Goal: Task Accomplishment & Management: Complete application form

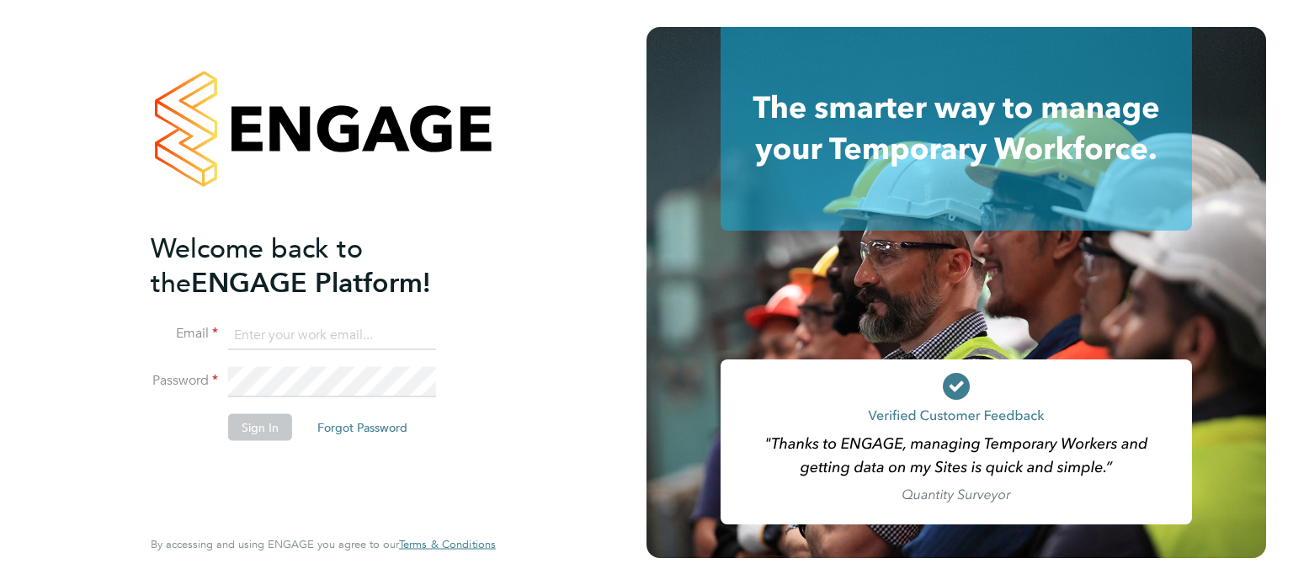
type input "mason.roberts@castlefieldrecruitment.com"
click at [242, 434] on button "Sign In" at bounding box center [260, 426] width 64 height 27
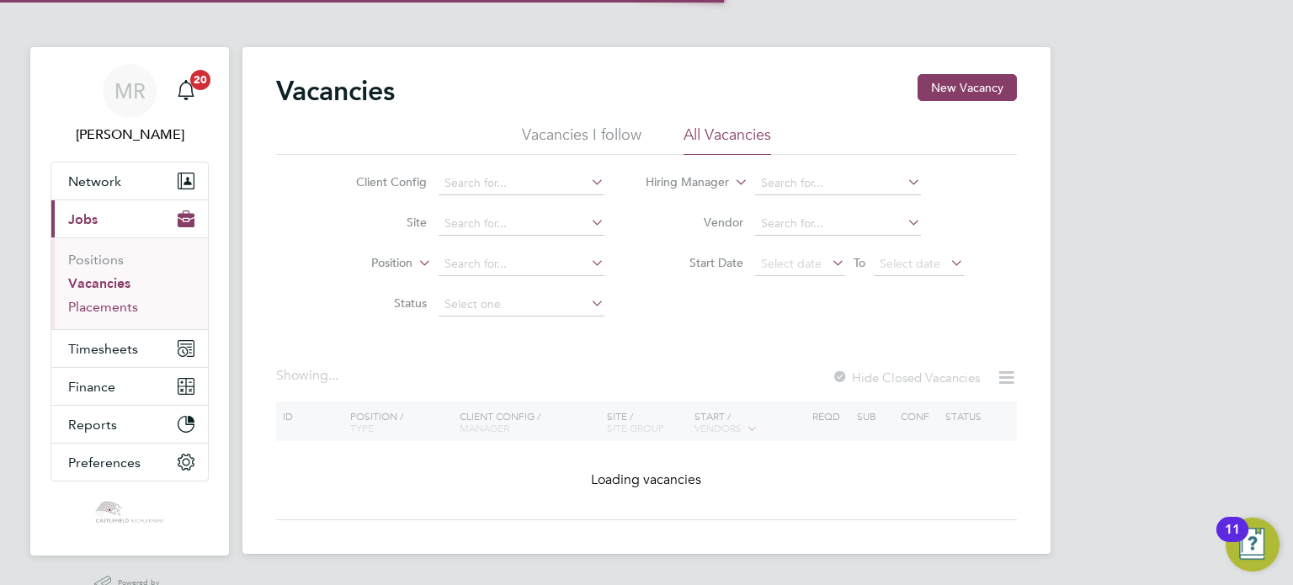
drag, startPoint x: 114, startPoint y: 305, endPoint x: 187, endPoint y: 305, distance: 72.4
click at [114, 305] on link "Placements" at bounding box center [103, 307] width 70 height 16
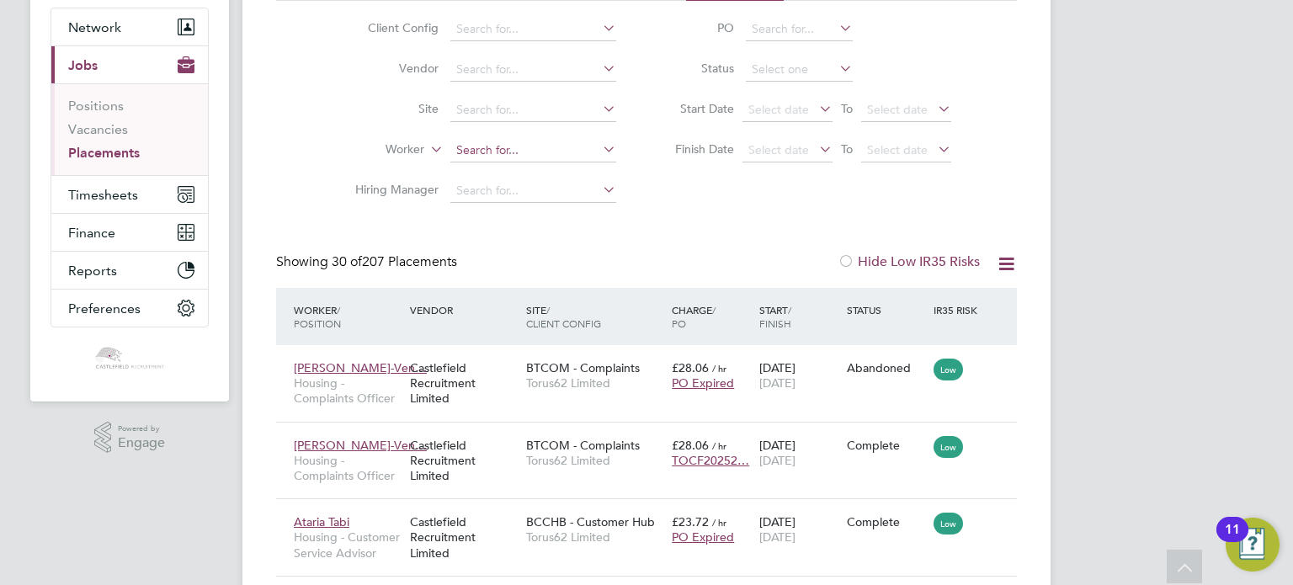
drag, startPoint x: 505, startPoint y: 141, endPoint x: 509, endPoint y: 159, distance: 19.0
click at [507, 147] on input at bounding box center [533, 151] width 166 height 24
type input "jane mc"
click at [98, 122] on link "Vacancies" at bounding box center [98, 129] width 60 height 16
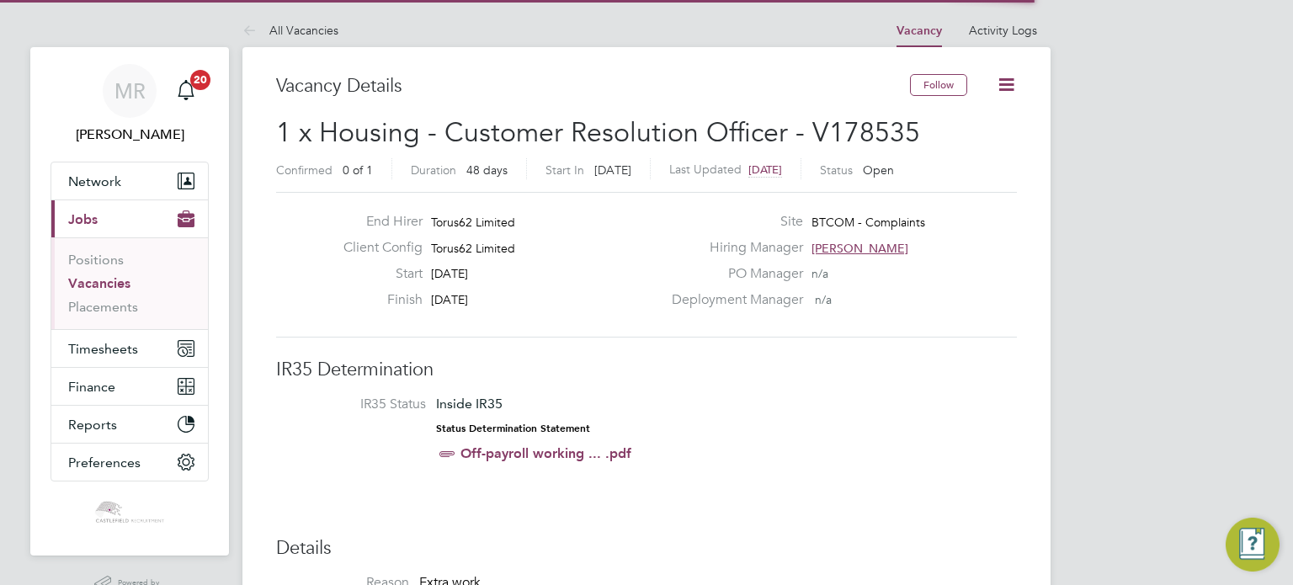
click at [1008, 87] on icon at bounding box center [1006, 84] width 21 height 21
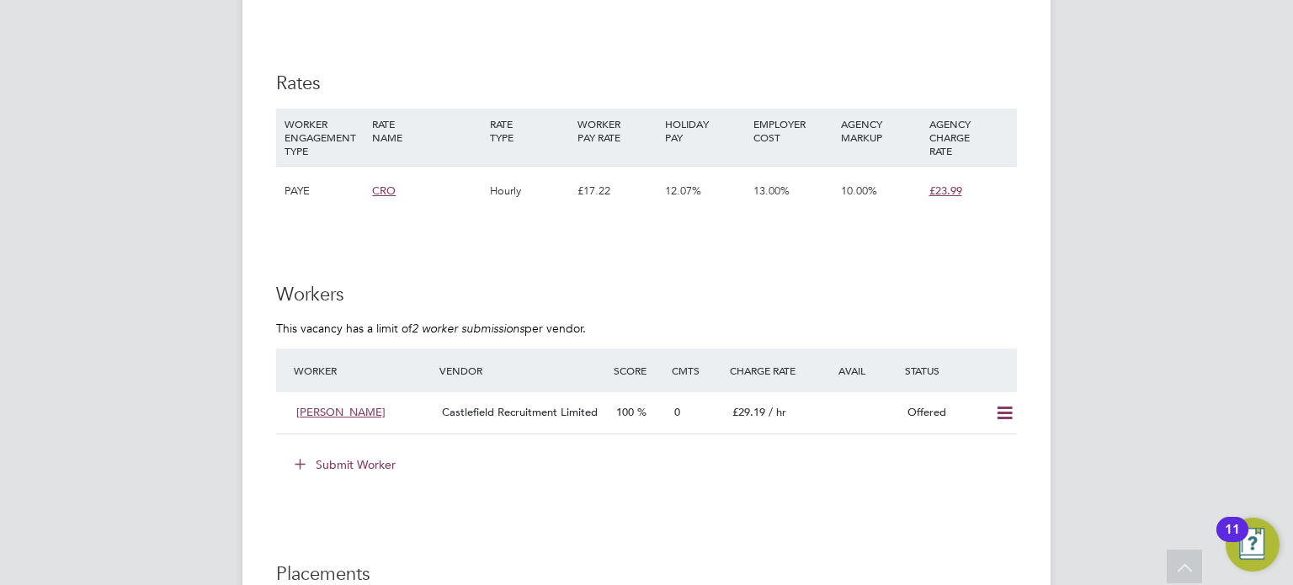
scroll to position [1263, 0]
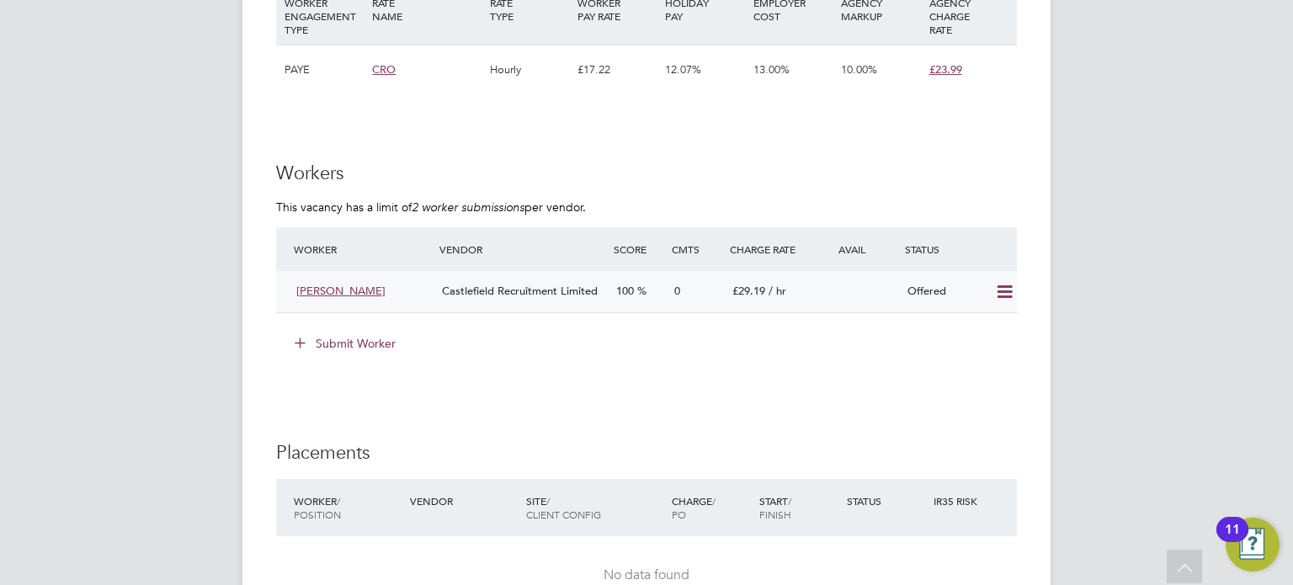
click at [1003, 290] on icon at bounding box center [1004, 291] width 21 height 13
click at [986, 321] on li "Confirm" at bounding box center [981, 328] width 64 height 24
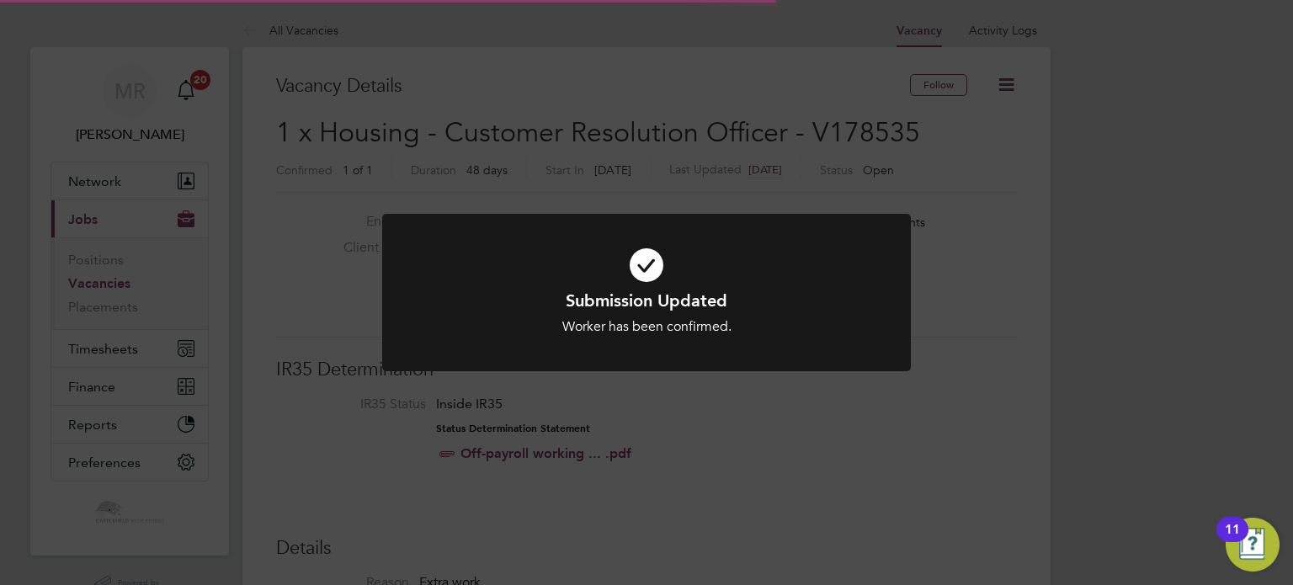
scroll to position [50, 118]
click at [721, 255] on icon at bounding box center [647, 265] width 438 height 66
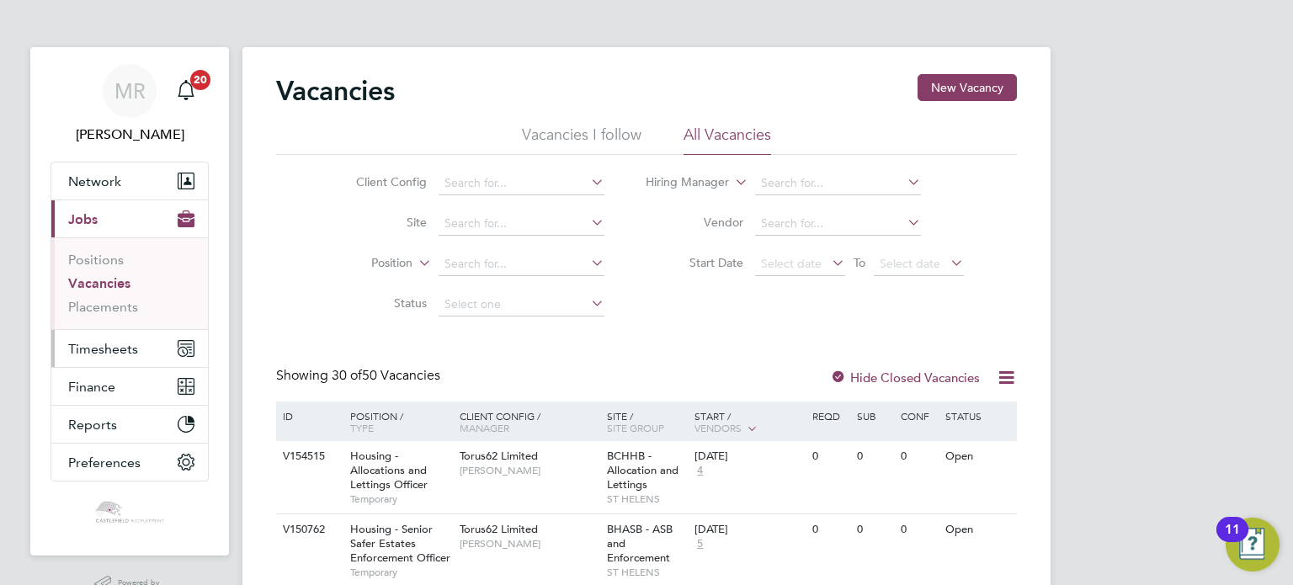
click at [138, 343] on button "Timesheets" at bounding box center [129, 348] width 157 height 37
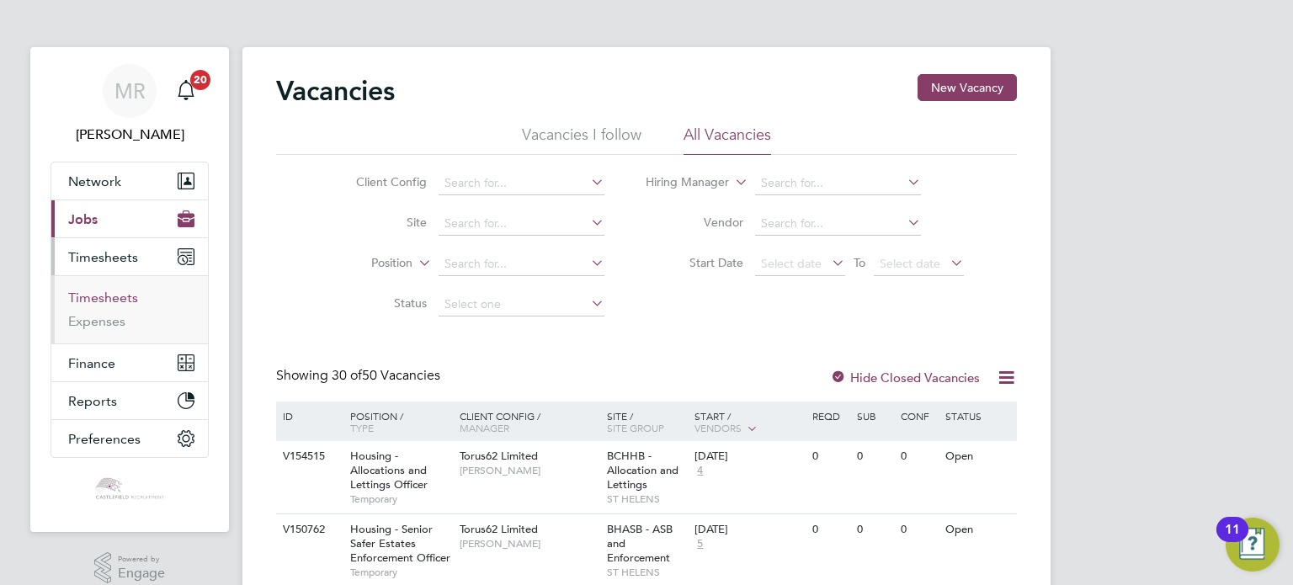
click at [113, 296] on link "Timesheets" at bounding box center [103, 298] width 70 height 16
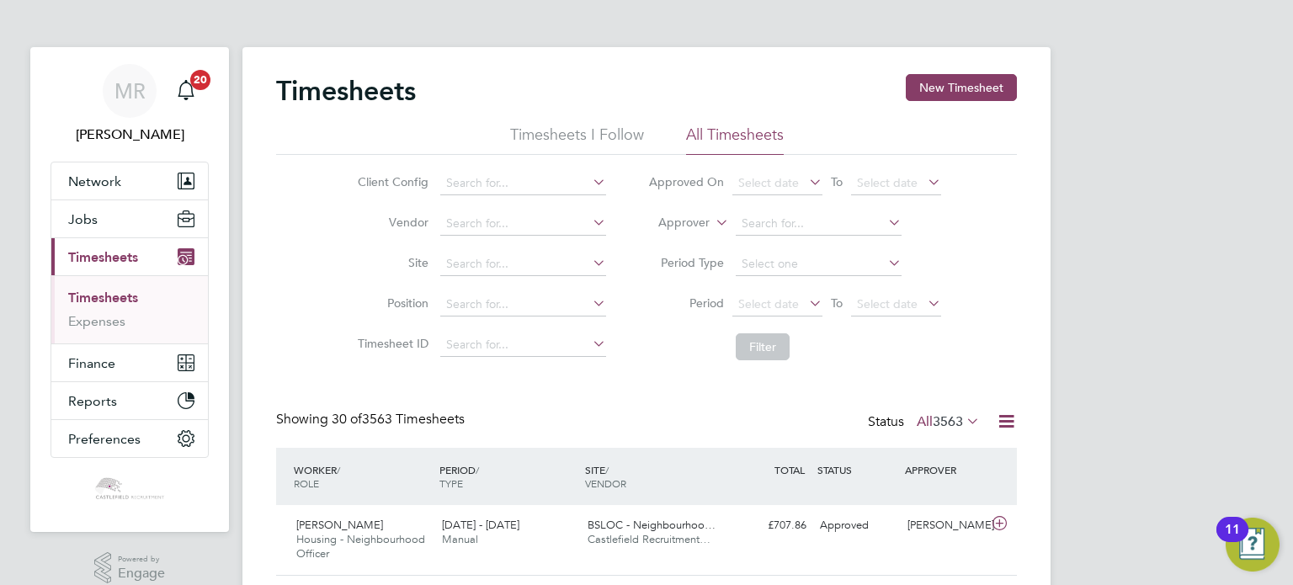
click at [120, 291] on link "Timesheets" at bounding box center [103, 298] width 70 height 16
click at [916, 90] on button "New Timesheet" at bounding box center [961, 87] width 111 height 27
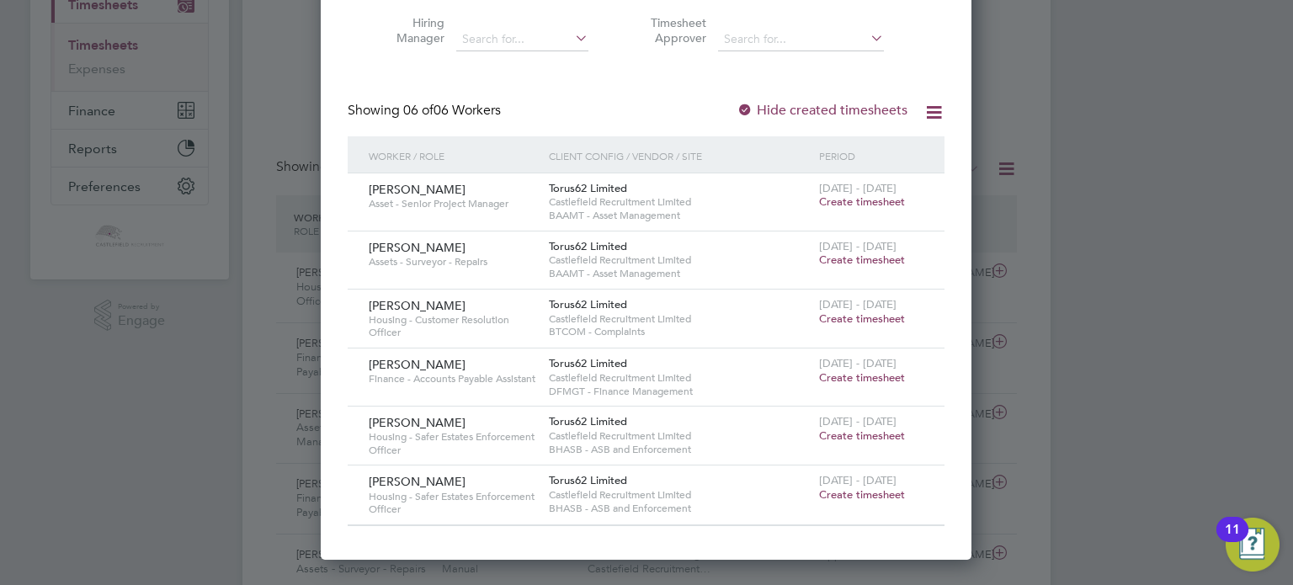
click at [845, 312] on span "Create timesheet" at bounding box center [862, 318] width 86 height 14
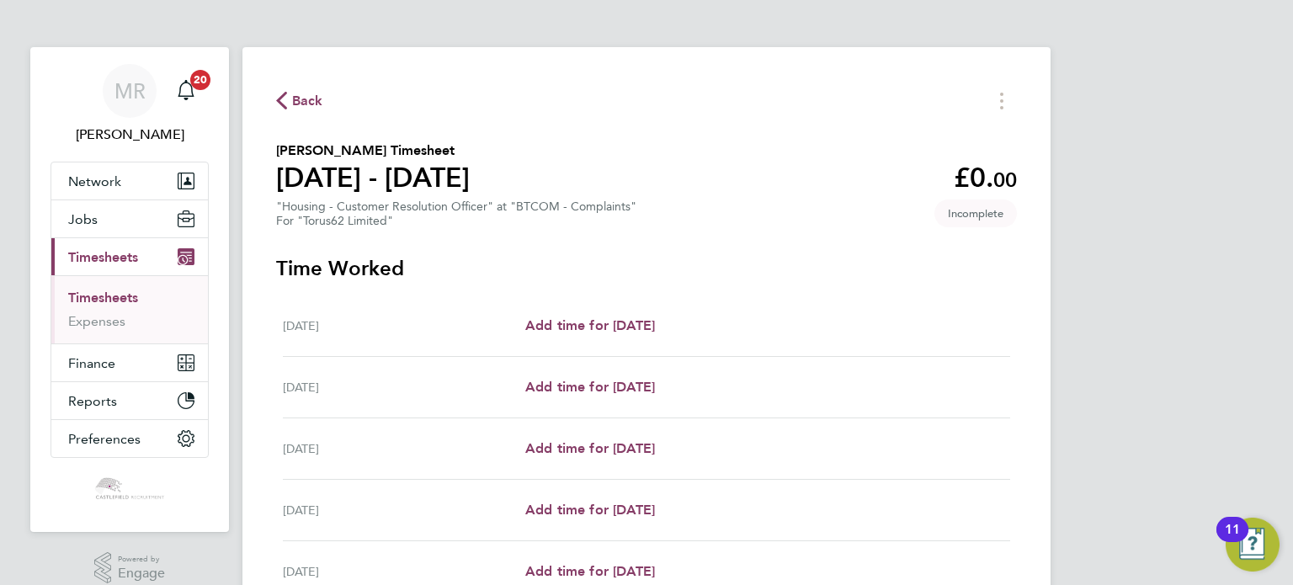
click at [647, 362] on div "Tue 26 Aug Add time for Tue 26 Aug Add time for Tue 26 Aug" at bounding box center [646, 387] width 727 height 61
click at [652, 380] on span "Add time for Tue 26 Aug" at bounding box center [590, 387] width 130 height 16
select select "30"
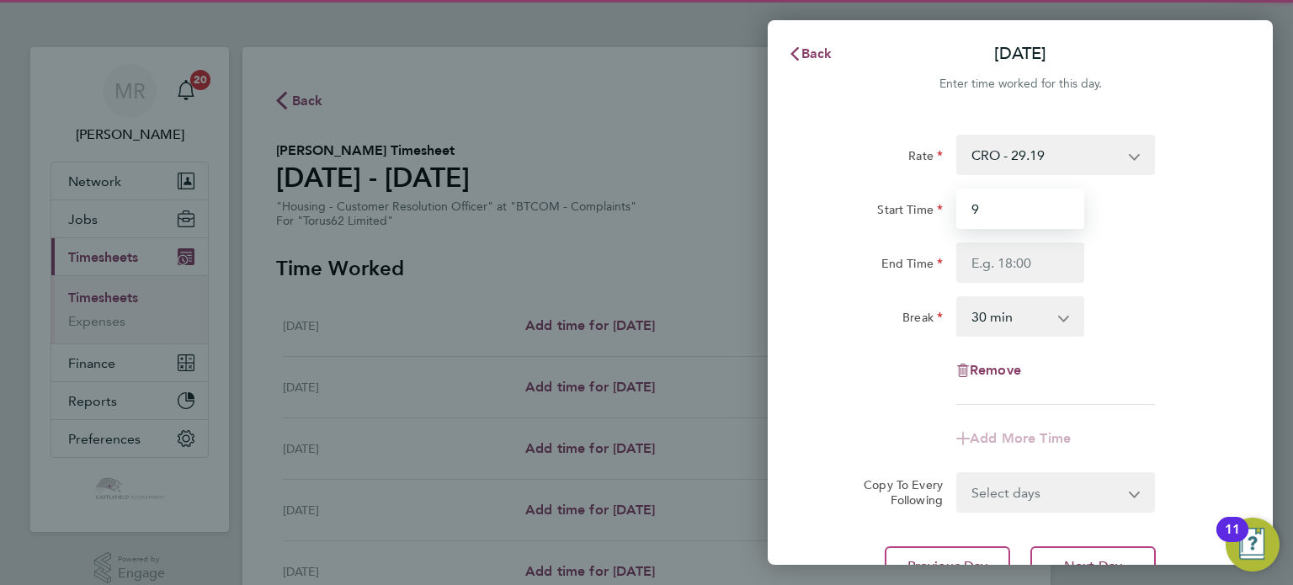
click at [991, 204] on input "9" at bounding box center [1020, 209] width 128 height 40
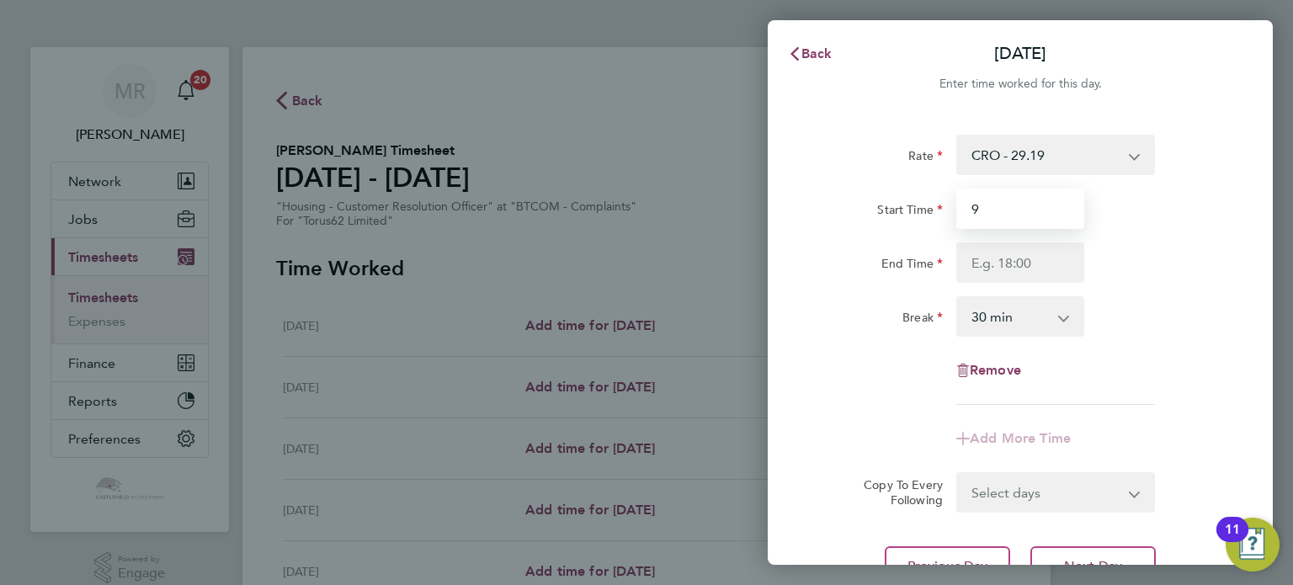
drag, startPoint x: 1009, startPoint y: 189, endPoint x: 827, endPoint y: 193, distance: 182.7
click at [823, 191] on div "Start Time 9" at bounding box center [1020, 209] width 424 height 40
type input "08:00"
click at [965, 251] on input "End Time" at bounding box center [1020, 262] width 128 height 40
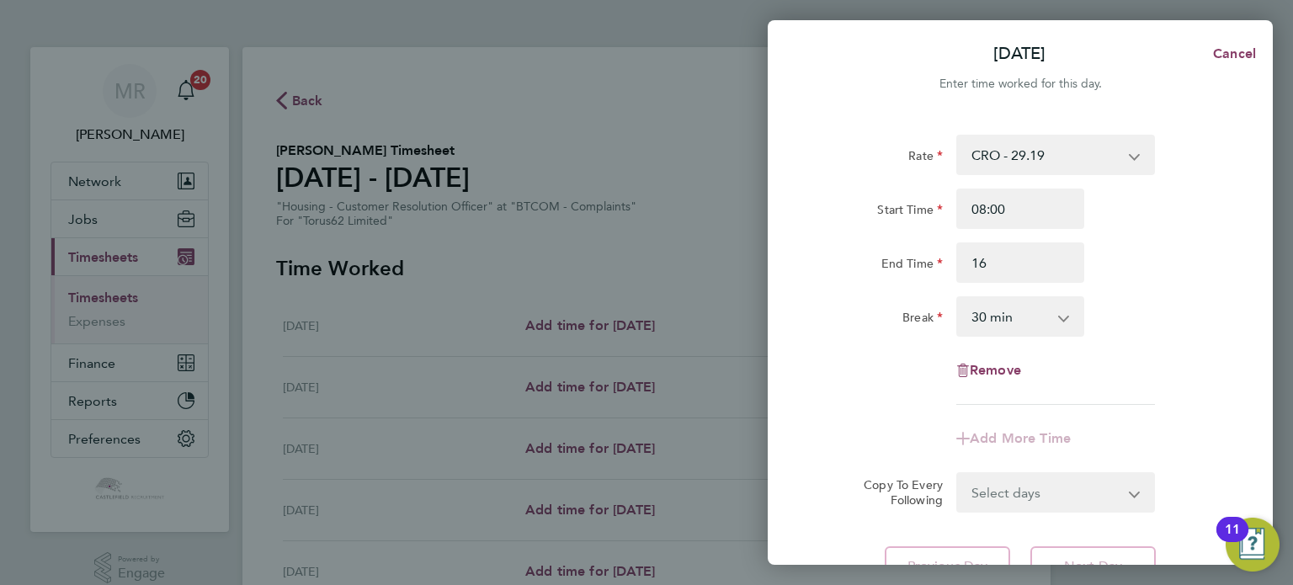
type input "16:00"
click at [1184, 252] on div "End Time 16:00" at bounding box center [1020, 262] width 424 height 40
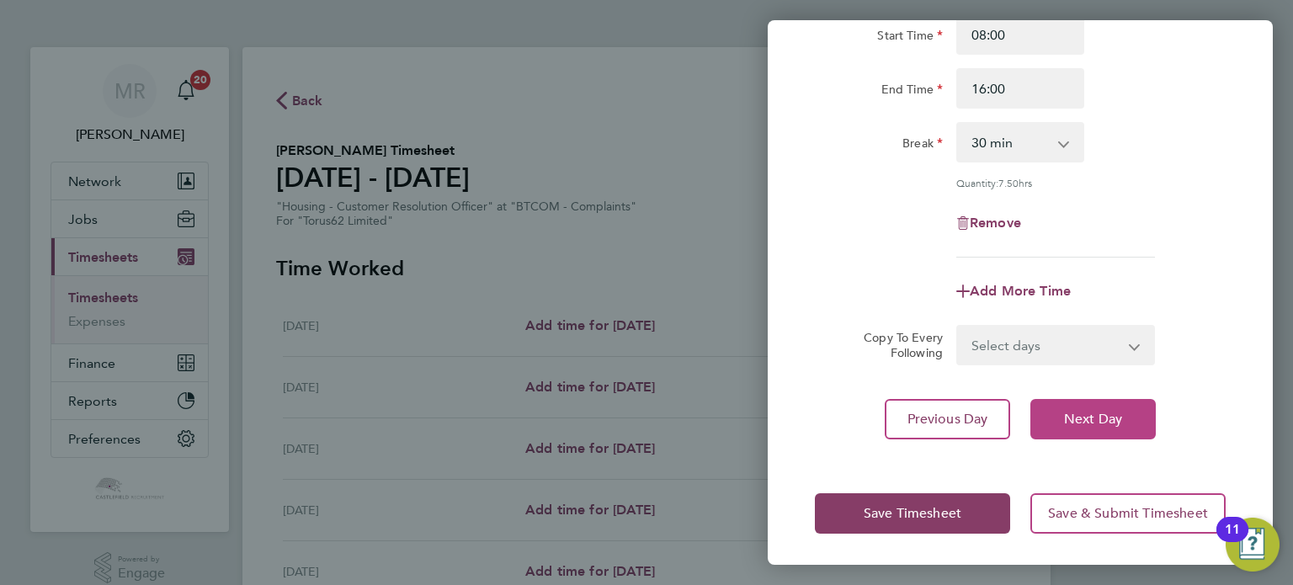
click at [1072, 411] on span "Next Day" at bounding box center [1093, 419] width 58 height 17
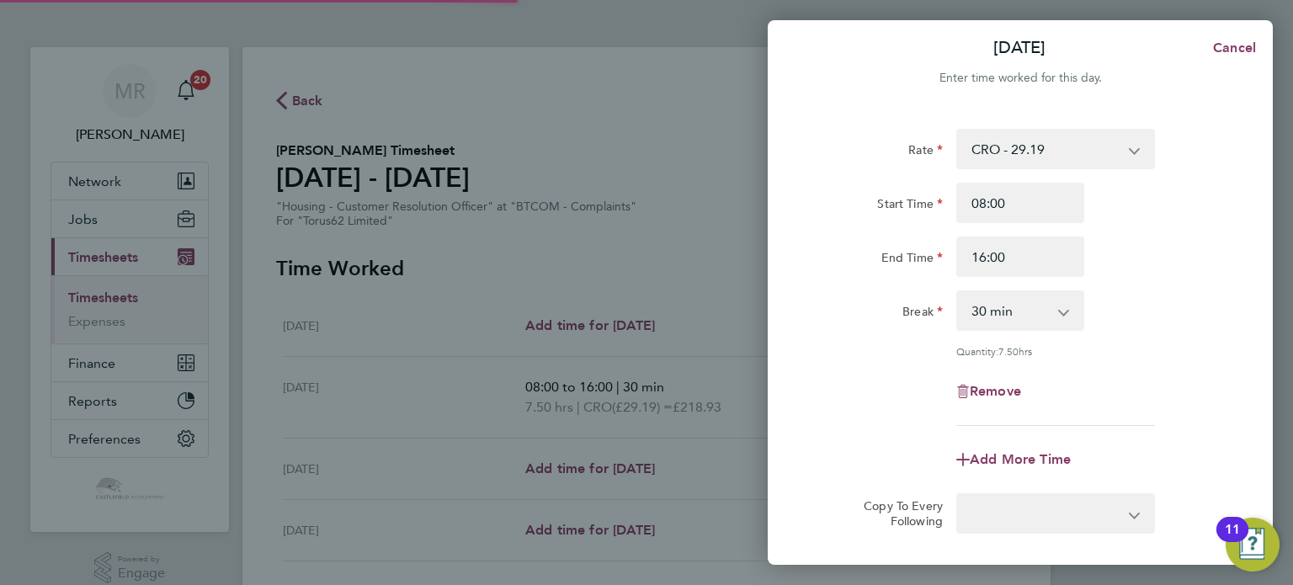
select select "30"
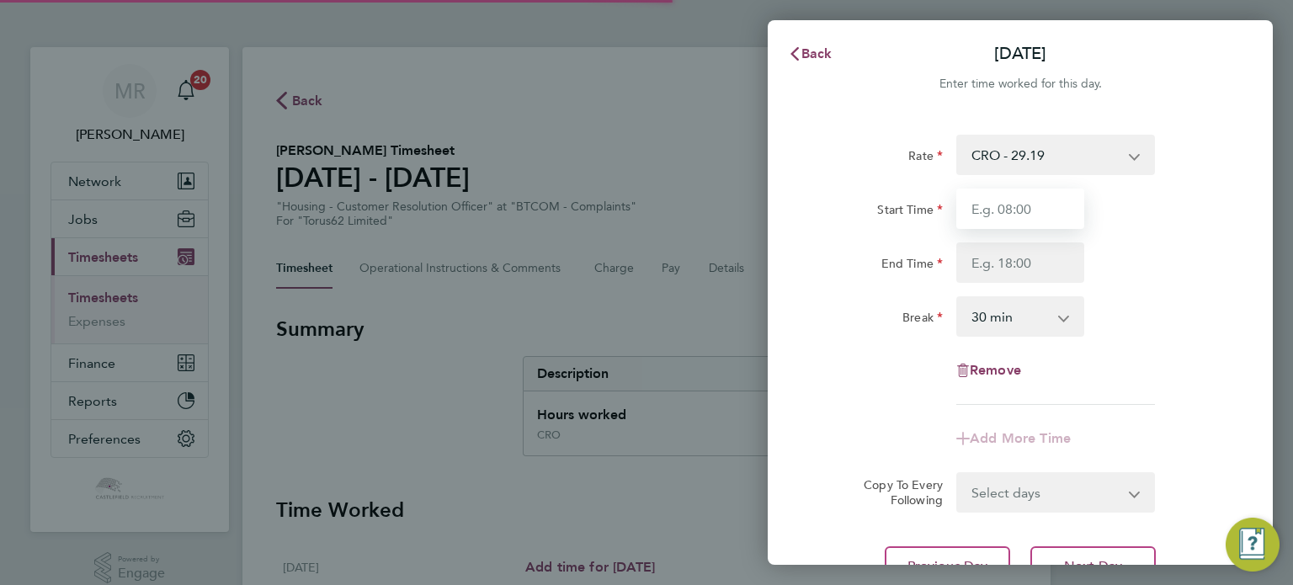
drag, startPoint x: 978, startPoint y: 205, endPoint x: 975, endPoint y: 227, distance: 22.1
click at [978, 206] on input "Start Time" at bounding box center [1020, 209] width 128 height 40
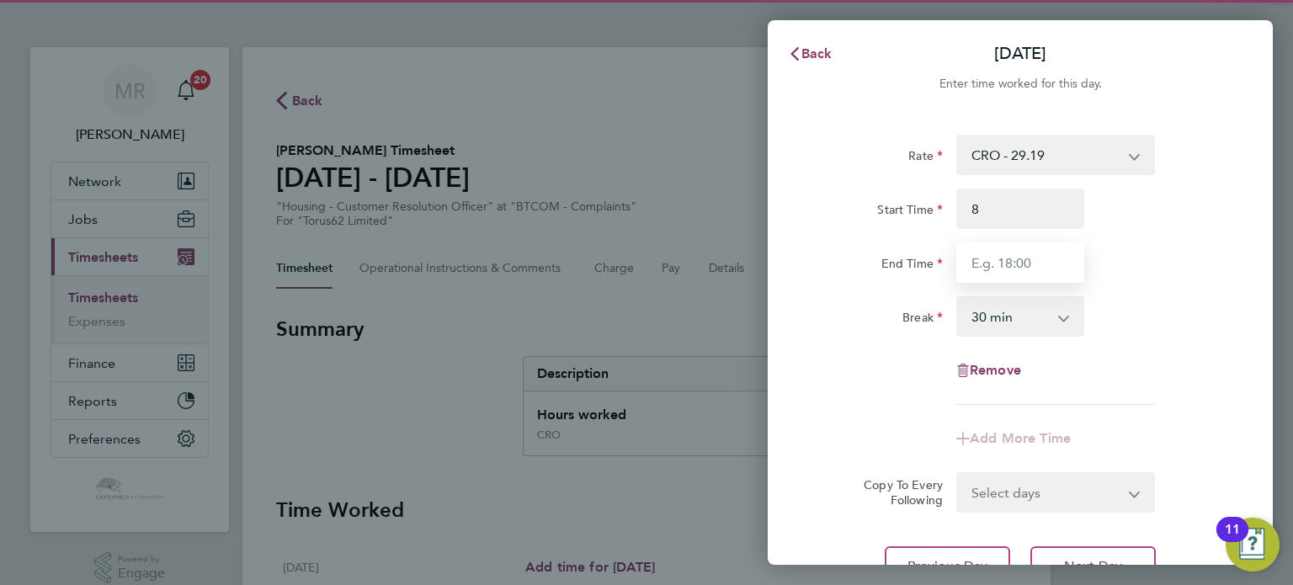
type input "08:00"
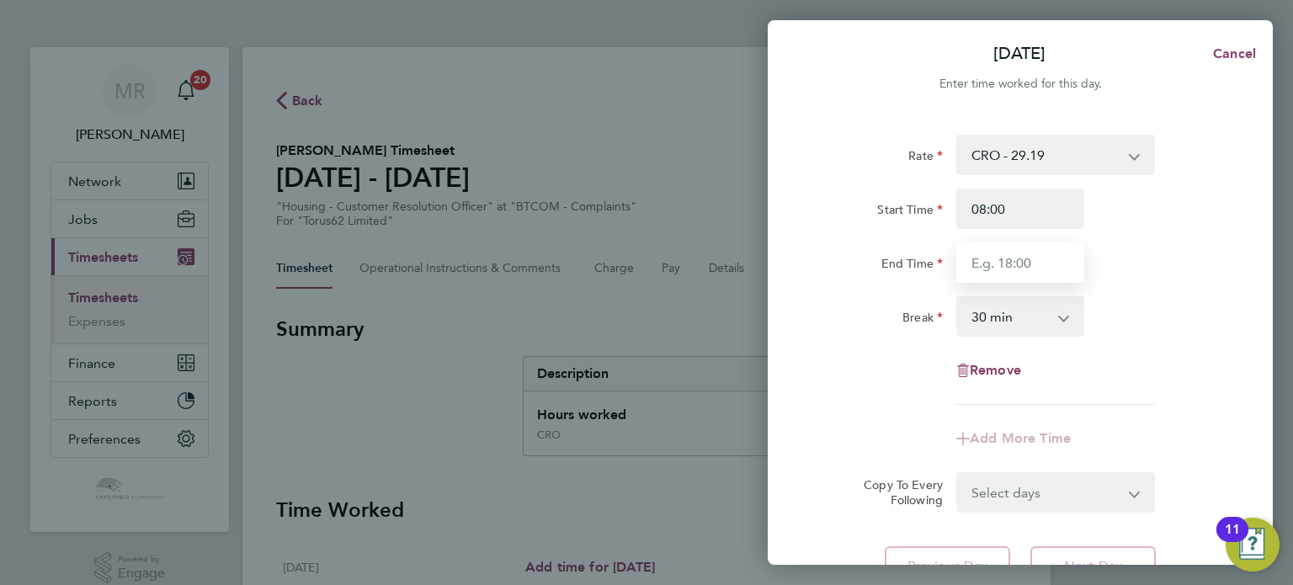
drag, startPoint x: 975, startPoint y: 258, endPoint x: 997, endPoint y: 248, distance: 24.1
click at [979, 255] on input "End Time" at bounding box center [1020, 262] width 128 height 40
type input "16:00"
click at [1128, 242] on div "Start Time 08:00 End Time 16:00" at bounding box center [1020, 236] width 424 height 94
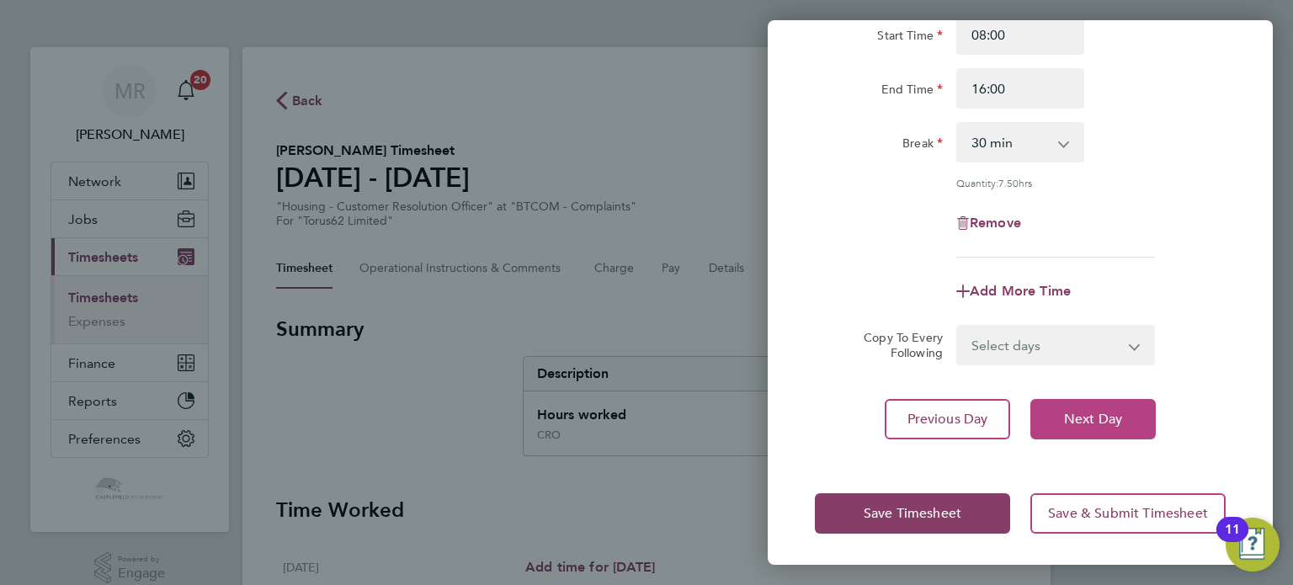
click at [1078, 411] on span "Next Day" at bounding box center [1093, 419] width 58 height 17
select select "30"
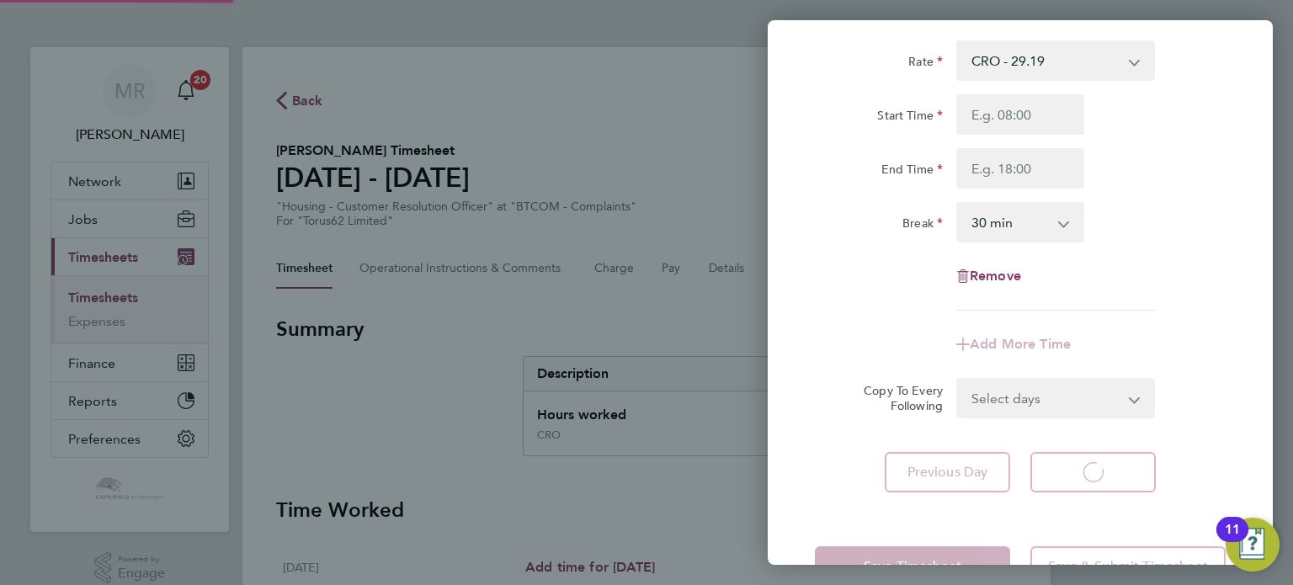
select select "30"
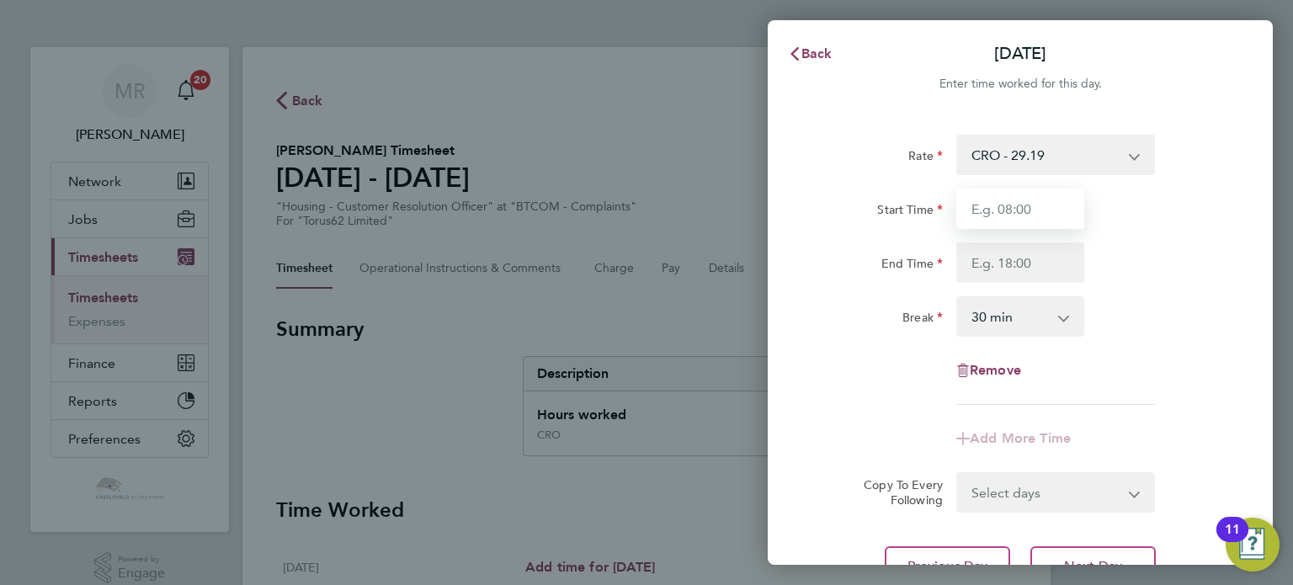
click at [1047, 200] on input "Start Time" at bounding box center [1020, 209] width 128 height 40
type input "08:00"
click at [989, 262] on input "End Time" at bounding box center [1020, 262] width 128 height 40
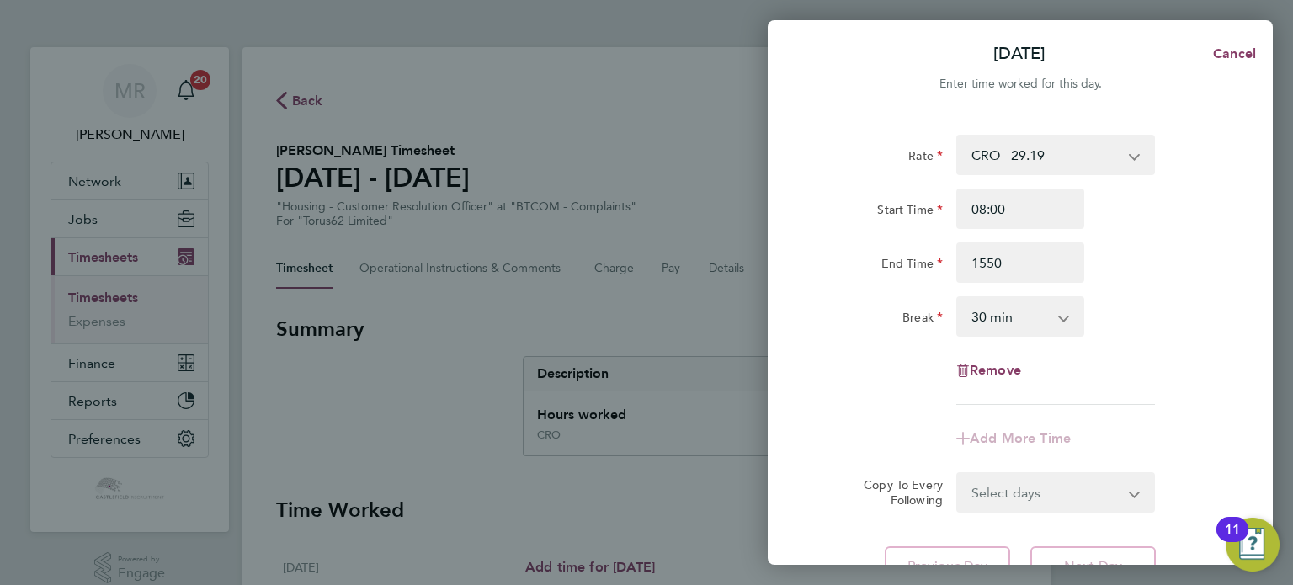
type input "15:50"
click at [1141, 230] on div "Start Time 08:00 End Time 15:50" at bounding box center [1020, 236] width 424 height 94
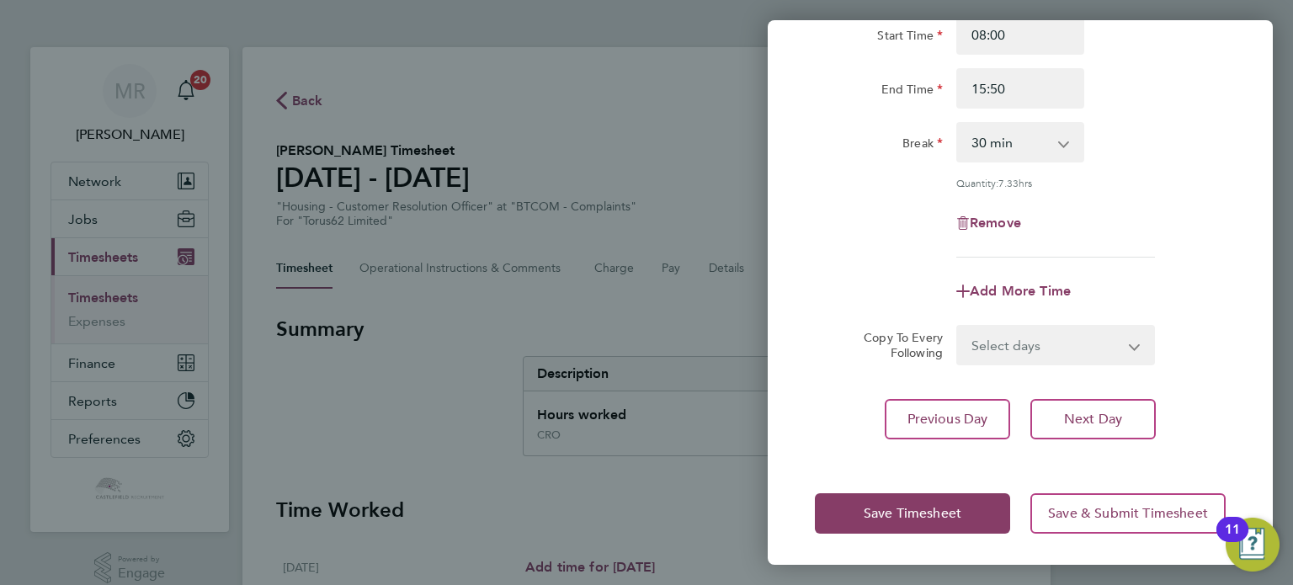
click at [1104, 377] on div "Rate CRO - 29.19 Start Time 08:00 End Time 15:50 Break 0 min 15 min 30 min 45 m…" at bounding box center [1020, 199] width 505 height 519
click at [1100, 398] on div "Rate CRO - 29.19 Start Time 08:00 End Time 15:50 Break 0 min 15 min 30 min 45 m…" at bounding box center [1020, 199] width 505 height 519
click at [1098, 412] on span "Next Day" at bounding box center [1093, 419] width 58 height 17
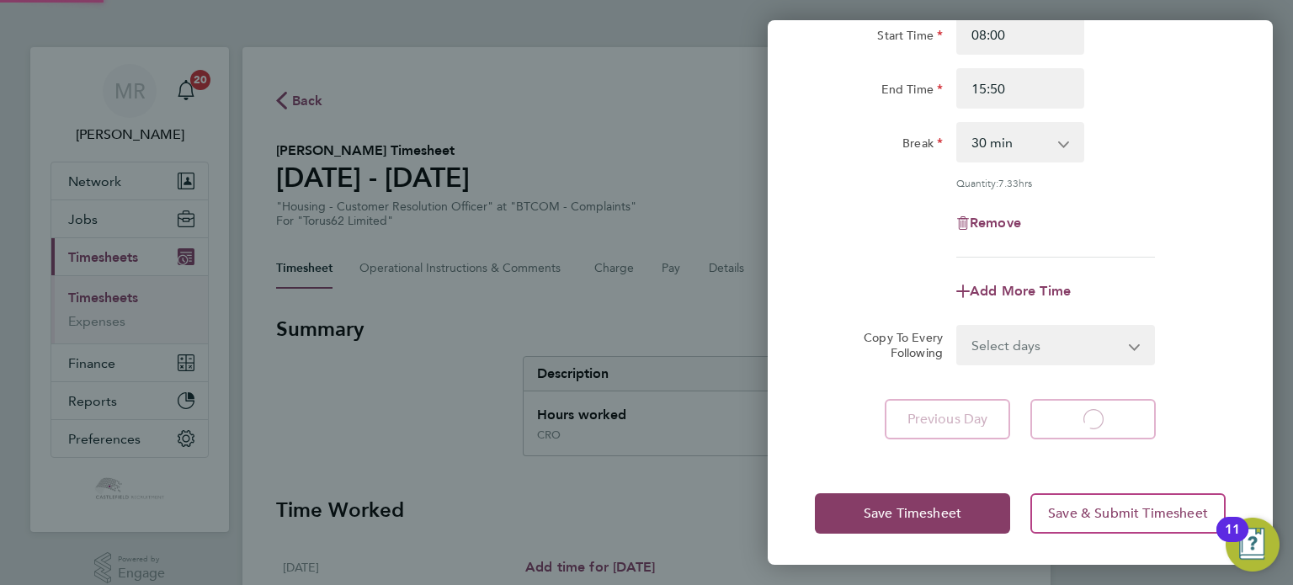
select select "30"
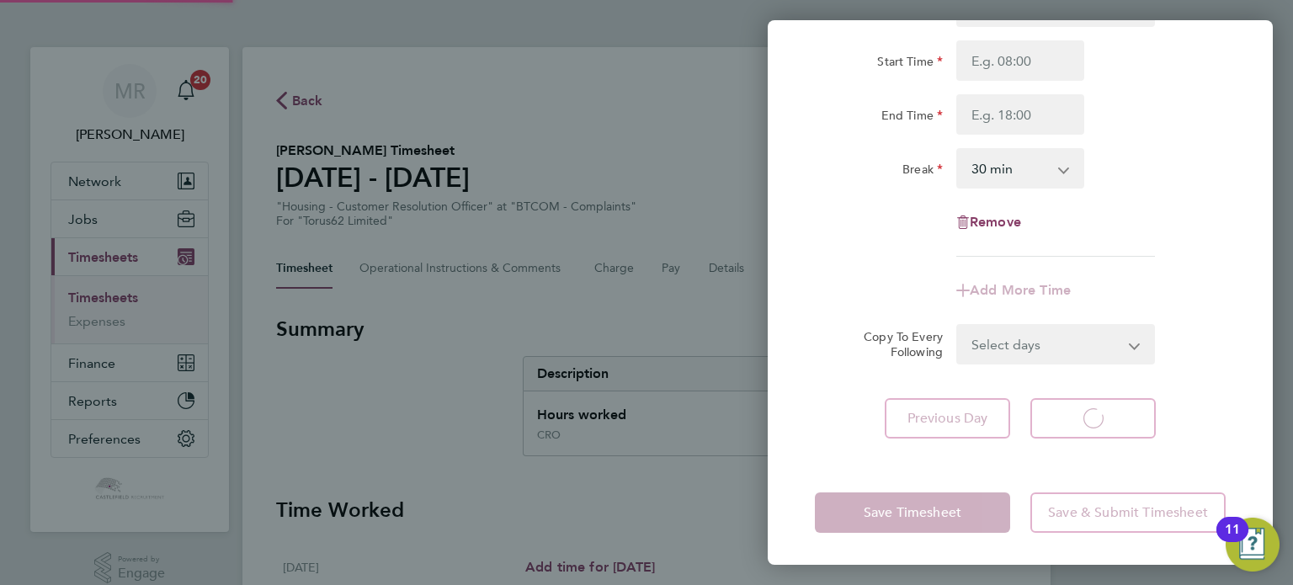
select select "30"
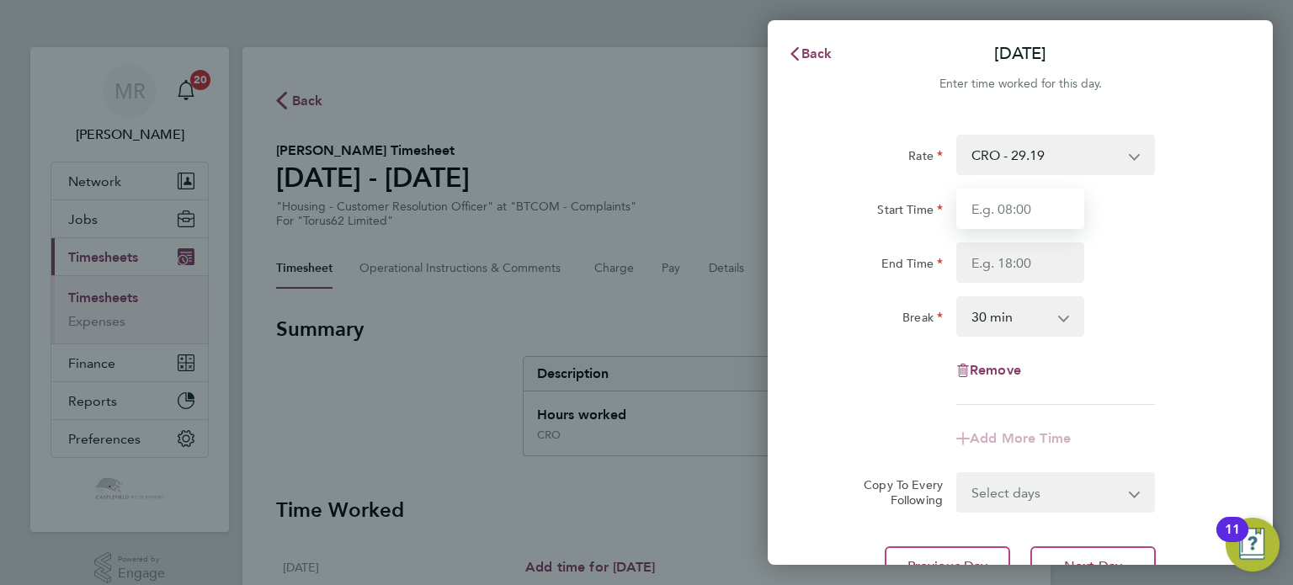
click at [1016, 193] on input "Start Time" at bounding box center [1020, 209] width 128 height 40
type input "08:00"
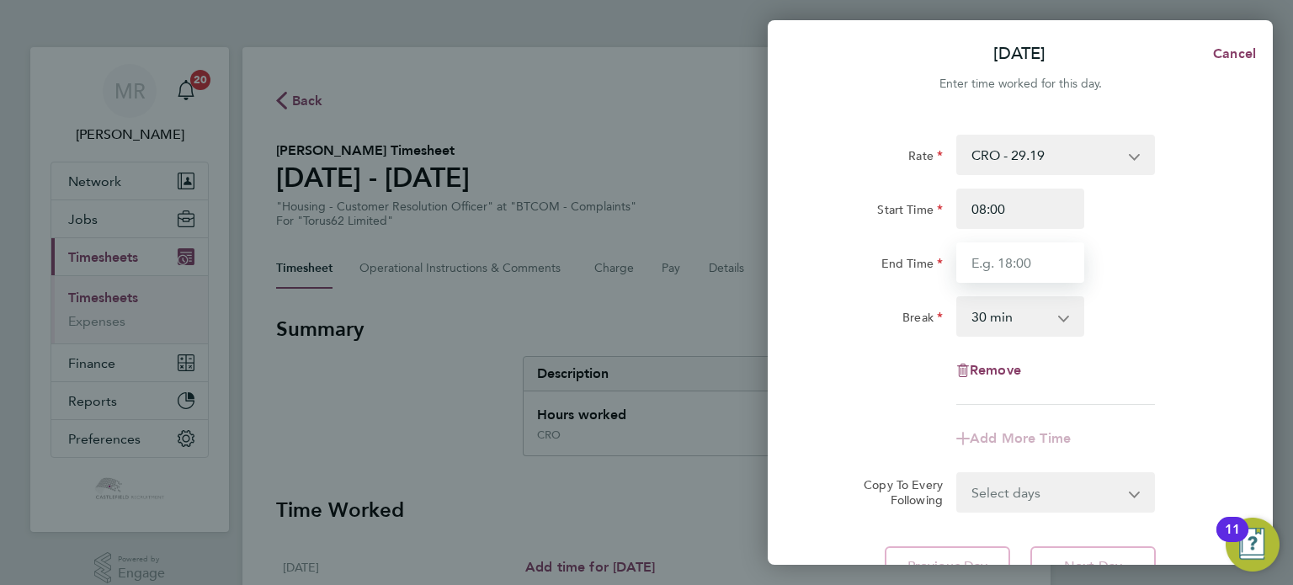
click at [980, 267] on input "End Time" at bounding box center [1020, 262] width 128 height 40
type input "16:00"
drag, startPoint x: 1193, startPoint y: 211, endPoint x: 1143, endPoint y: 285, distance: 89.2
click at [1193, 211] on div "Start Time 08:00" at bounding box center [1020, 209] width 424 height 40
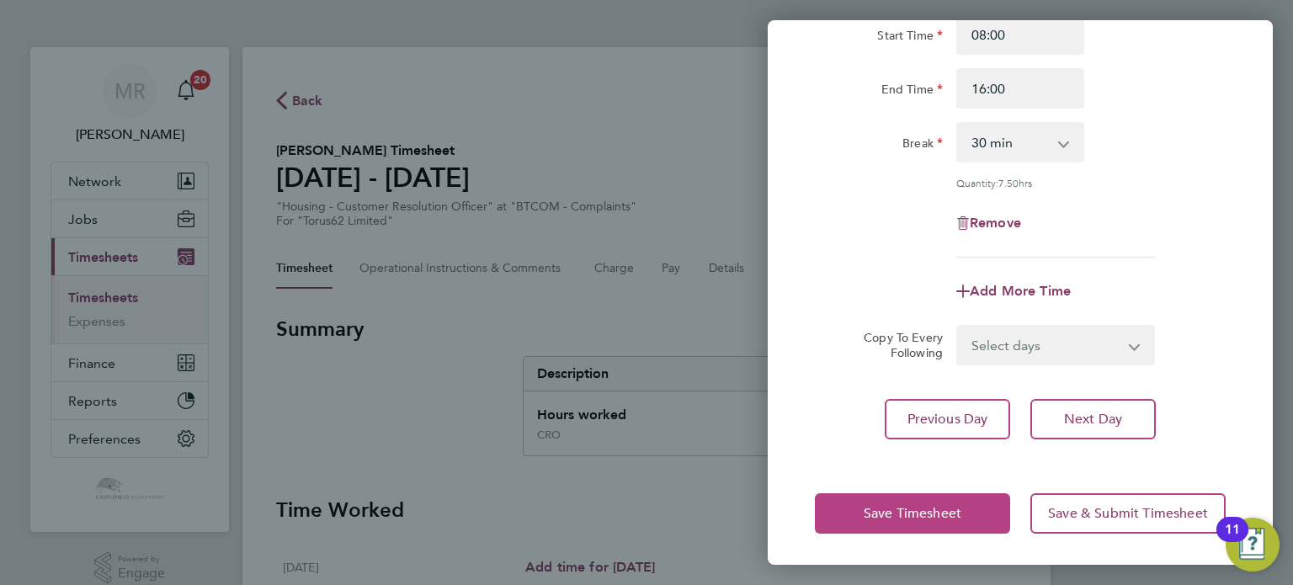
click at [950, 518] on span "Save Timesheet" at bounding box center [913, 513] width 98 height 17
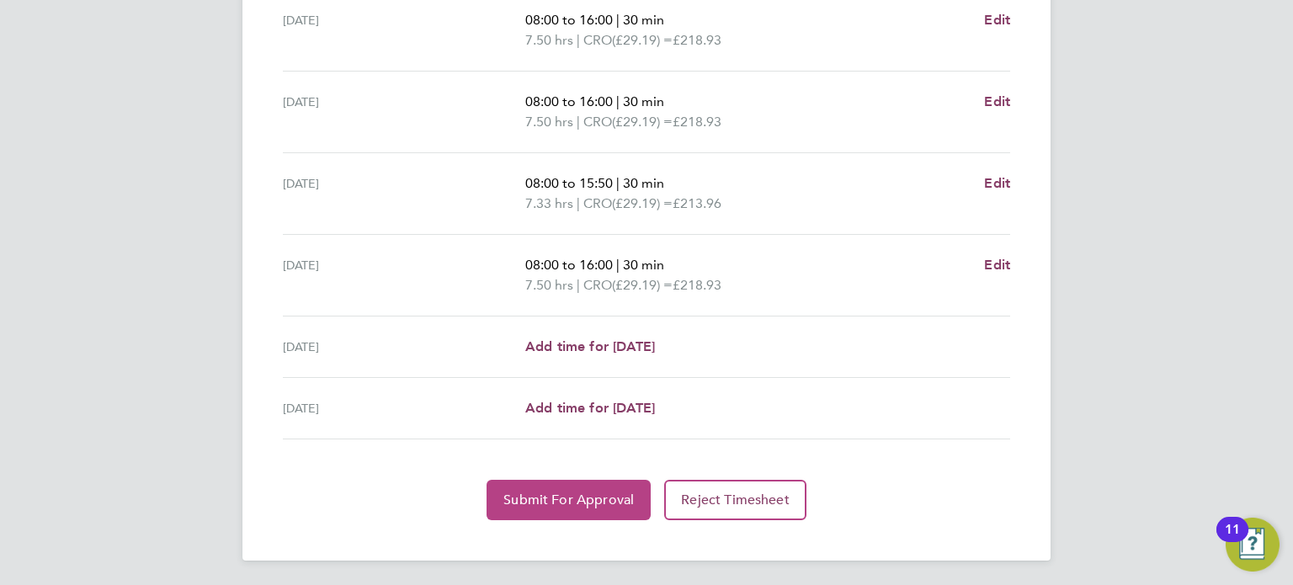
click at [572, 477] on section "Time Worked Mon 25 Aug Add time for Mon 25 Aug Add time for Mon 25 Aug Tue 26 A…" at bounding box center [646, 204] width 741 height 632
click at [579, 482] on button "Submit For Approval" at bounding box center [569, 500] width 164 height 40
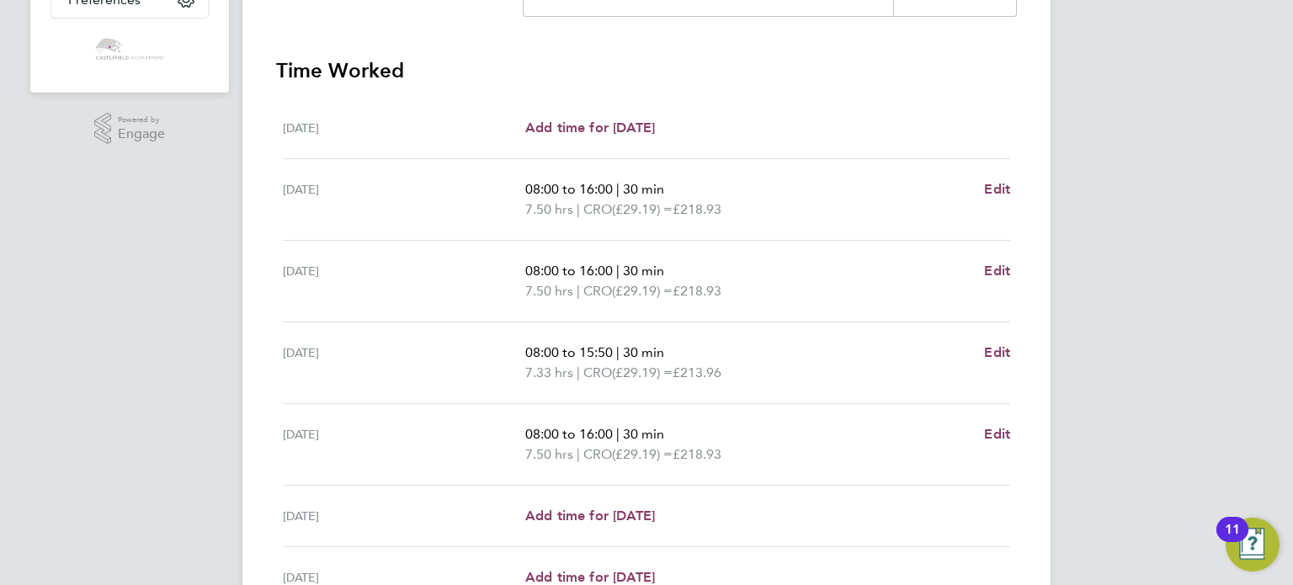
drag, startPoint x: 751, startPoint y: 426, endPoint x: 428, endPoint y: 267, distance: 360.3
click at [428, 267] on ul "Mon 25 Aug Add time for Mon 25 Aug Add time for Mon 25 Aug Tue 26 Aug 08:00 to …" at bounding box center [646, 353] width 741 height 511
click at [1163, 246] on div "MR Mason Roberts Notifications 20 Applications: Network Team Members Businesses…" at bounding box center [646, 159] width 1293 height 1196
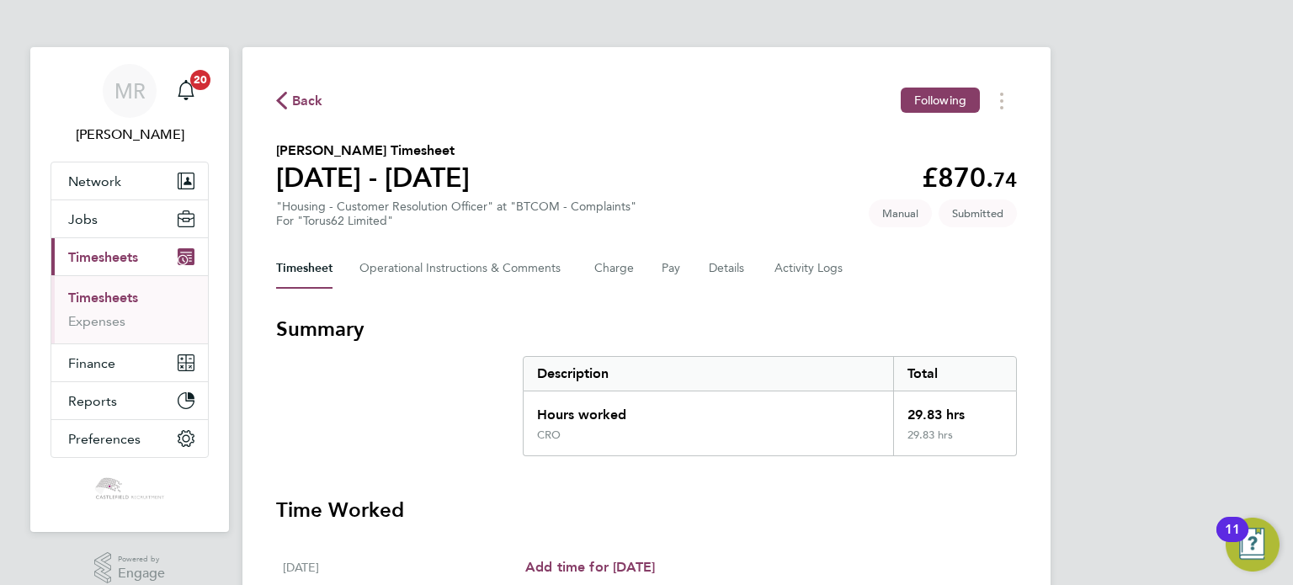
click at [304, 114] on div "Back Following" at bounding box center [646, 101] width 741 height 26
click at [311, 110] on span "Back" at bounding box center [307, 101] width 31 height 20
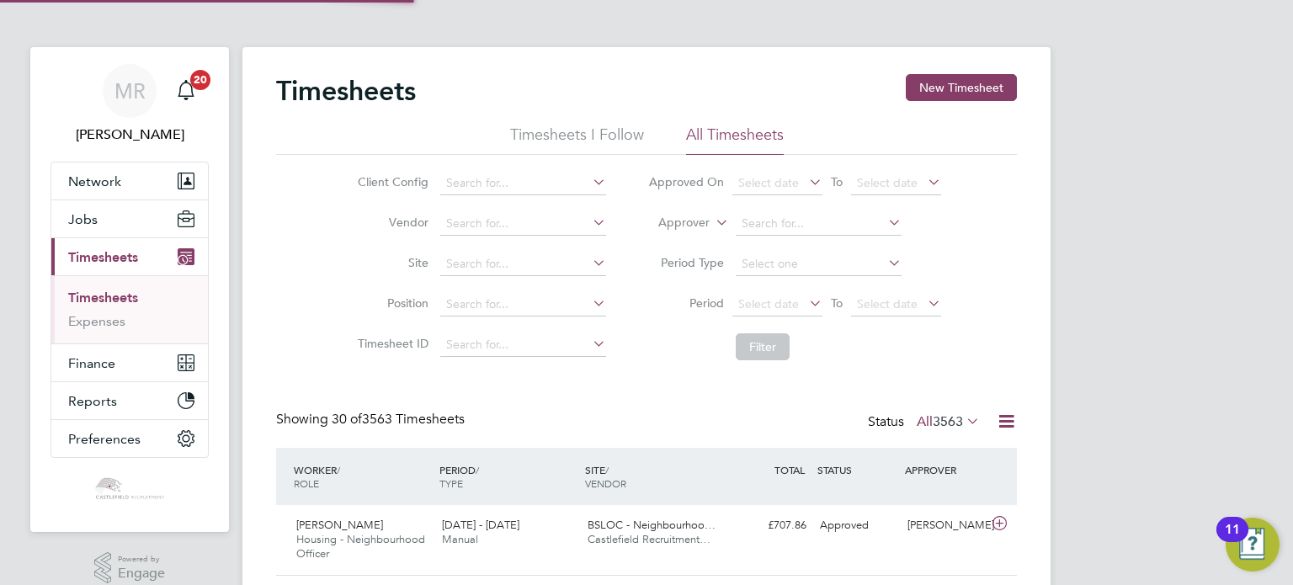
click at [986, 91] on button "New Timesheet" at bounding box center [961, 87] width 111 height 27
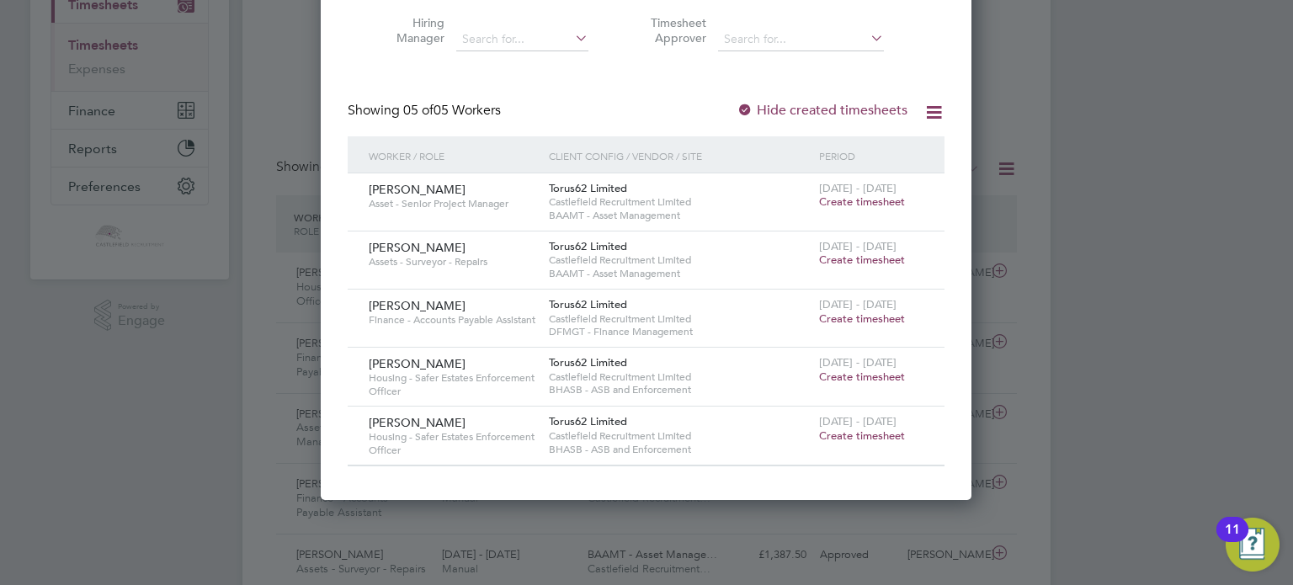
drag, startPoint x: 863, startPoint y: 434, endPoint x: 616, endPoint y: 313, distance: 274.5
click at [863, 434] on span "Create timesheet" at bounding box center [862, 435] width 86 height 14
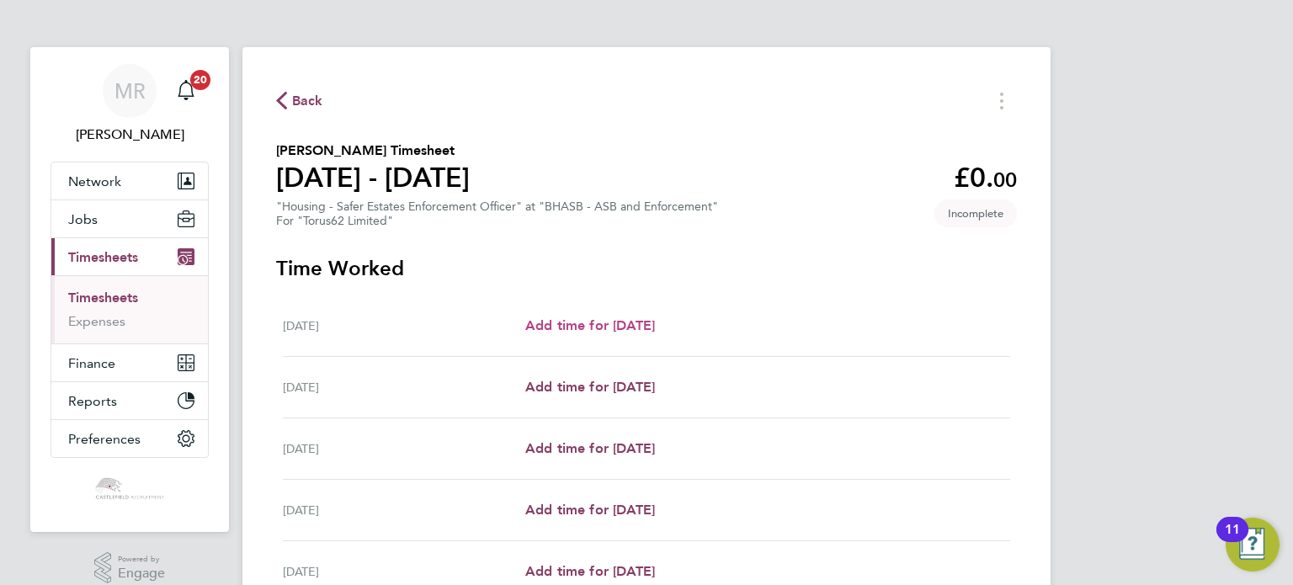
click at [614, 329] on span "Add time for Mon 25 Aug" at bounding box center [590, 325] width 130 height 16
select select "30"
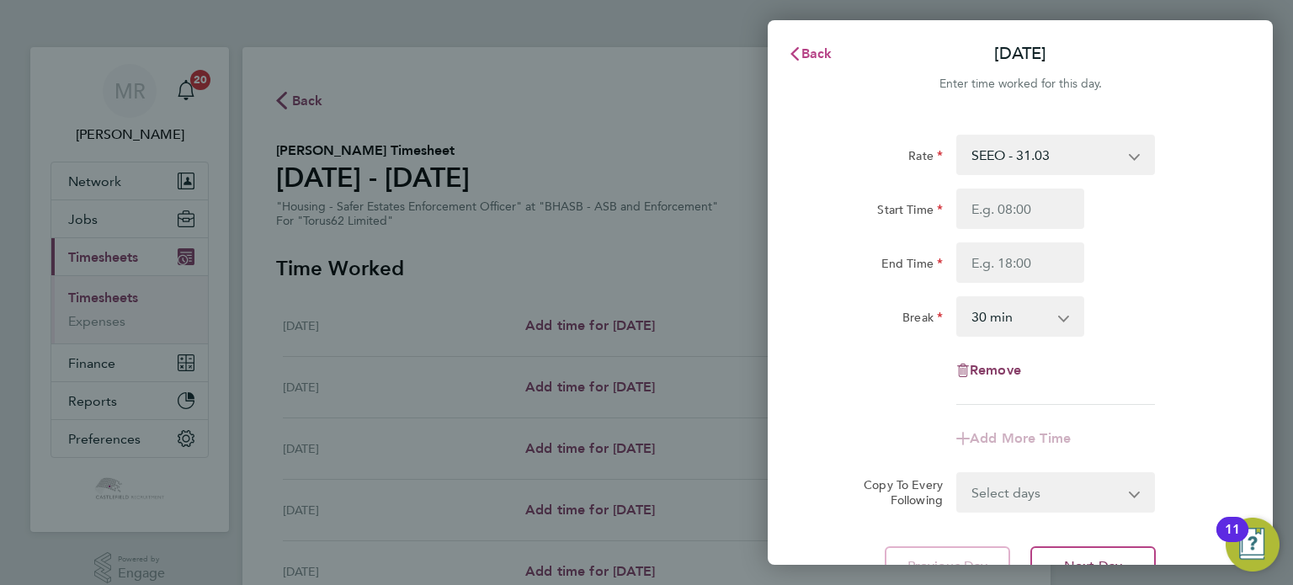
click at [828, 44] on button "Back" at bounding box center [810, 54] width 78 height 34
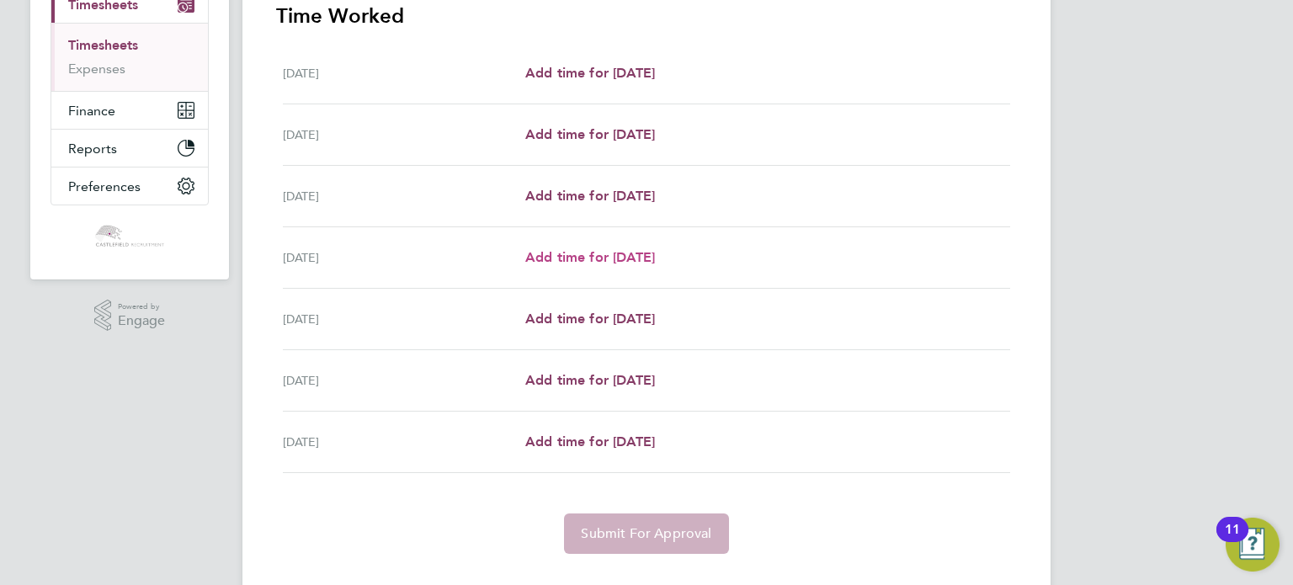
click at [640, 262] on span "Add time for Thu 28 Aug" at bounding box center [590, 257] width 130 height 16
select select "30"
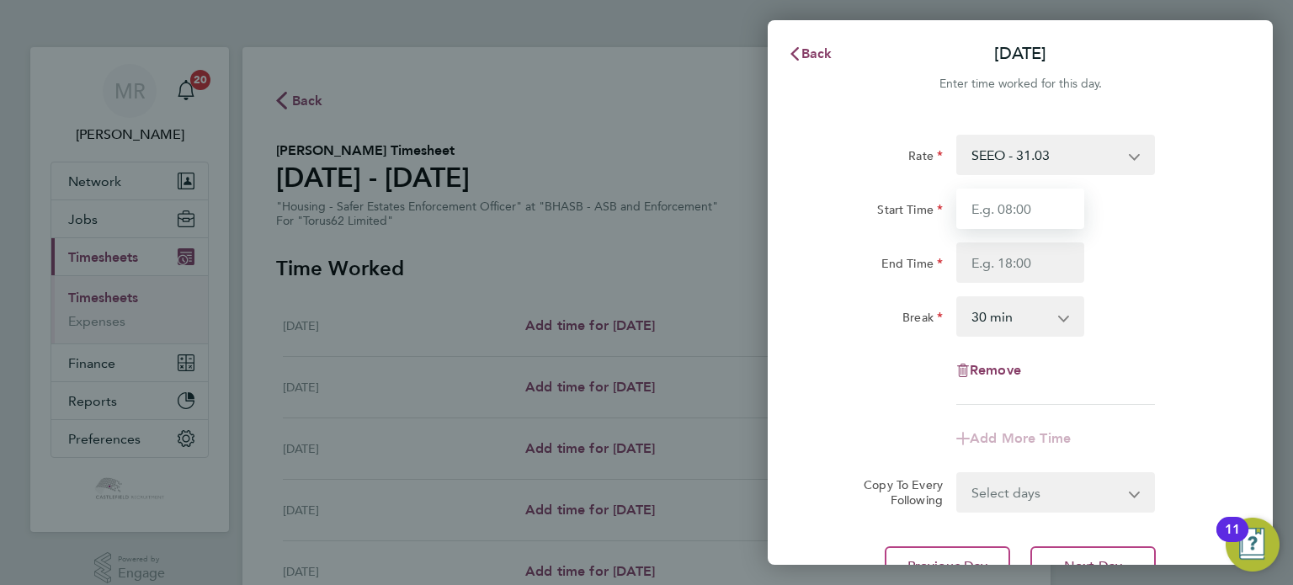
drag, startPoint x: 989, startPoint y: 197, endPoint x: 991, endPoint y: 210, distance: 12.7
click at [990, 209] on input "Start Time" at bounding box center [1020, 209] width 128 height 40
type input "08:00"
click at [978, 252] on input "End Time" at bounding box center [1020, 262] width 128 height 40
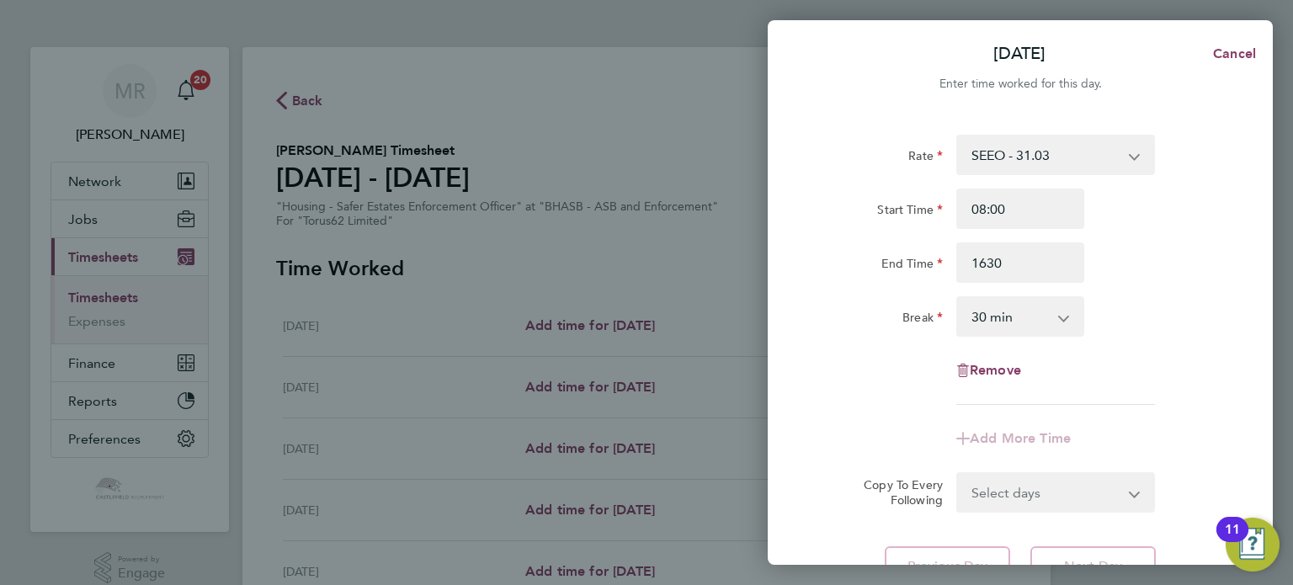
type input "16:30"
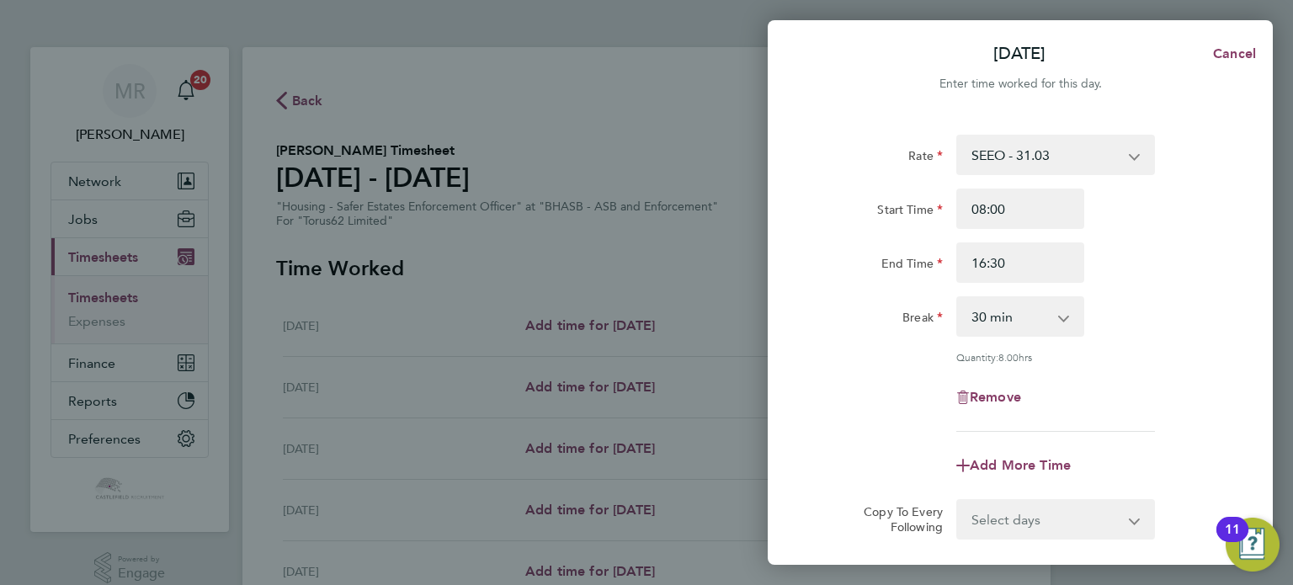
drag, startPoint x: 1155, startPoint y: 254, endPoint x: 1078, endPoint y: 279, distance: 81.5
click at [1155, 250] on div "End Time 16:30" at bounding box center [1020, 262] width 424 height 40
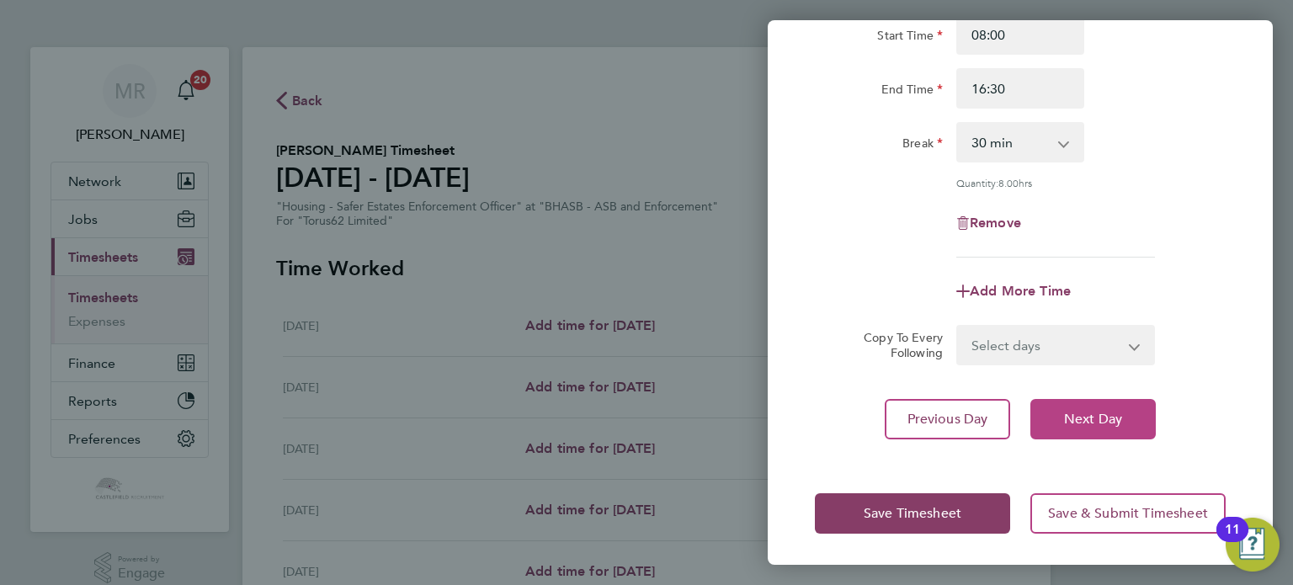
click at [1081, 427] on button "Next Day" at bounding box center [1092, 419] width 125 height 40
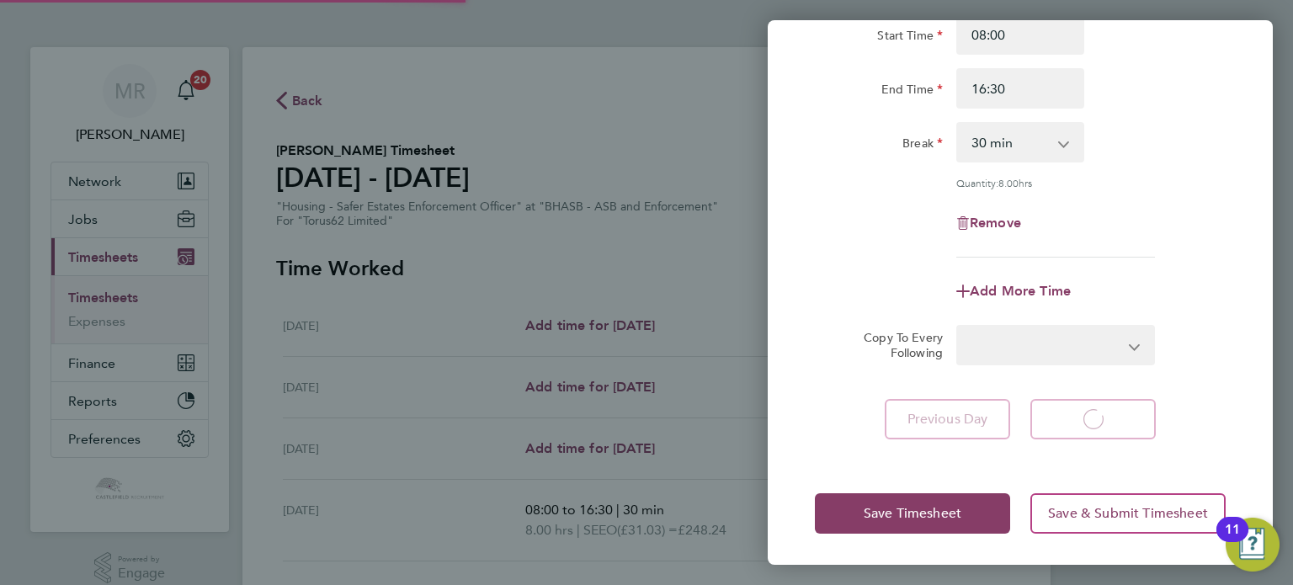
select select "30"
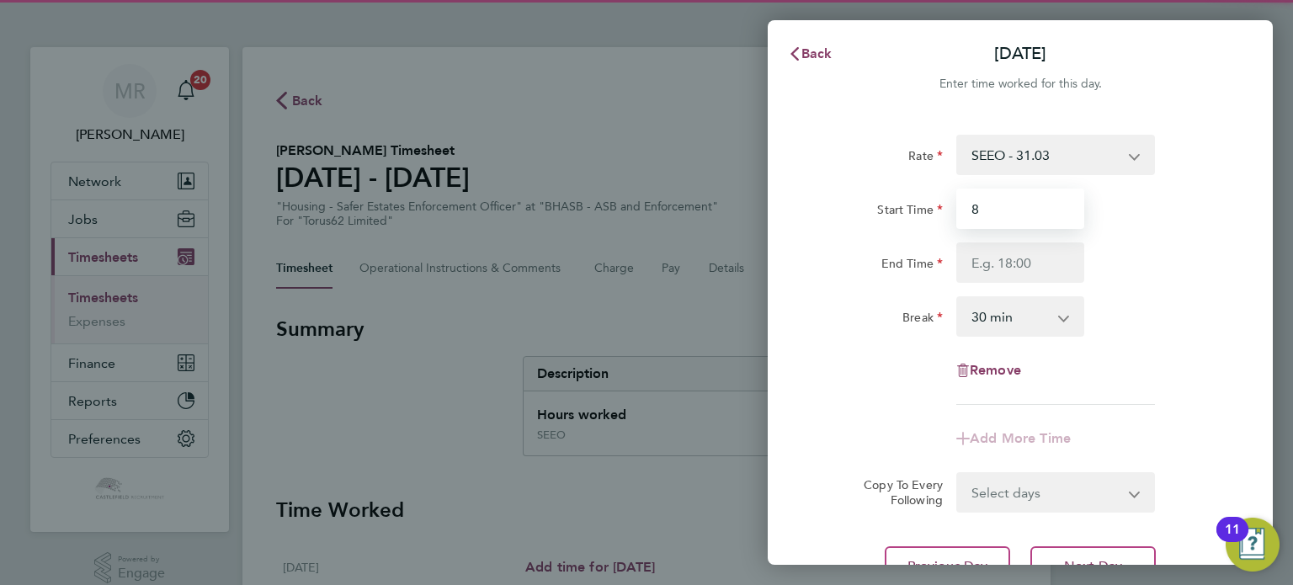
click at [1000, 205] on input "8" at bounding box center [1020, 209] width 128 height 40
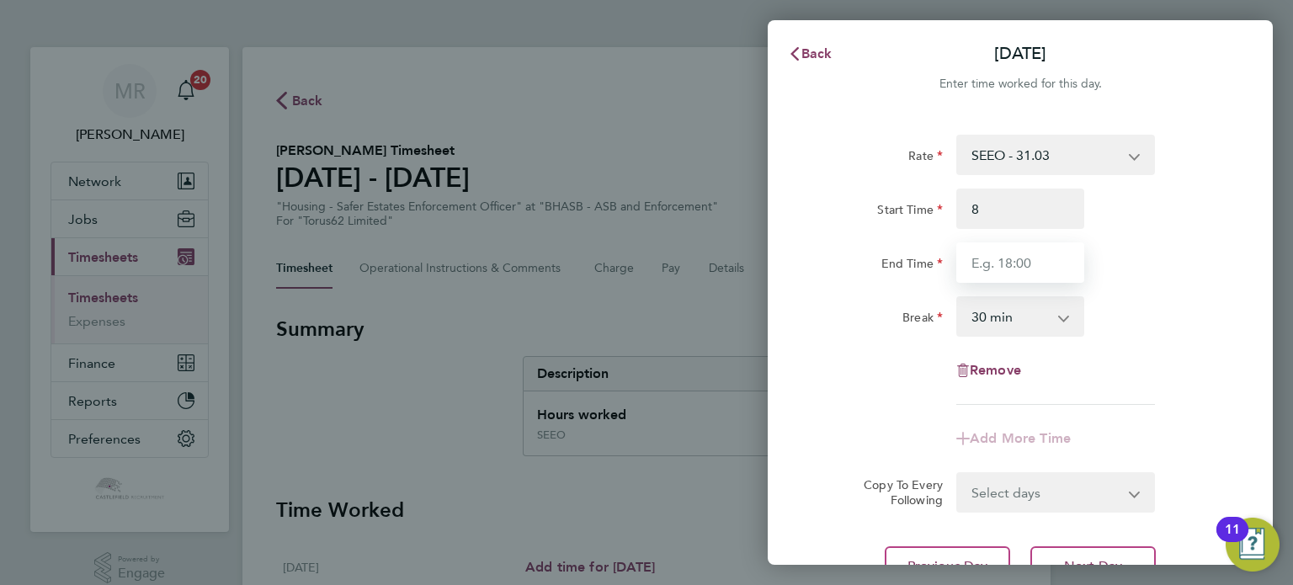
type input "08:00"
click at [982, 258] on input "End Time" at bounding box center [1020, 262] width 128 height 40
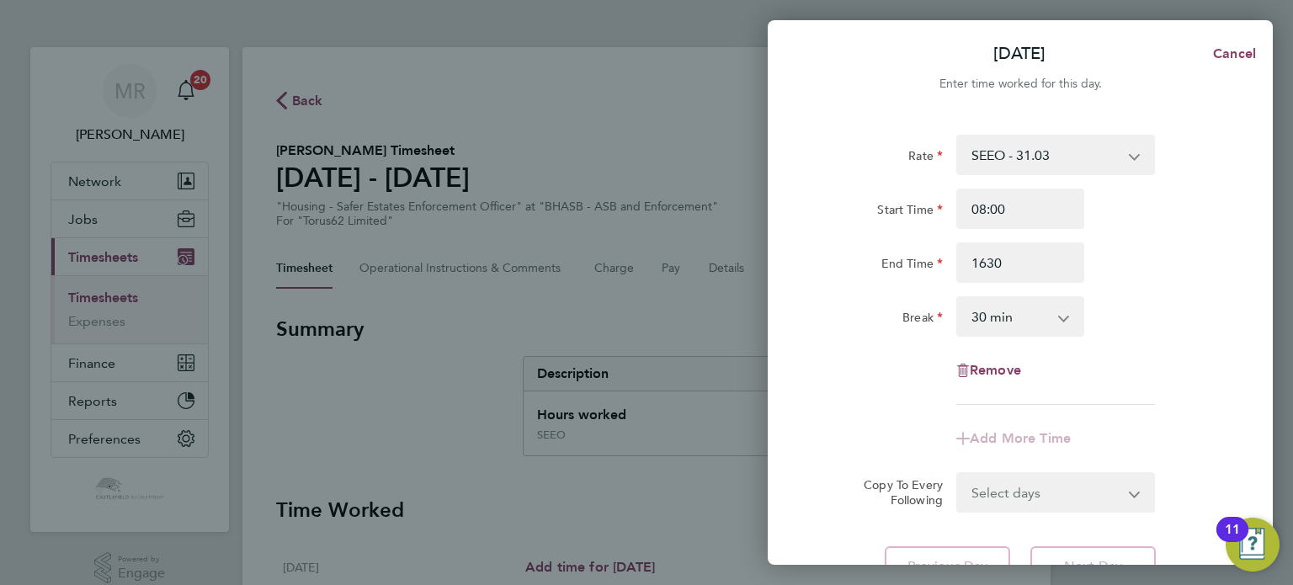
type input "16:30"
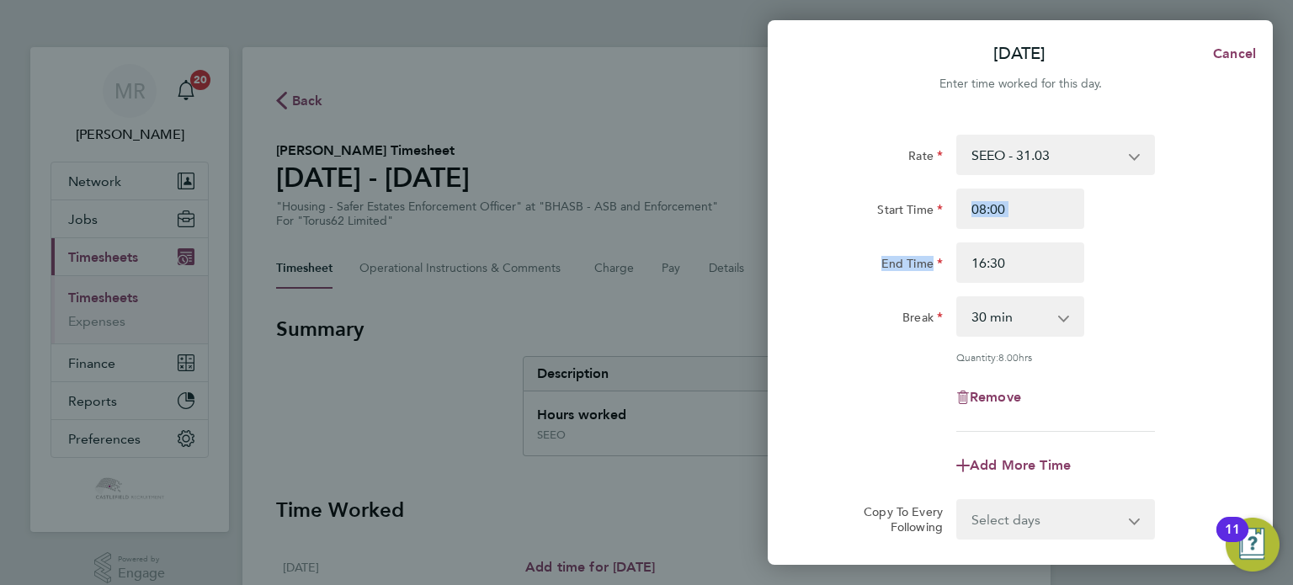
drag, startPoint x: 1178, startPoint y: 236, endPoint x: 1101, endPoint y: 310, distance: 106.6
click at [1179, 236] on div "Start Time 08:00 End Time 16:30" at bounding box center [1020, 236] width 424 height 94
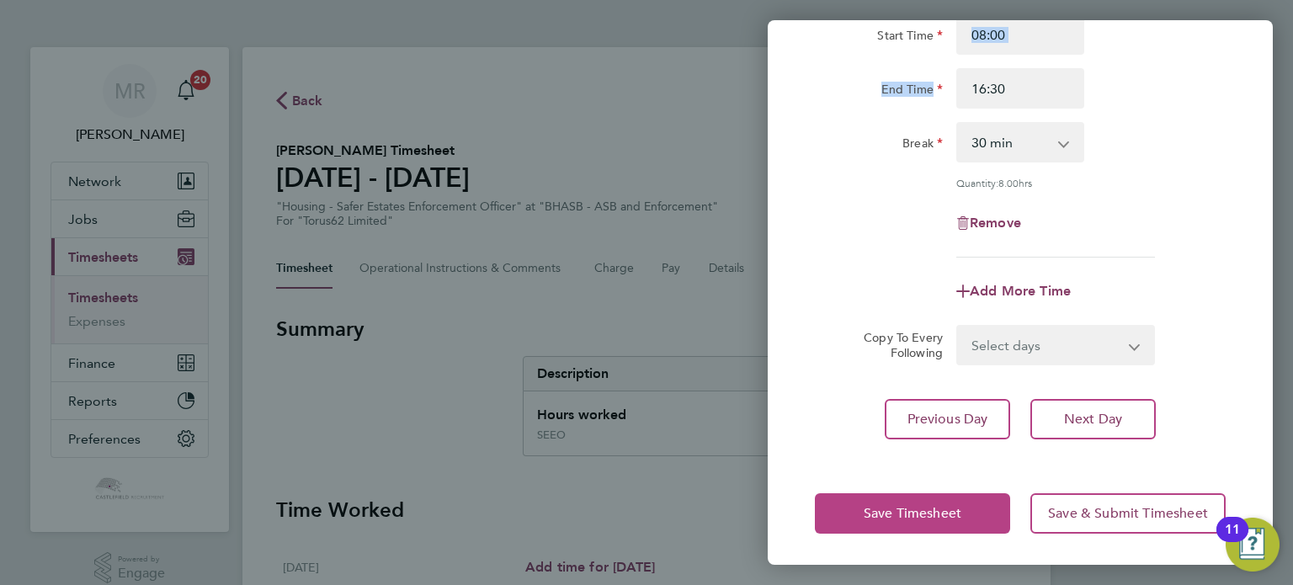
click at [899, 518] on span "Save Timesheet" at bounding box center [913, 513] width 98 height 17
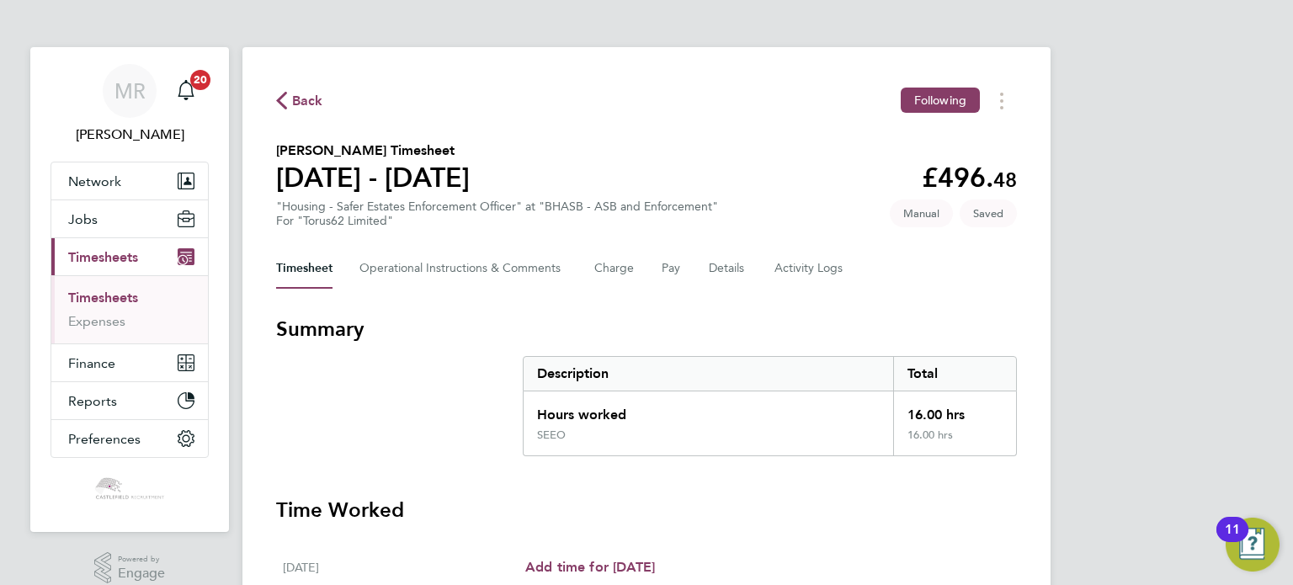
click at [126, 299] on link "Timesheets" at bounding box center [103, 298] width 70 height 16
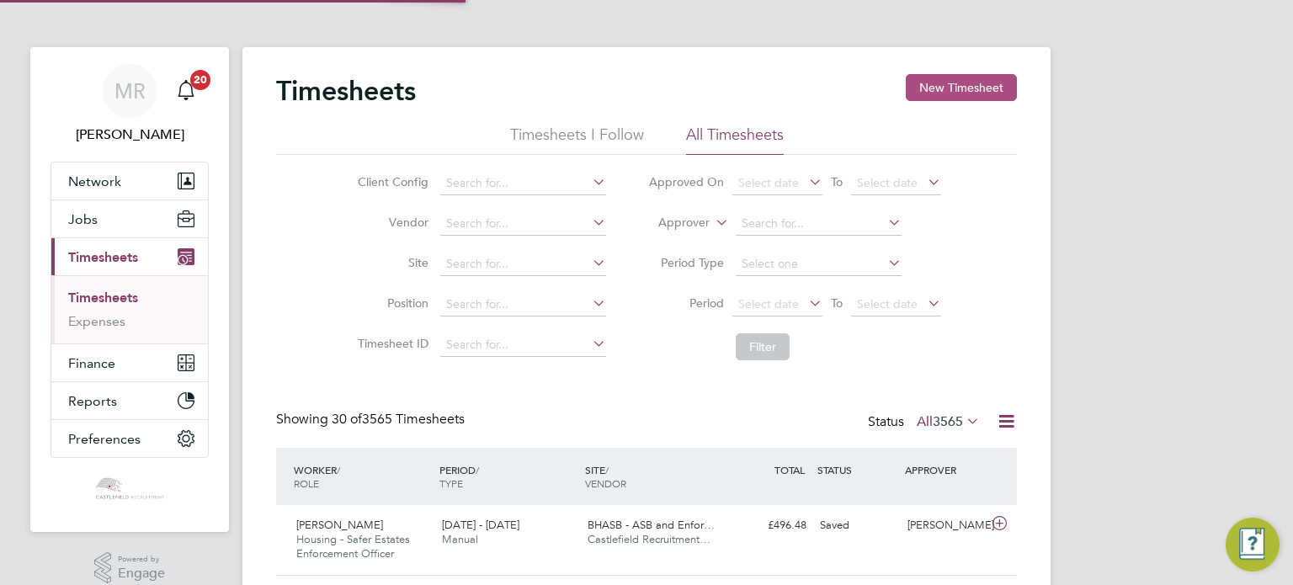
scroll to position [56, 146]
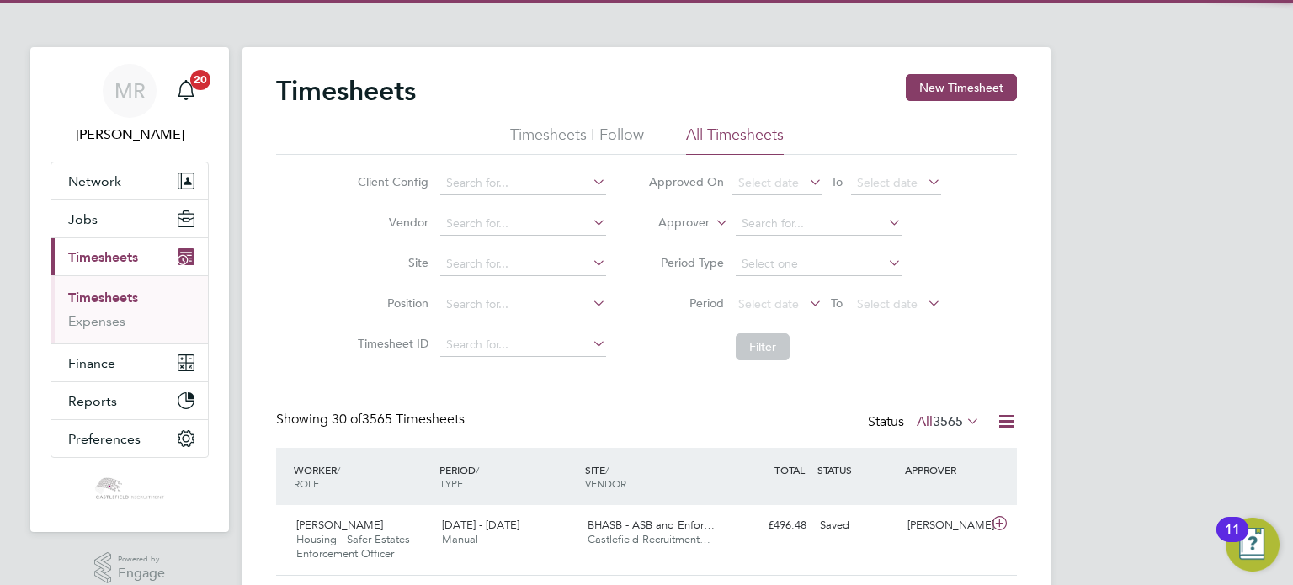
drag, startPoint x: 925, startPoint y: 98, endPoint x: 917, endPoint y: 101, distance: 9.1
click at [925, 98] on button "New Timesheet" at bounding box center [961, 87] width 111 height 27
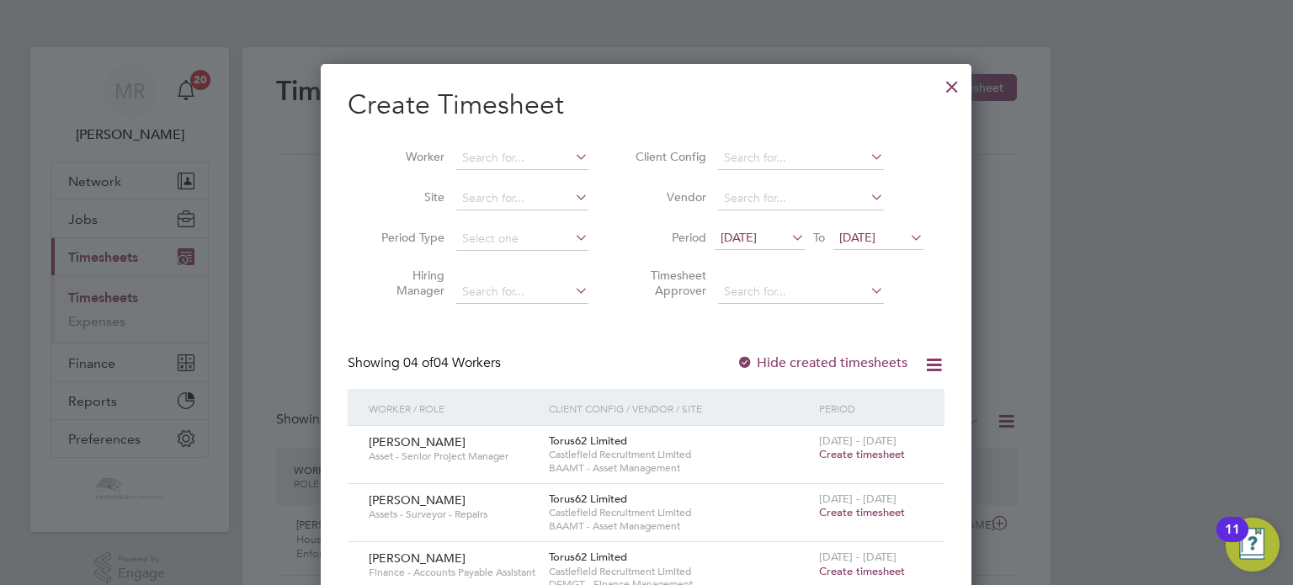
click at [950, 80] on div at bounding box center [952, 82] width 30 height 30
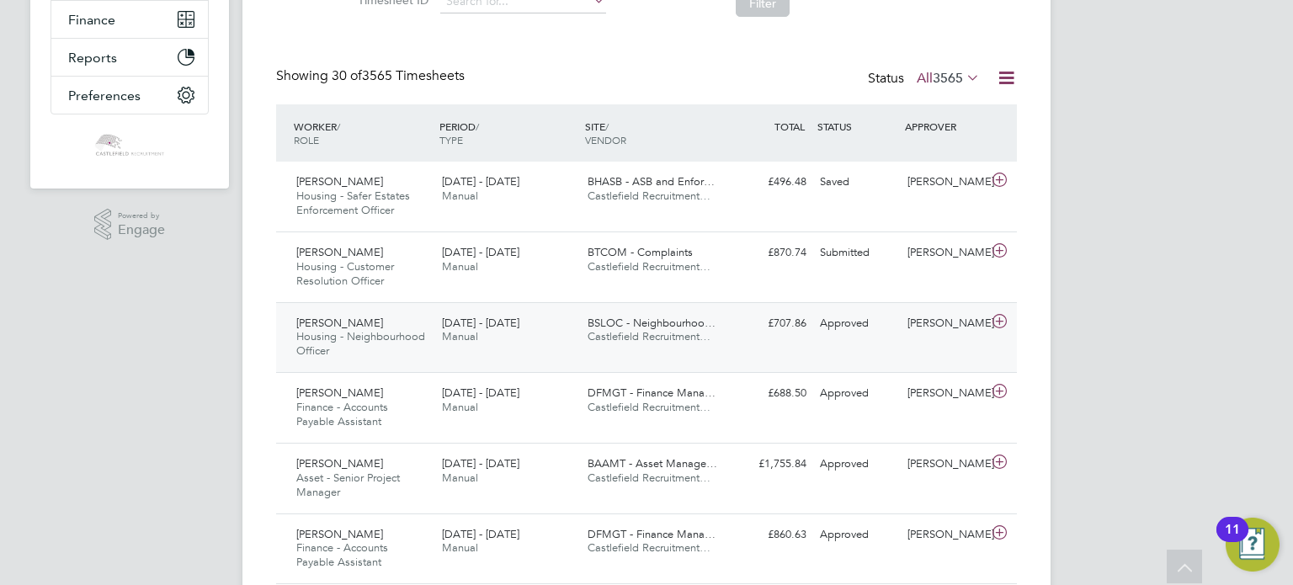
click at [488, 324] on span "[DATE] - [DATE]" at bounding box center [480, 323] width 77 height 14
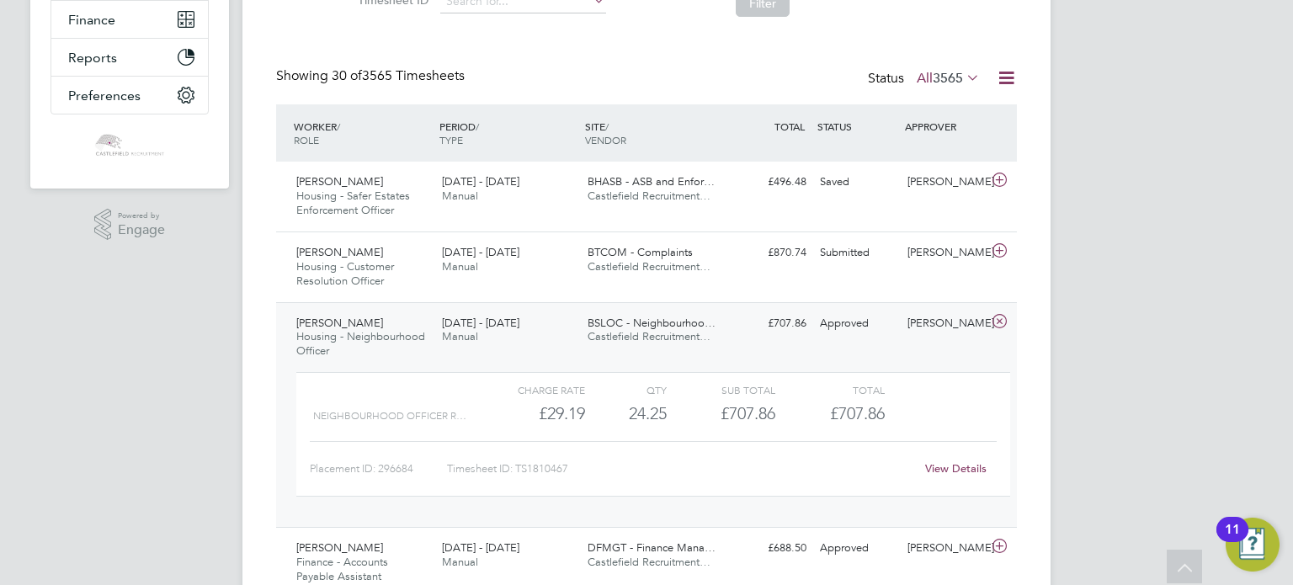
scroll to position [0, 0]
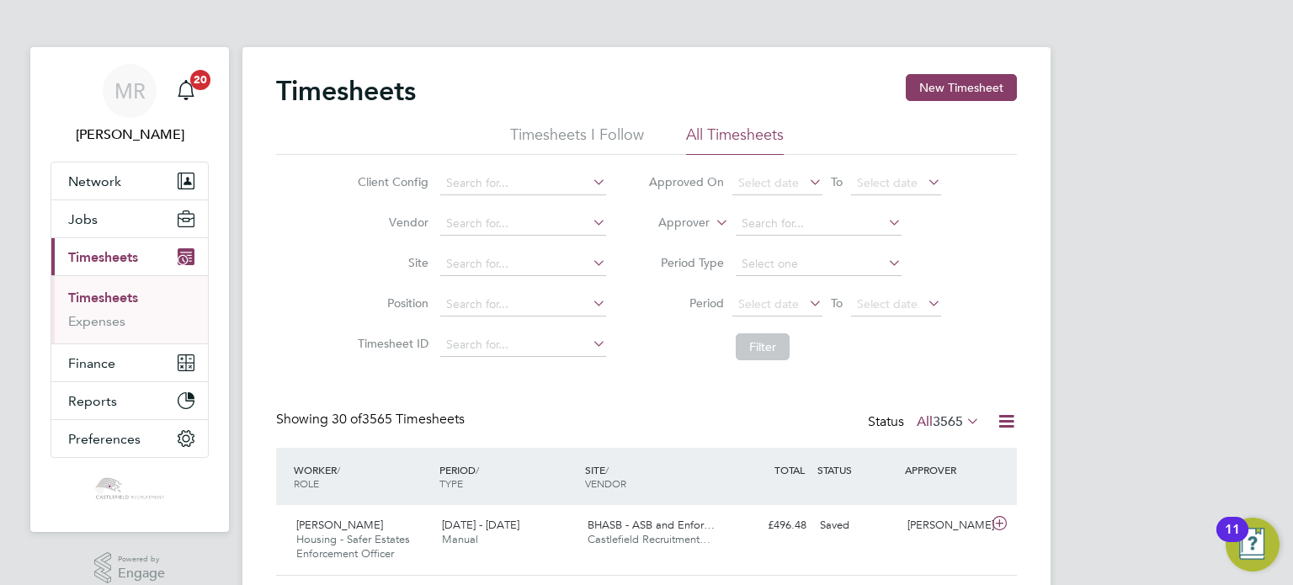
click at [987, 105] on div "Timesheets New Timesheet" at bounding box center [646, 99] width 741 height 51
click at [987, 104] on div "Timesheets New Timesheet" at bounding box center [646, 99] width 741 height 51
click at [983, 98] on button "New Timesheet" at bounding box center [961, 87] width 111 height 27
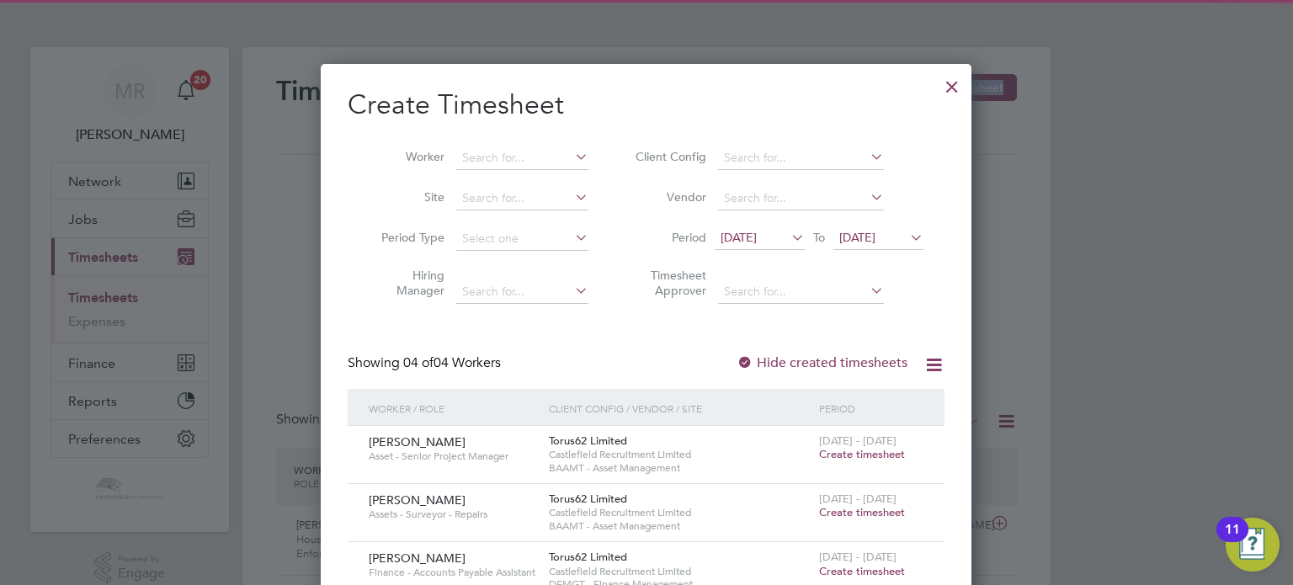
scroll to position [168, 0]
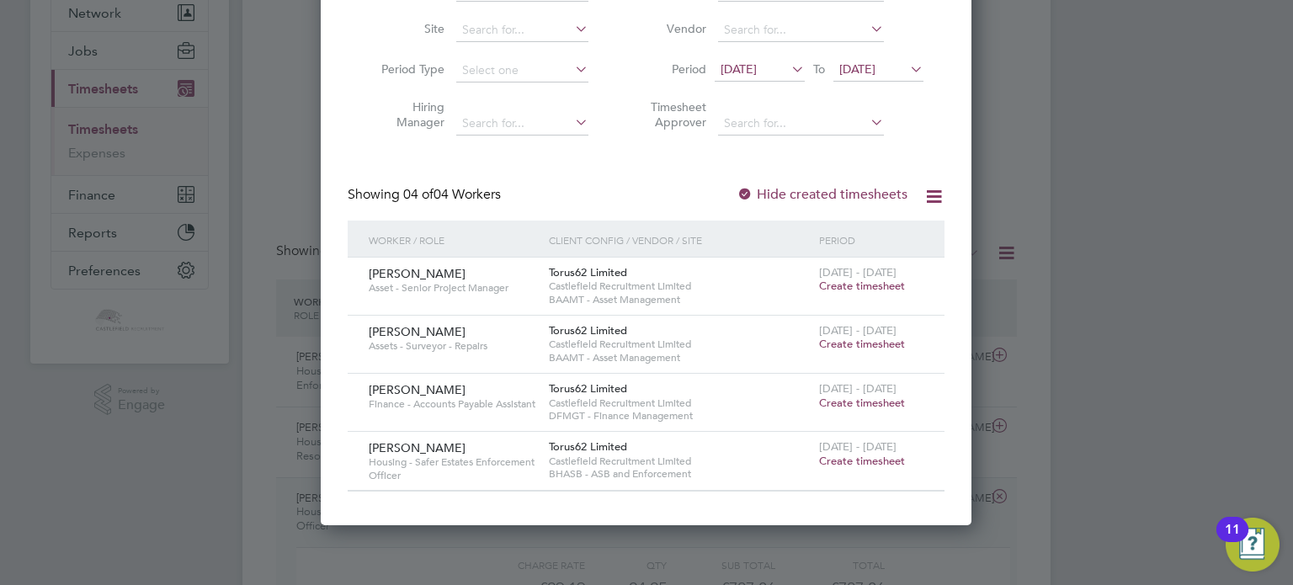
click at [849, 354] on div "25 - 31 Aug 2025 Create timesheet" at bounding box center [871, 338] width 113 height 45
click at [848, 345] on span "Create timesheet" at bounding box center [862, 344] width 86 height 14
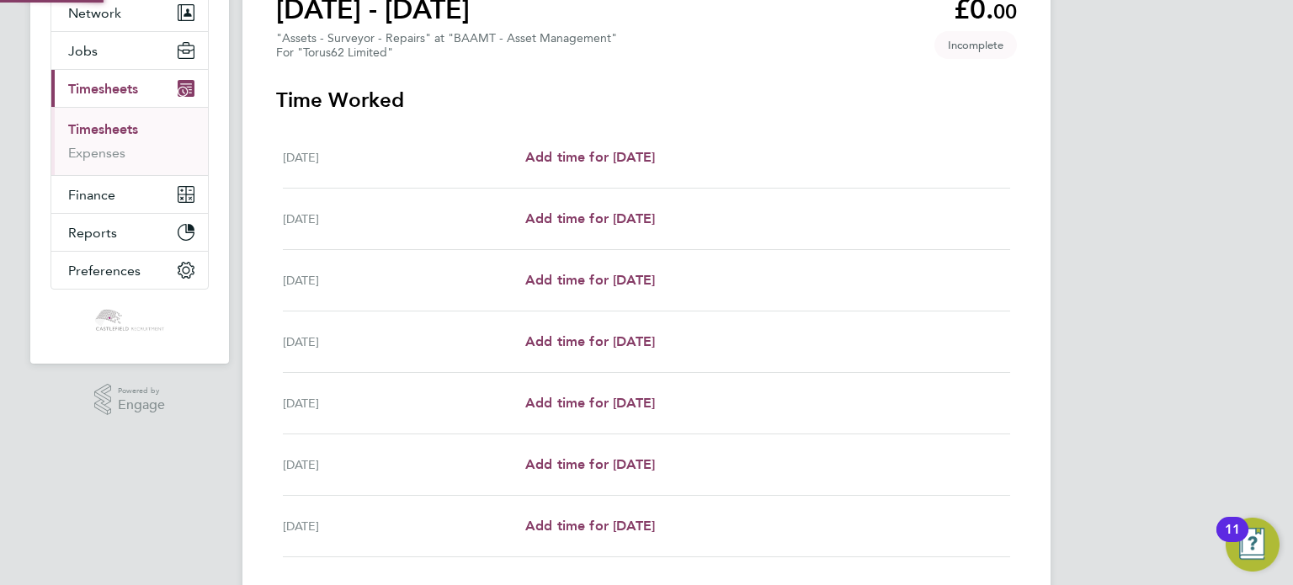
scroll to position [78, 0]
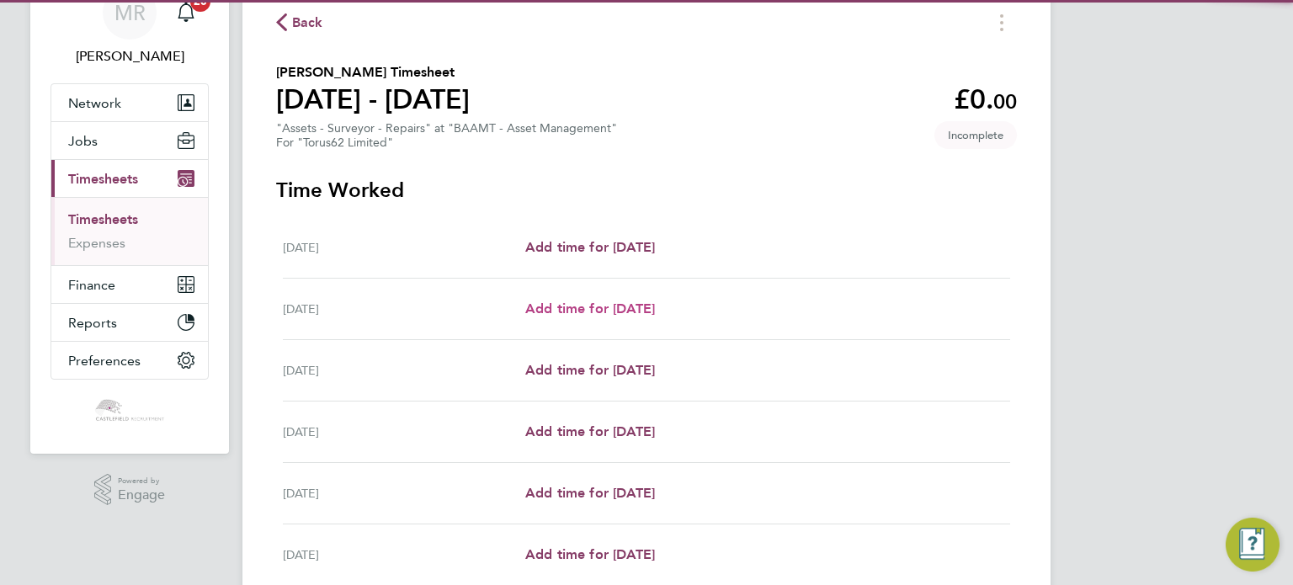
click at [649, 316] on span "Add time for Tue 26 Aug" at bounding box center [590, 309] width 130 height 16
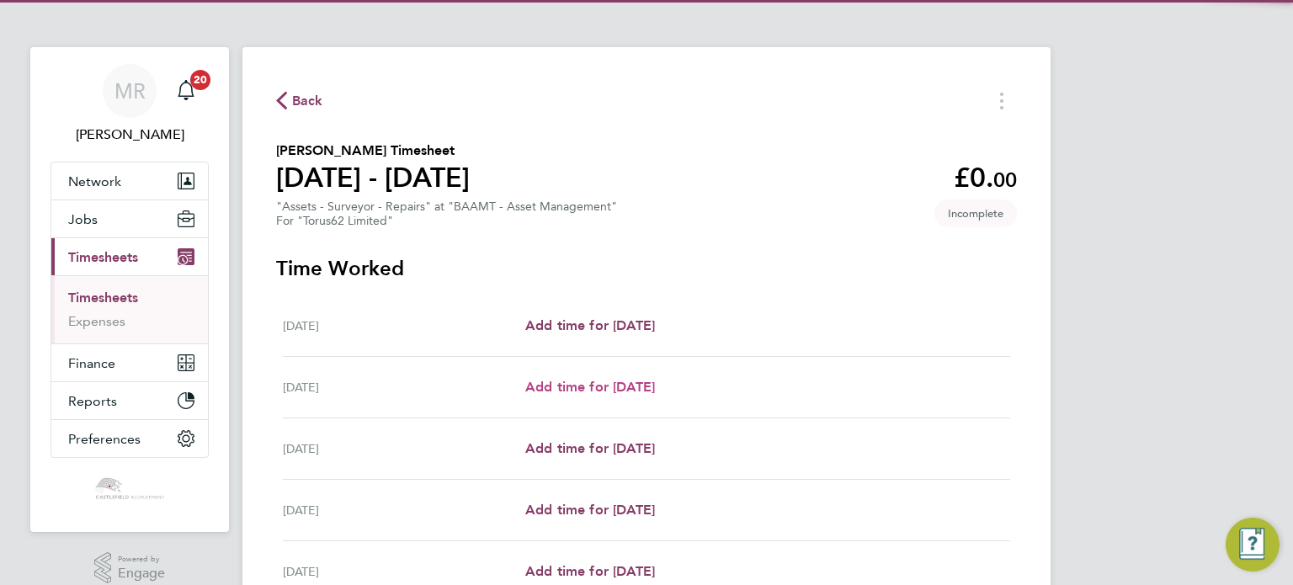
select select "30"
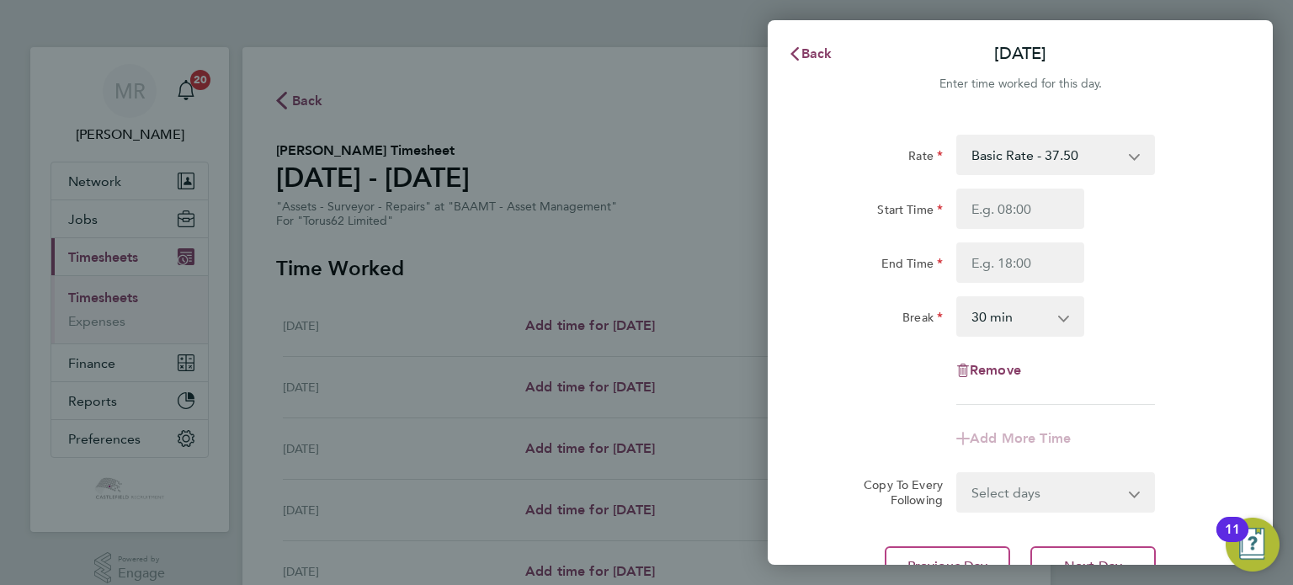
drag, startPoint x: 963, startPoint y: 200, endPoint x: 971, endPoint y: 195, distance: 9.1
click at [971, 195] on div at bounding box center [1020, 209] width 141 height 40
drag, startPoint x: 974, startPoint y: 200, endPoint x: 976, endPoint y: 215, distance: 15.2
click at [976, 210] on input "Start Time" at bounding box center [1020, 209] width 128 height 40
type input "08:30"
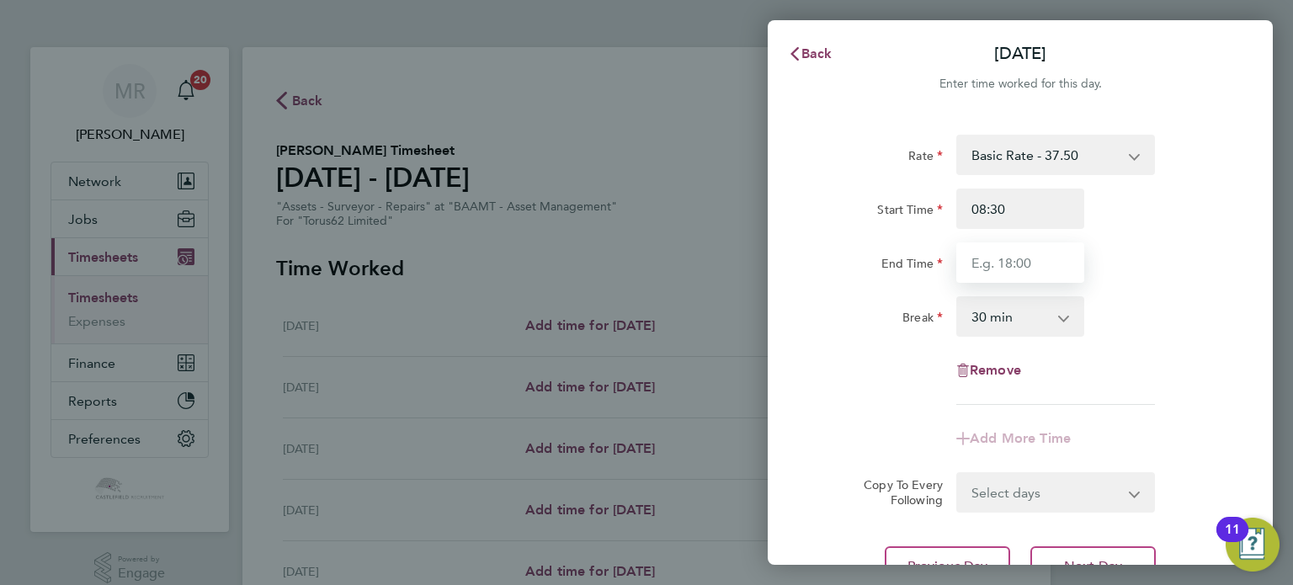
click at [974, 258] on input "End Time" at bounding box center [1020, 262] width 128 height 40
type input "17:00"
click at [1148, 238] on div "Start Time 08:30 End Time 17:00" at bounding box center [1020, 236] width 424 height 94
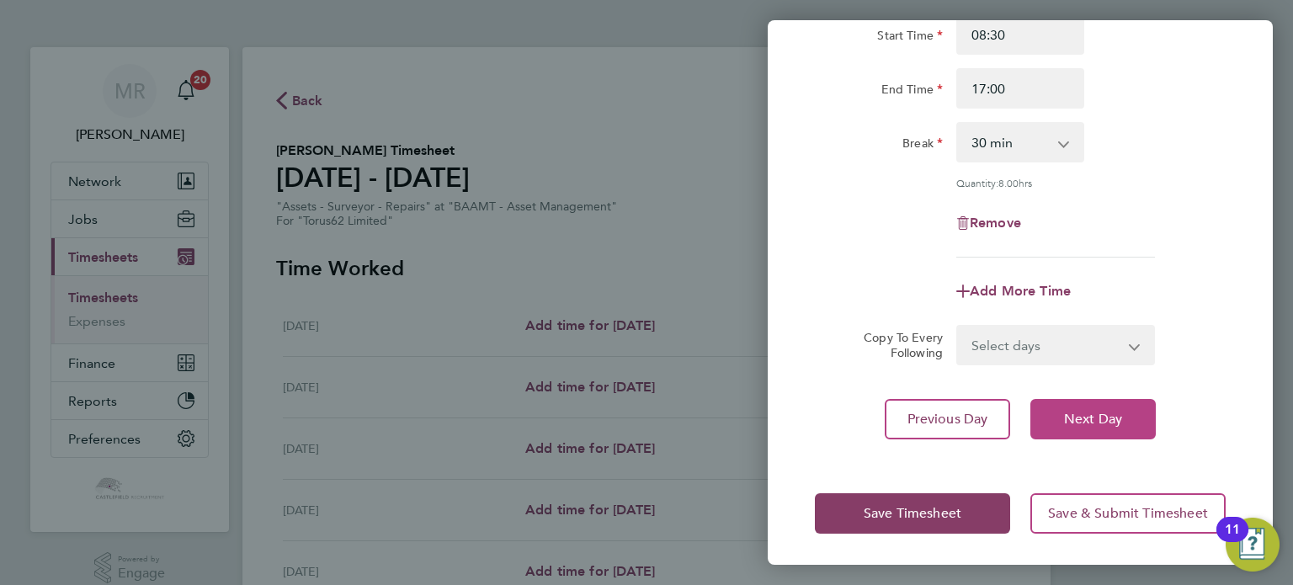
click at [1115, 407] on button "Next Day" at bounding box center [1092, 419] width 125 height 40
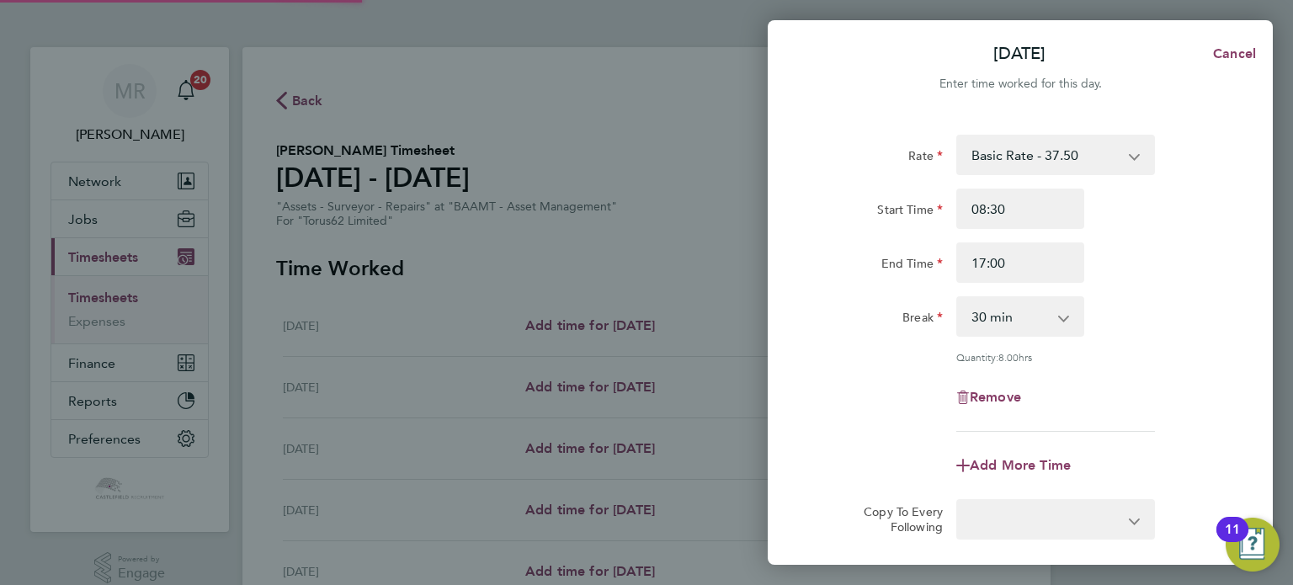
select select "30"
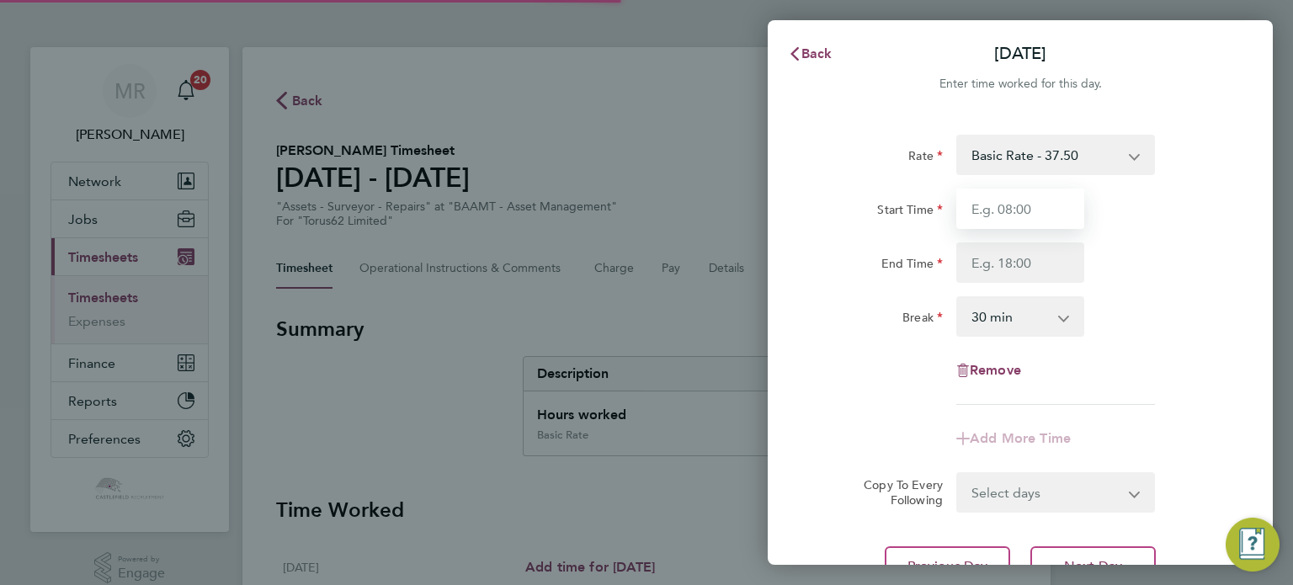
drag, startPoint x: 993, startPoint y: 216, endPoint x: 987, endPoint y: 226, distance: 12.1
click at [993, 216] on input "Start Time" at bounding box center [1020, 209] width 128 height 40
type input "08:30"
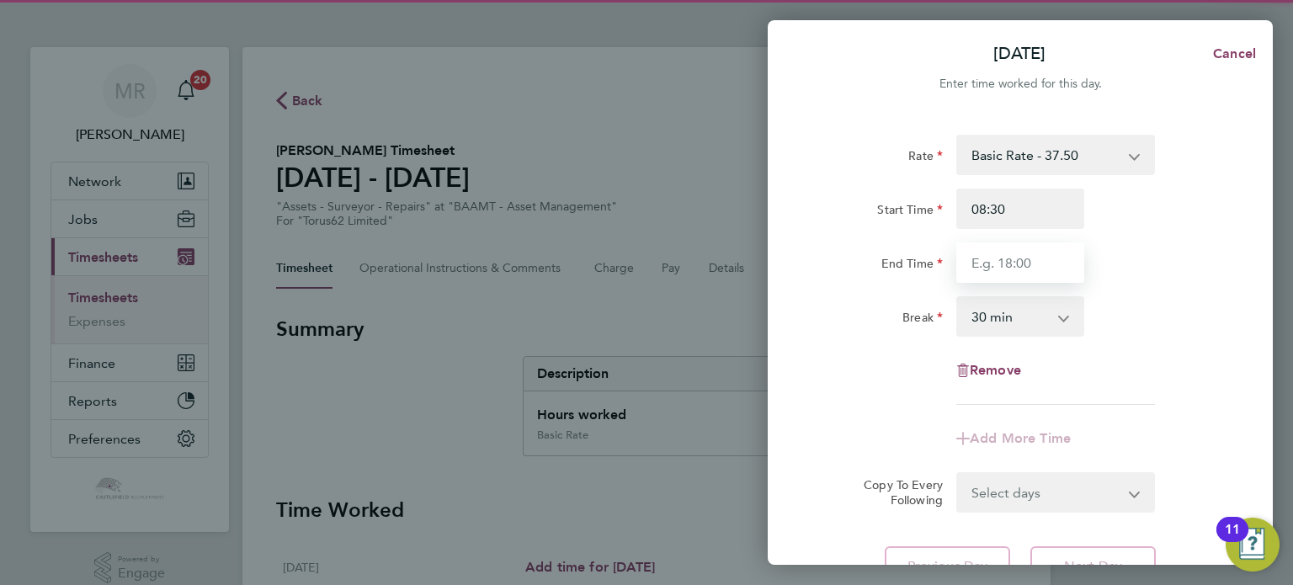
click at [975, 258] on input "End Time" at bounding box center [1020, 262] width 128 height 40
type input "17:00"
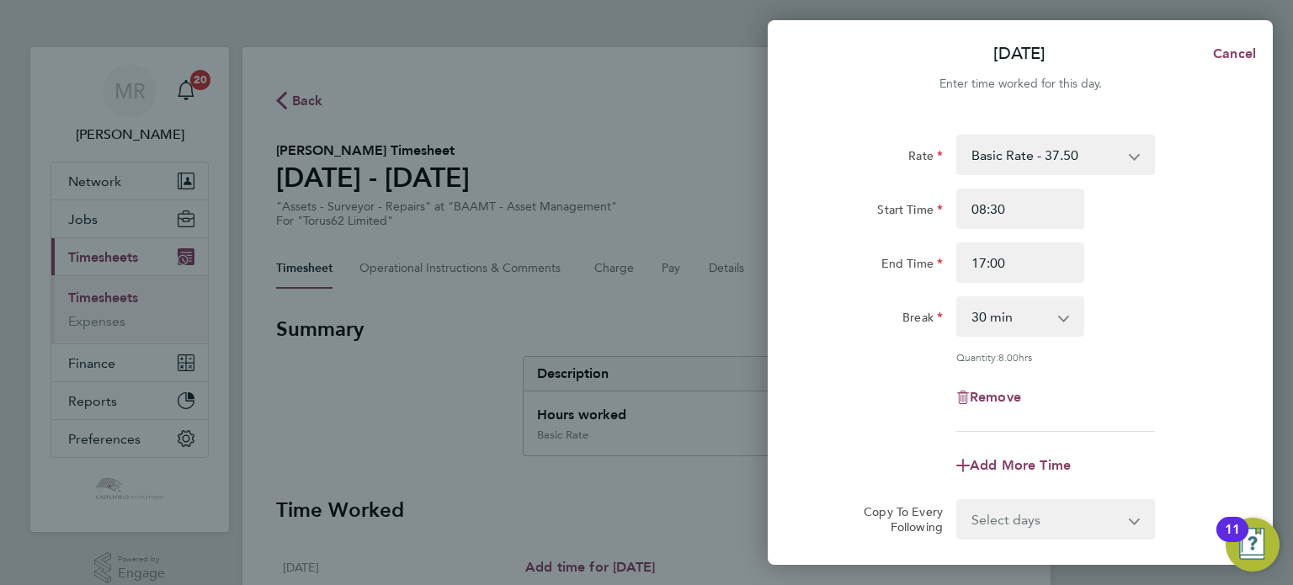
drag, startPoint x: 1229, startPoint y: 247, endPoint x: 1223, endPoint y: 258, distance: 12.4
click at [1229, 252] on div "End Time 17:00" at bounding box center [1020, 262] width 424 height 40
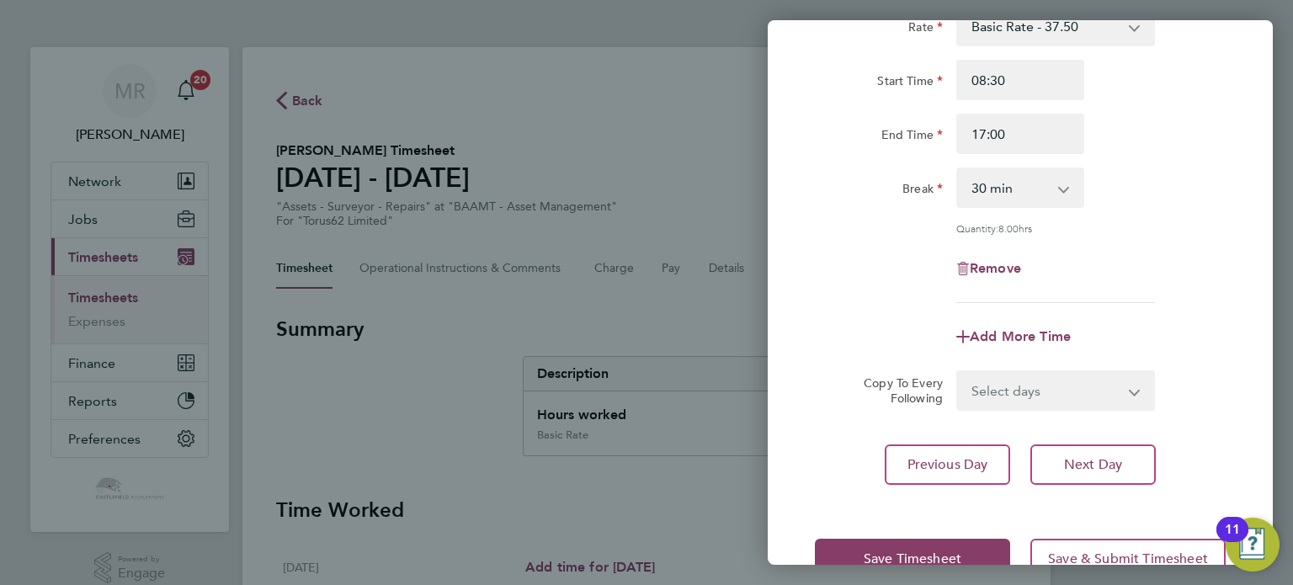
scroll to position [174, 0]
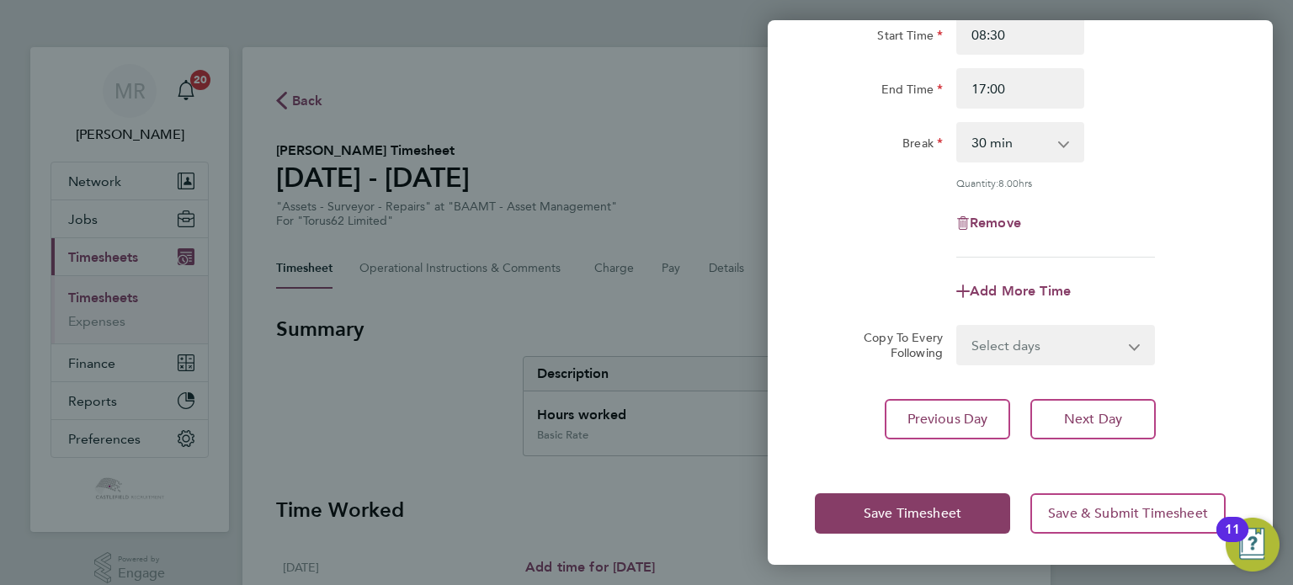
click at [1128, 438] on div "Rate Basic Rate - 37.50 Start Time 08:30 End Time 17:00 Break 0 min 15 min 30 m…" at bounding box center [1020, 199] width 505 height 519
drag, startPoint x: 1078, startPoint y: 418, endPoint x: 1083, endPoint y: 378, distance: 40.0
click at [1078, 419] on span "Next Day" at bounding box center [1093, 419] width 58 height 17
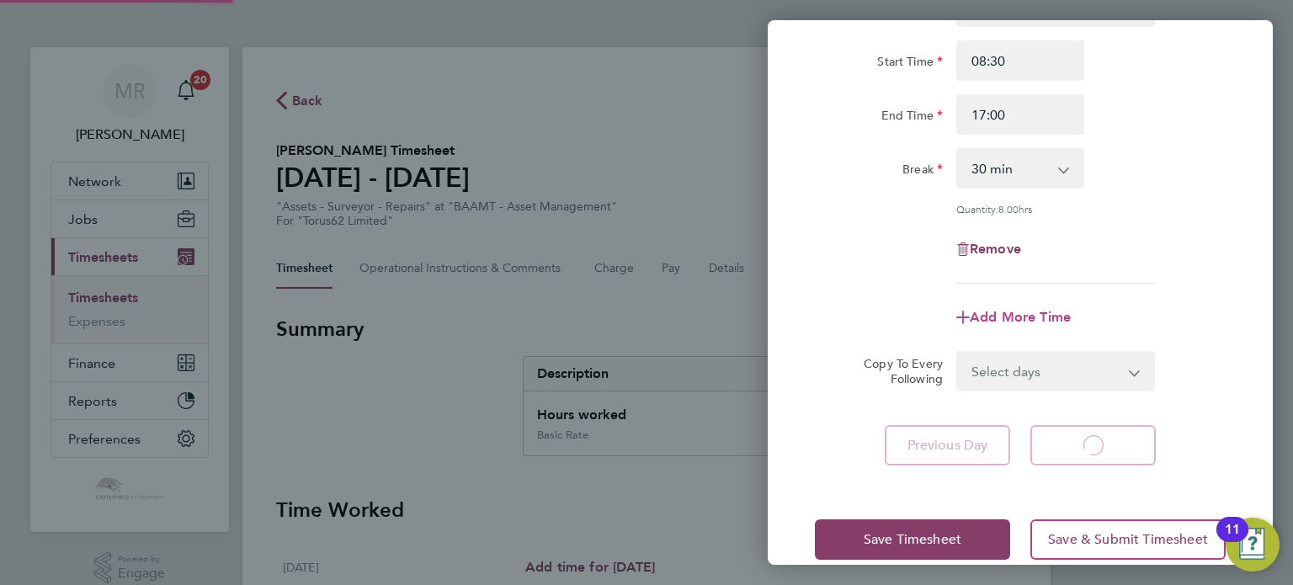
scroll to position [9, 0]
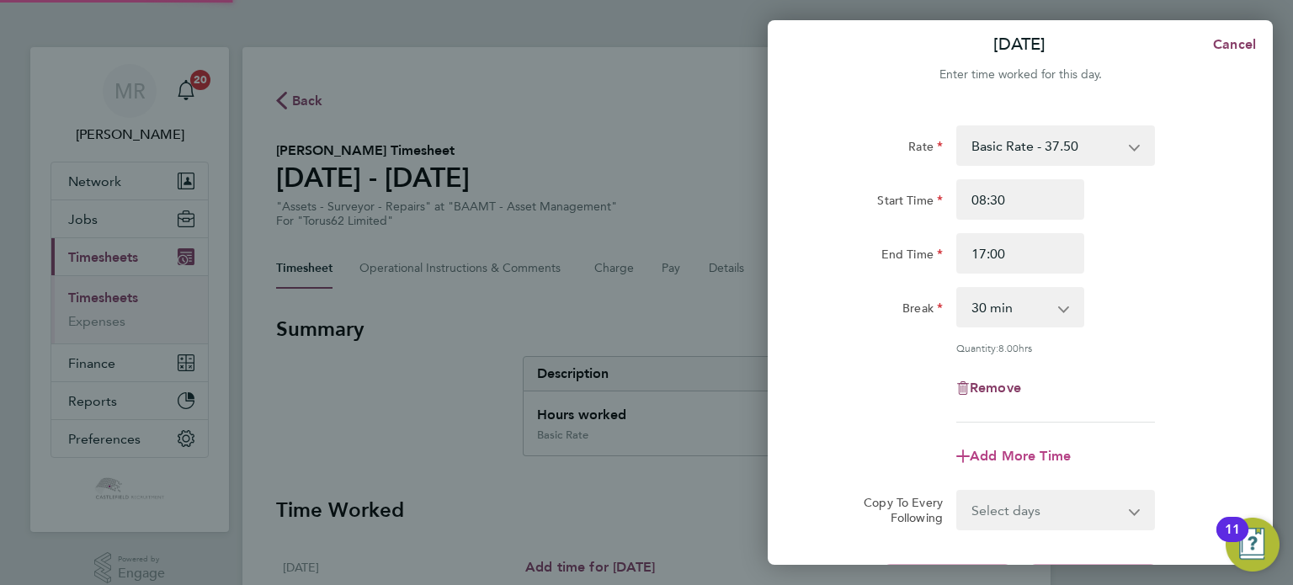
select select "30"
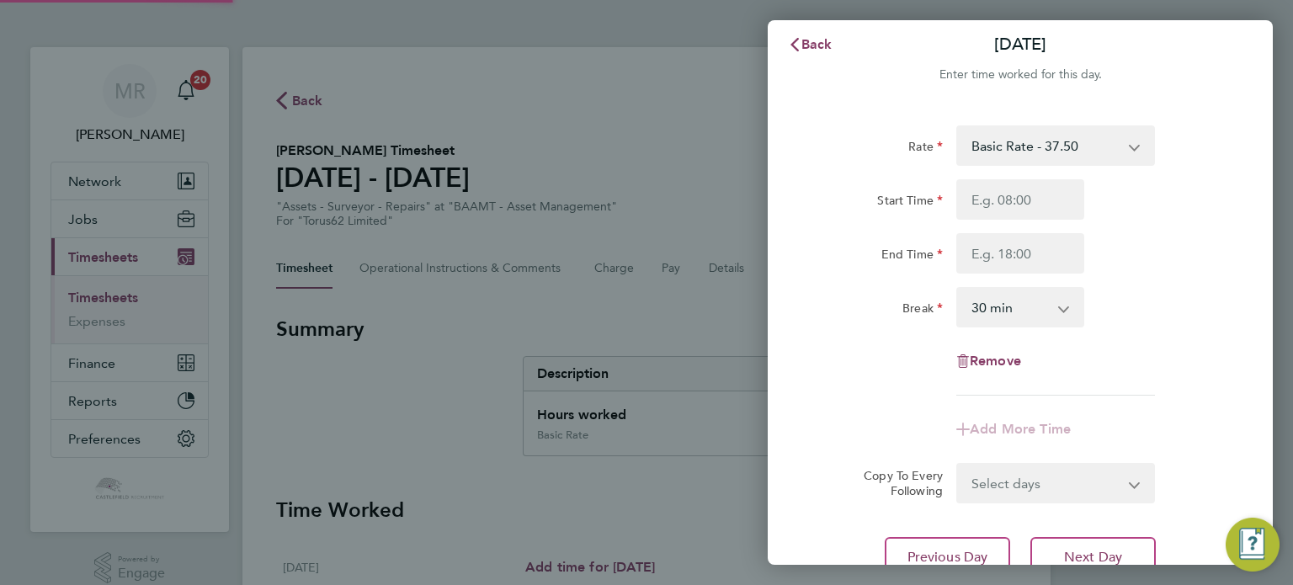
scroll to position [0, 0]
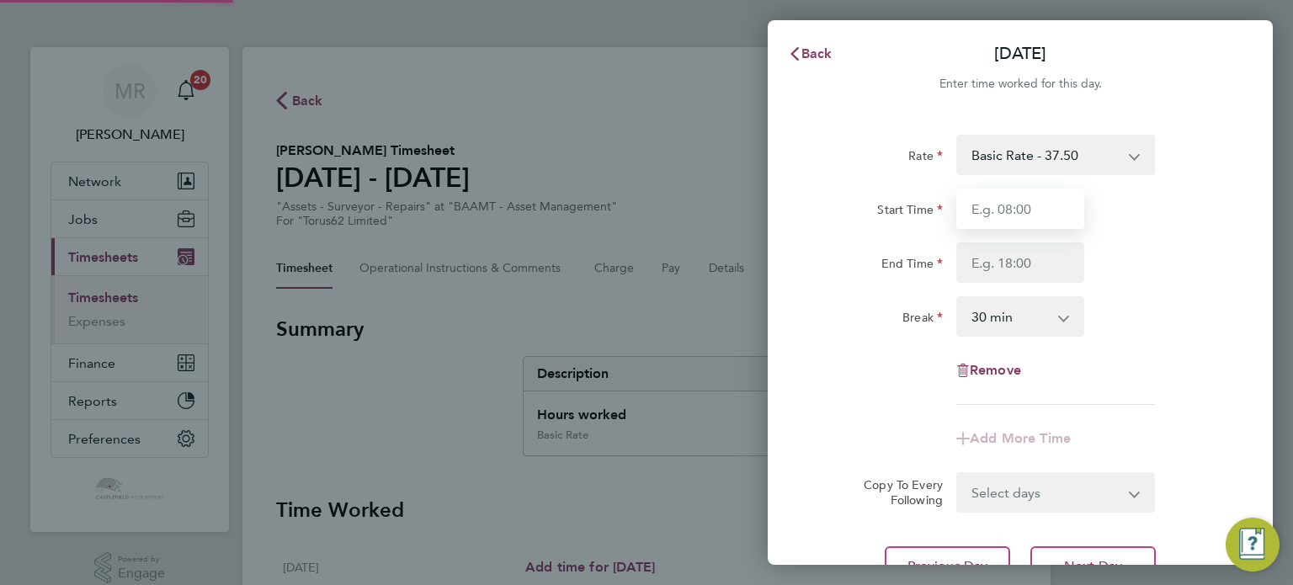
drag, startPoint x: 963, startPoint y: 208, endPoint x: 976, endPoint y: 217, distance: 16.3
click at [964, 208] on input "Start Time" at bounding box center [1020, 209] width 128 height 40
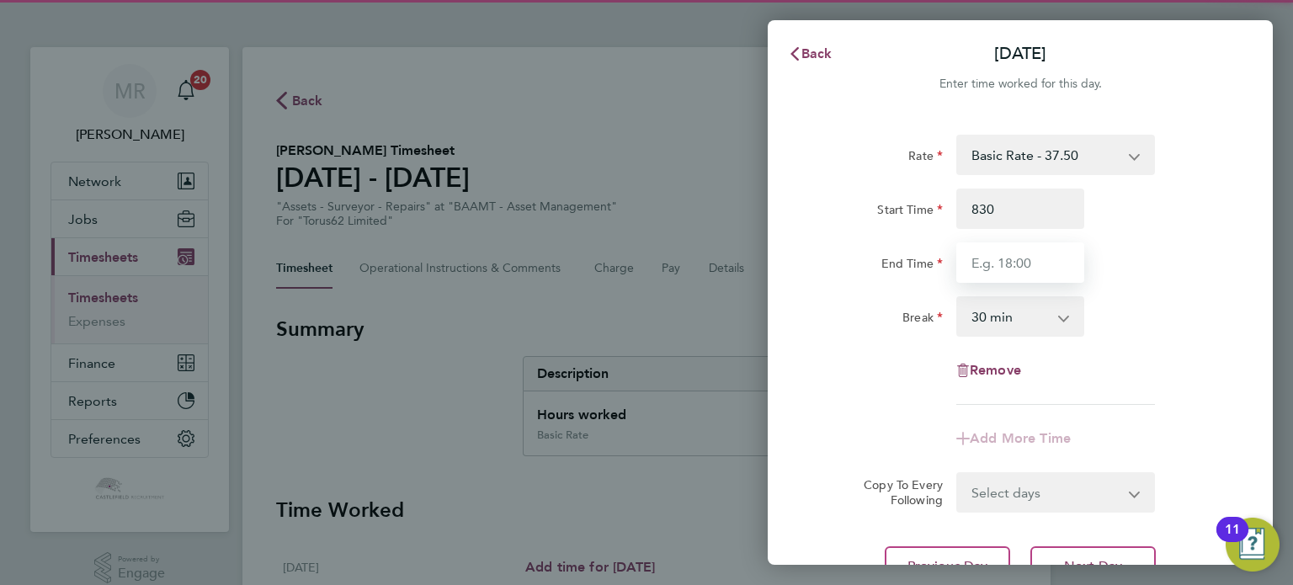
type input "08:30"
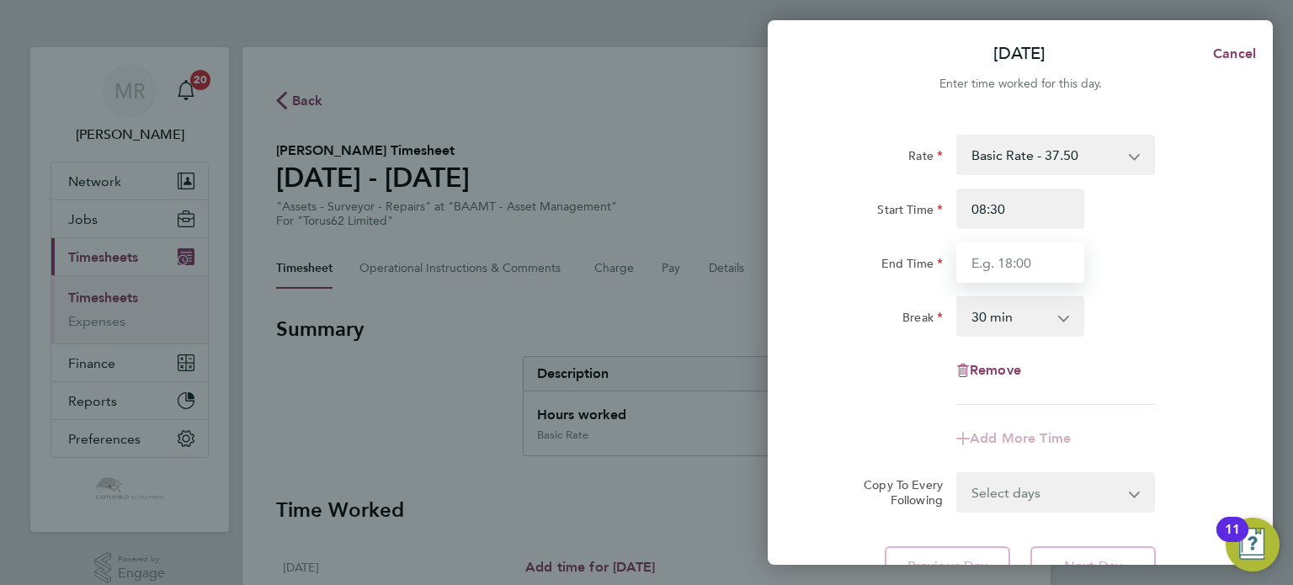
click at [987, 255] on input "End Time" at bounding box center [1020, 262] width 128 height 40
type input "17:00"
drag, startPoint x: 1138, startPoint y: 226, endPoint x: 1130, endPoint y: 236, distance: 13.1
click at [1138, 226] on div "Start Time 08:30" at bounding box center [1020, 209] width 424 height 40
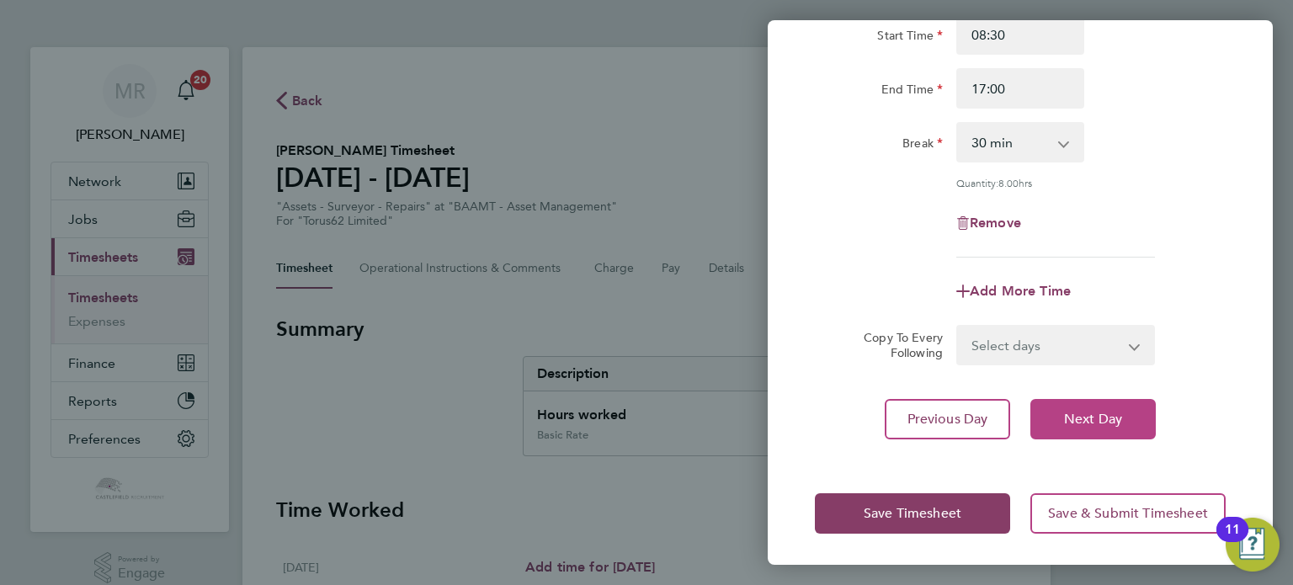
click at [1074, 413] on span "Next Day" at bounding box center [1093, 419] width 58 height 17
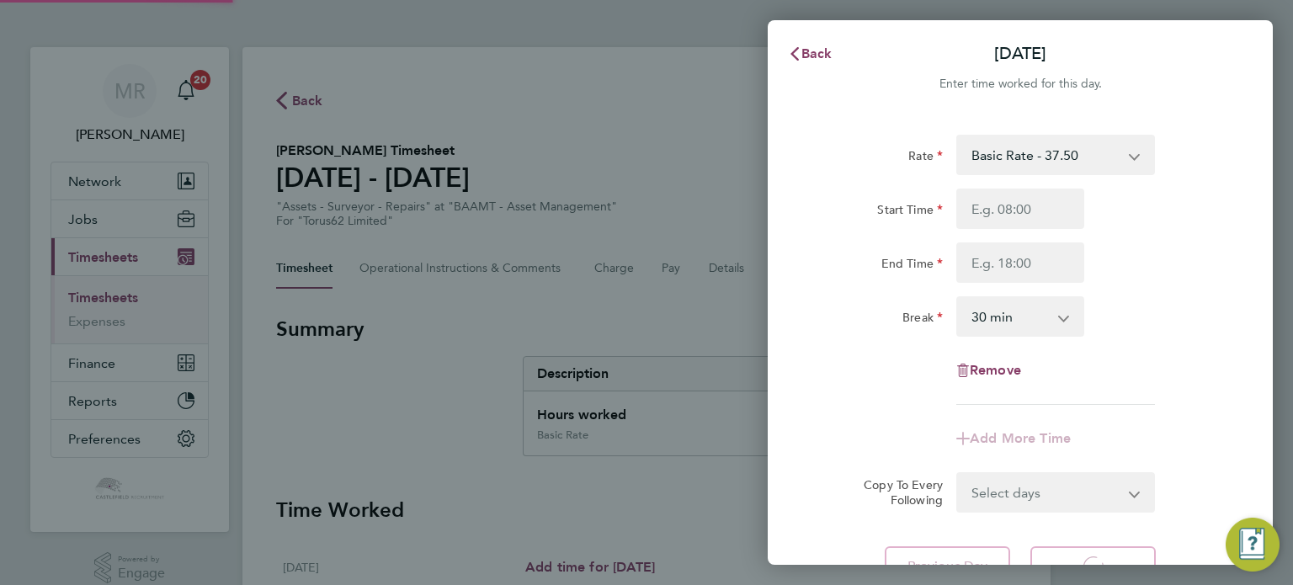
select select "30"
click at [987, 213] on input "Start Time" at bounding box center [1020, 209] width 128 height 40
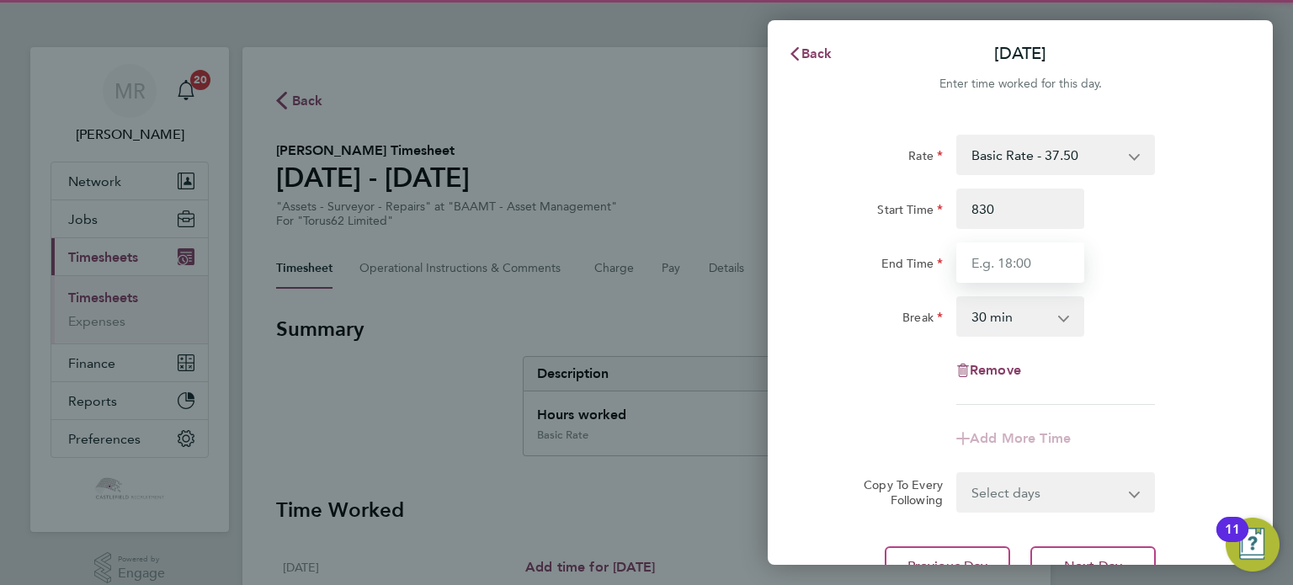
type input "08:30"
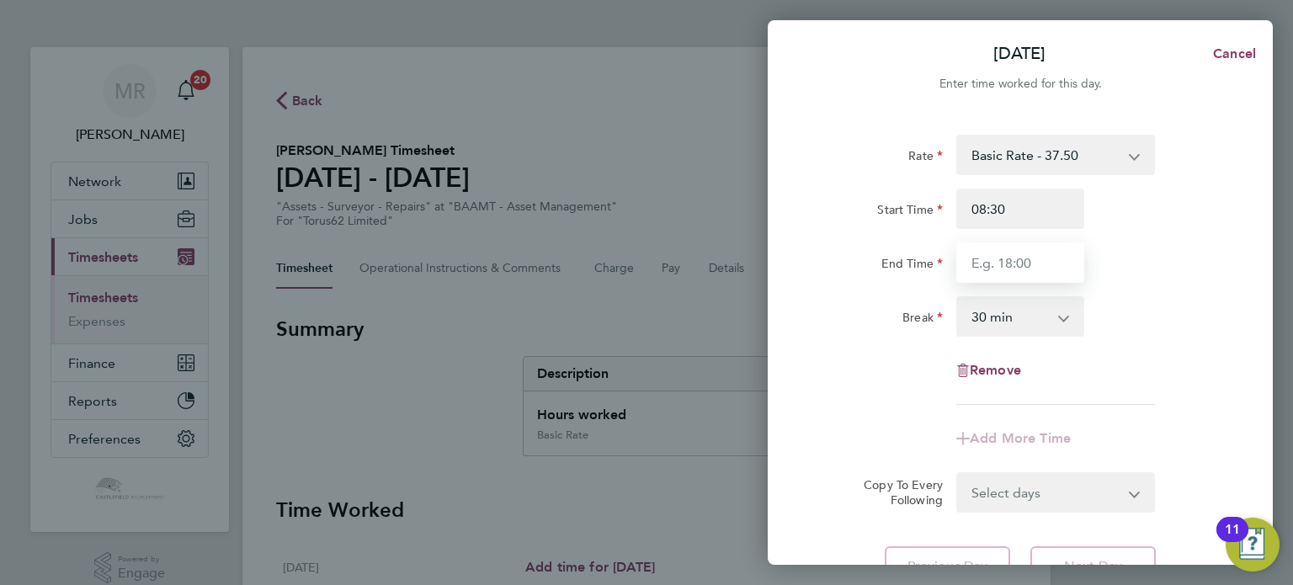
click at [977, 258] on input "End Time" at bounding box center [1020, 262] width 128 height 40
click at [1158, 238] on div "Start Time 08:30 End Time 17:00" at bounding box center [1020, 236] width 424 height 94
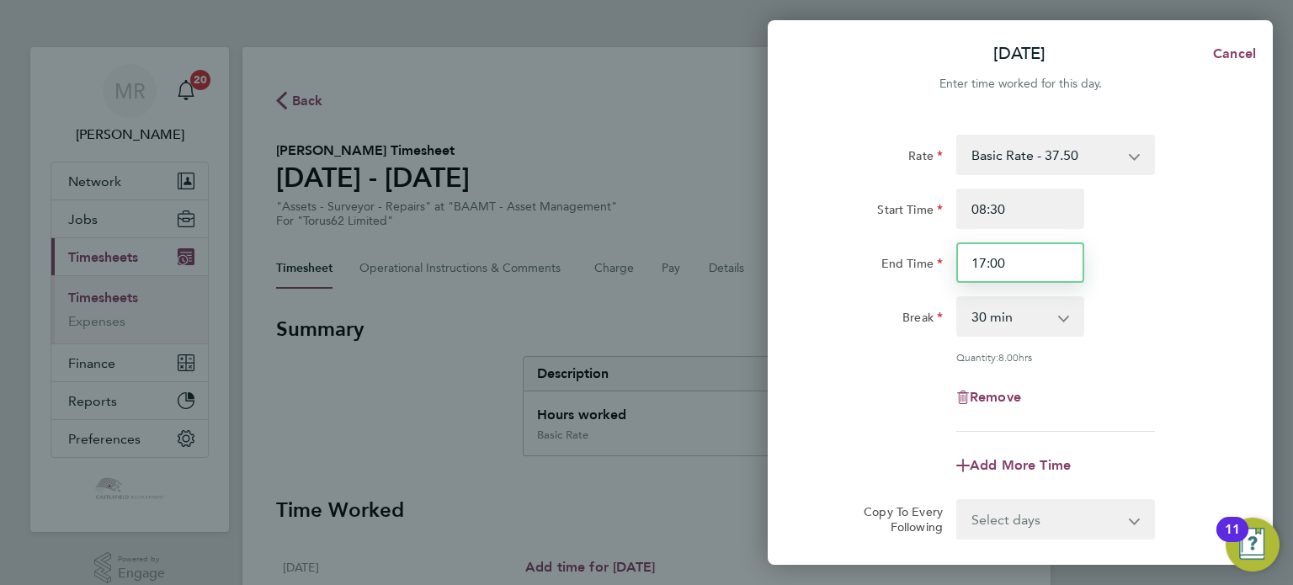
drag, startPoint x: 892, startPoint y: 263, endPoint x: 744, endPoint y: 275, distance: 148.6
click at [770, 274] on div "Rate Basic Rate - 37.50 Start Time 08:30 End Time 17:00 Break 0 min 15 min 30 m…" at bounding box center [1020, 373] width 505 height 519
type input "14:30"
click at [1136, 265] on div "End Time 14:30" at bounding box center [1020, 262] width 424 height 40
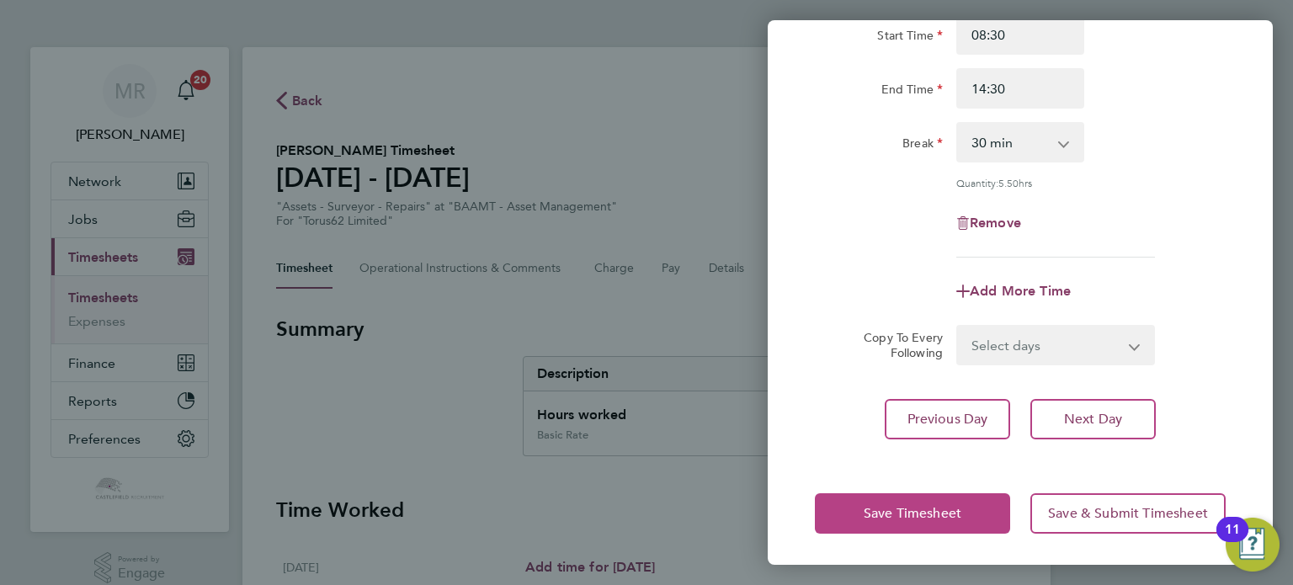
click at [926, 514] on span "Save Timesheet" at bounding box center [913, 513] width 98 height 17
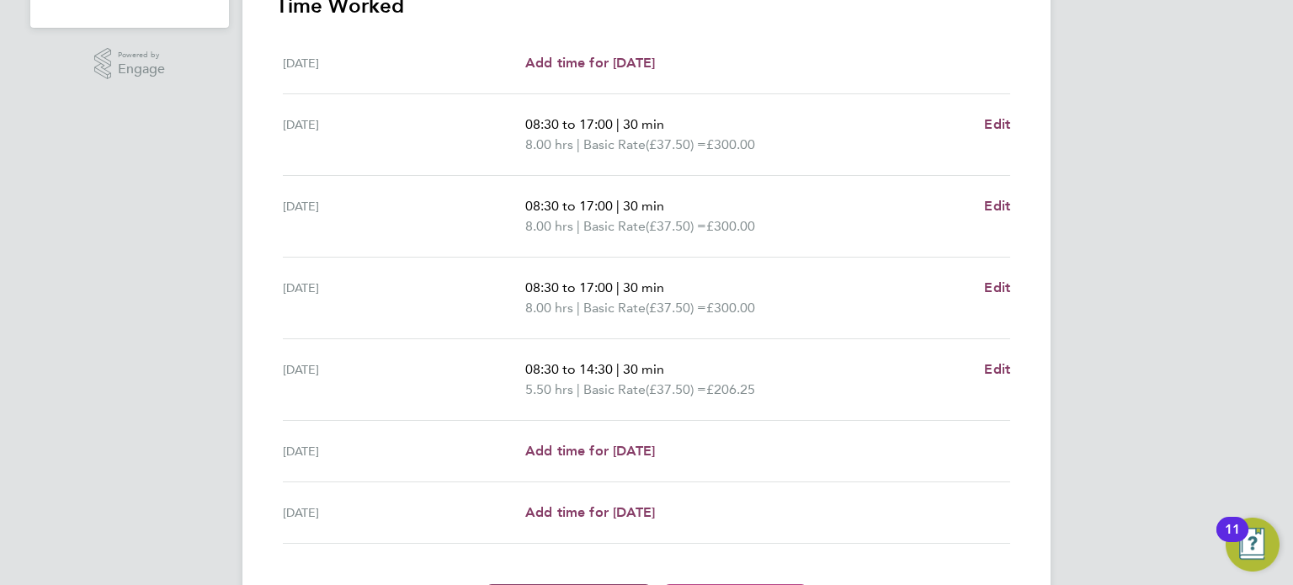
scroll to position [505, 0]
click at [986, 365] on span "Edit" at bounding box center [997, 368] width 26 height 16
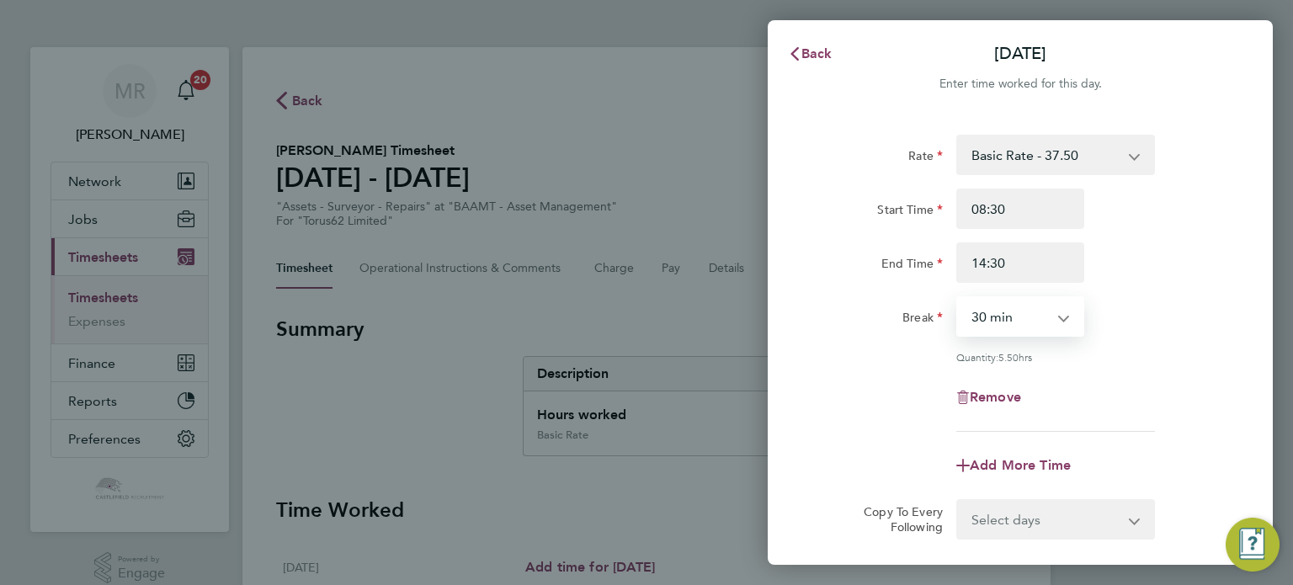
click at [1024, 326] on select "0 min 15 min 30 min 45 min 60 min 75 min 90 min" at bounding box center [1010, 316] width 104 height 37
select select "0"
click at [958, 298] on select "0 min 15 min 30 min 45 min 60 min 75 min 90 min" at bounding box center [1010, 316] width 104 height 37
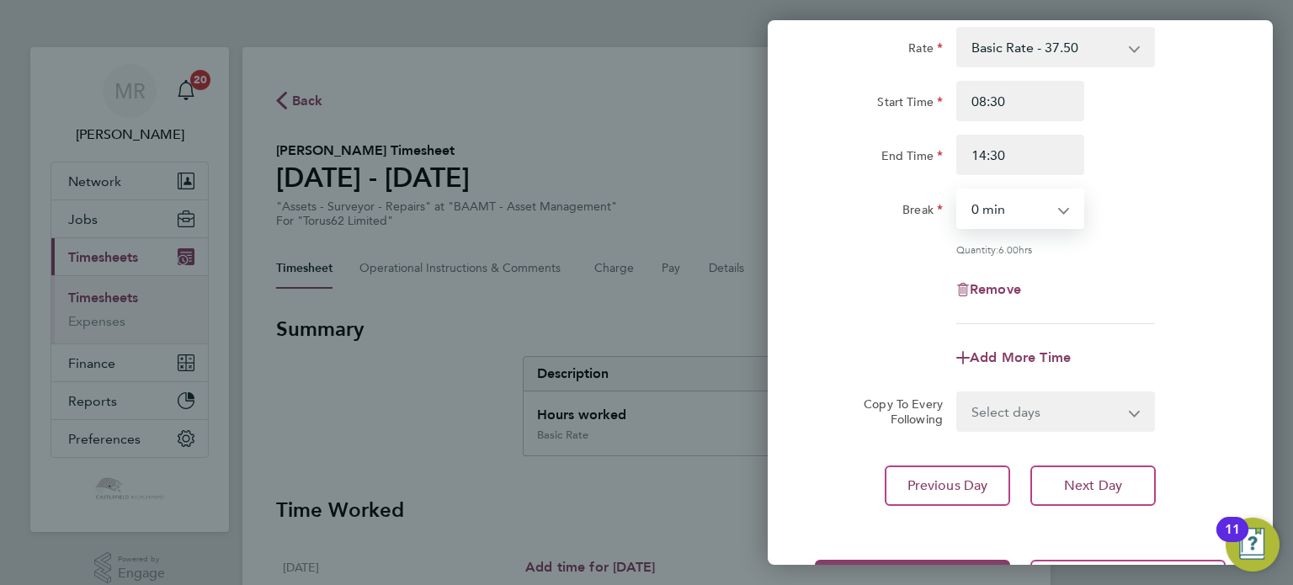
scroll to position [174, 0]
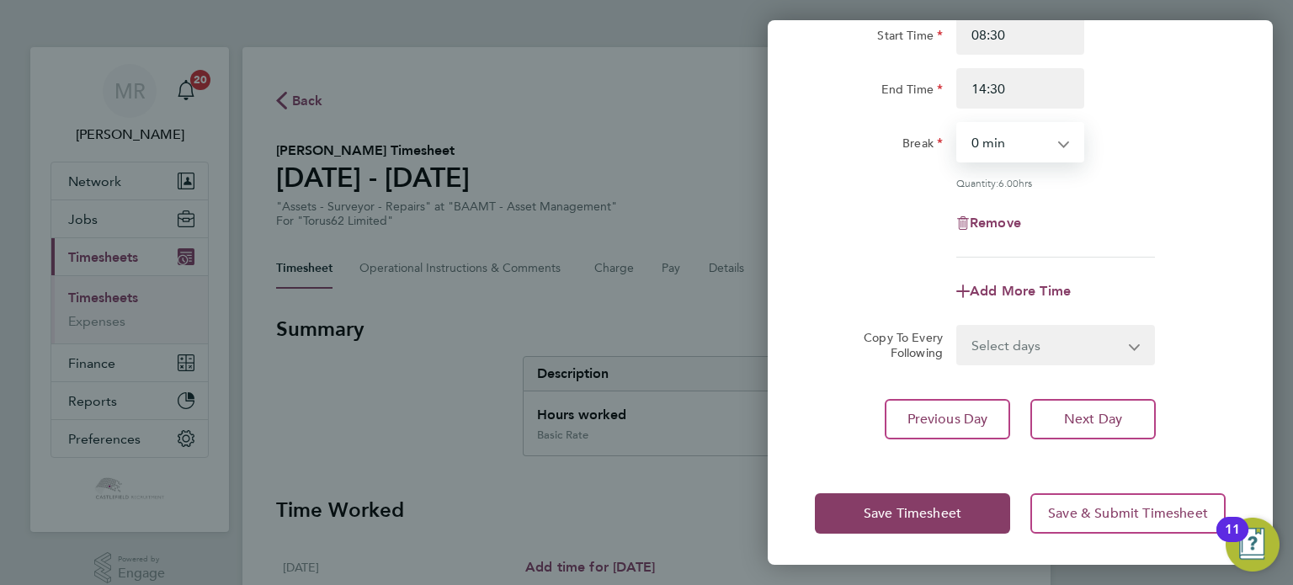
click at [909, 489] on div "Save Timesheet Save & Submit Timesheet" at bounding box center [1020, 514] width 505 height 108
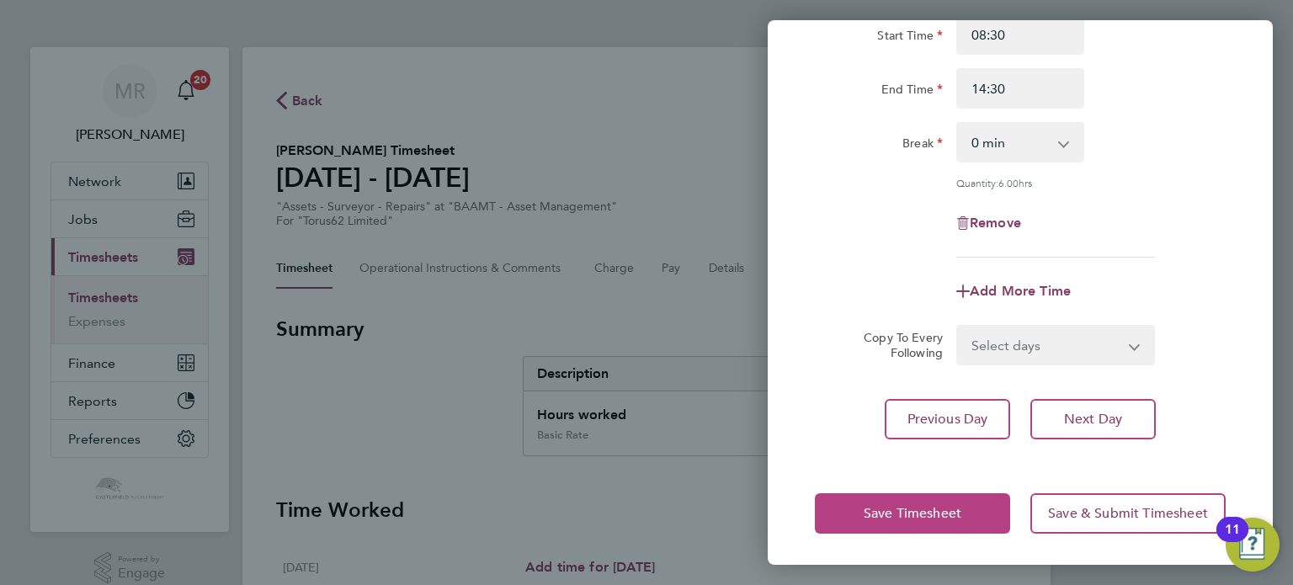
click at [890, 520] on button "Save Timesheet" at bounding box center [912, 513] width 195 height 40
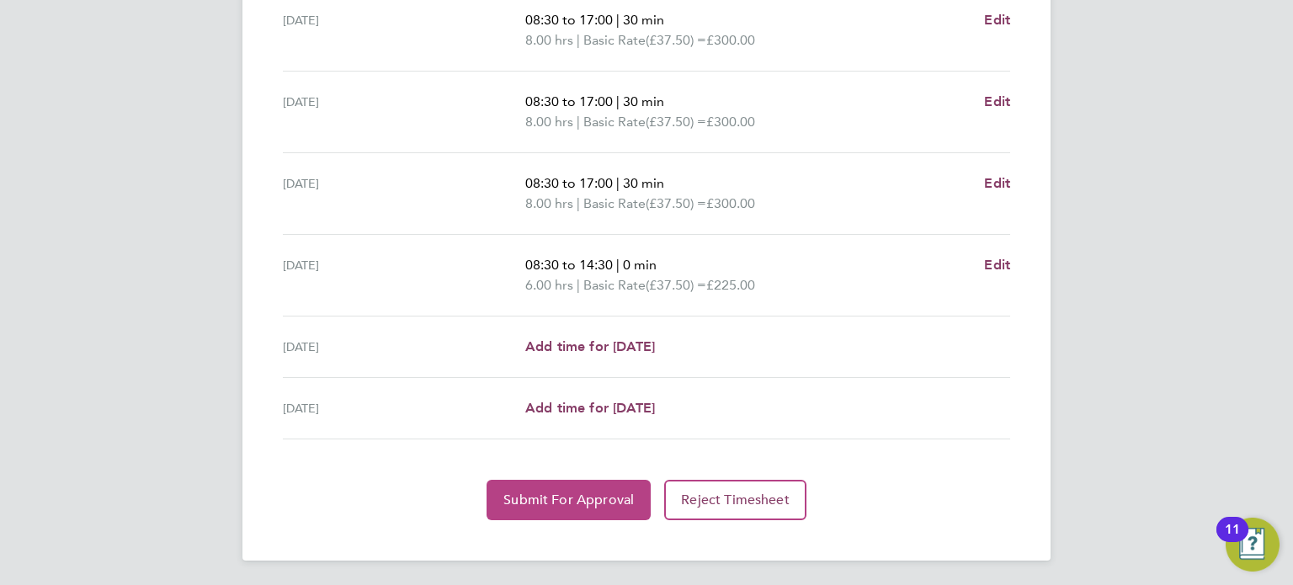
click at [586, 511] on button "Submit For Approval" at bounding box center [569, 500] width 164 height 40
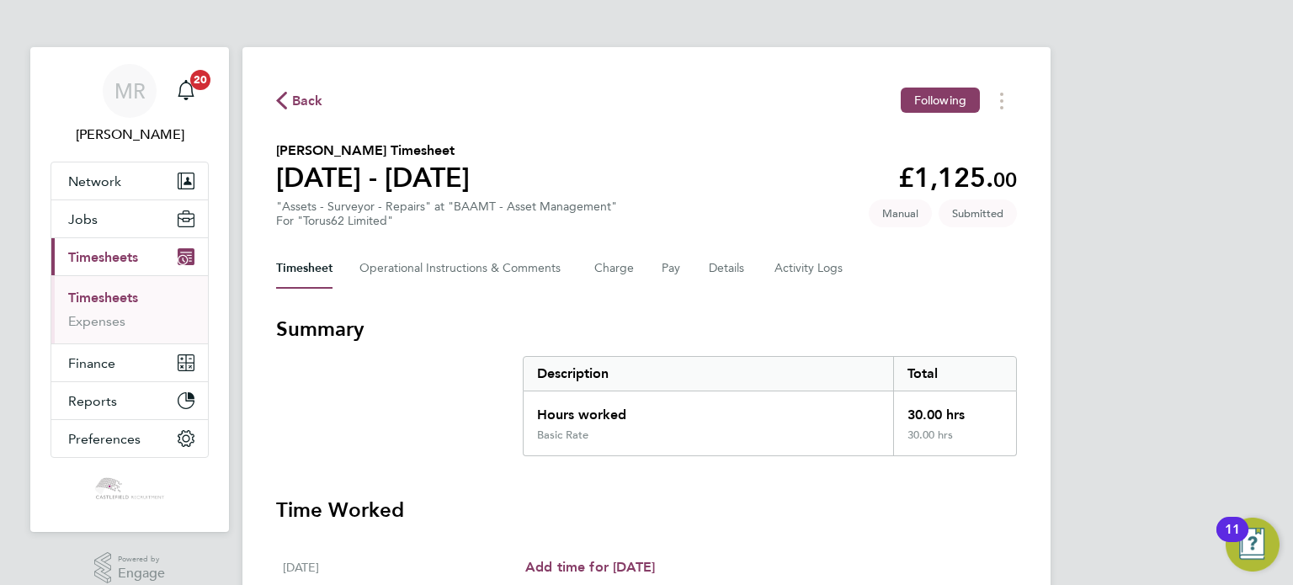
click at [319, 104] on span "Back" at bounding box center [307, 101] width 31 height 20
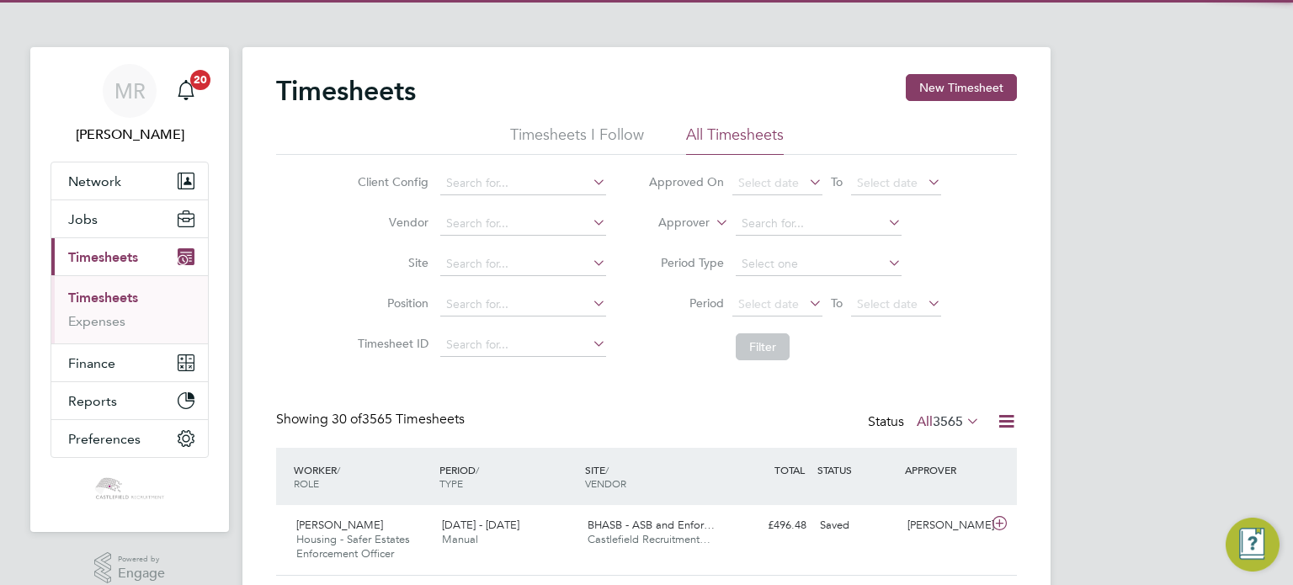
scroll to position [8, 8]
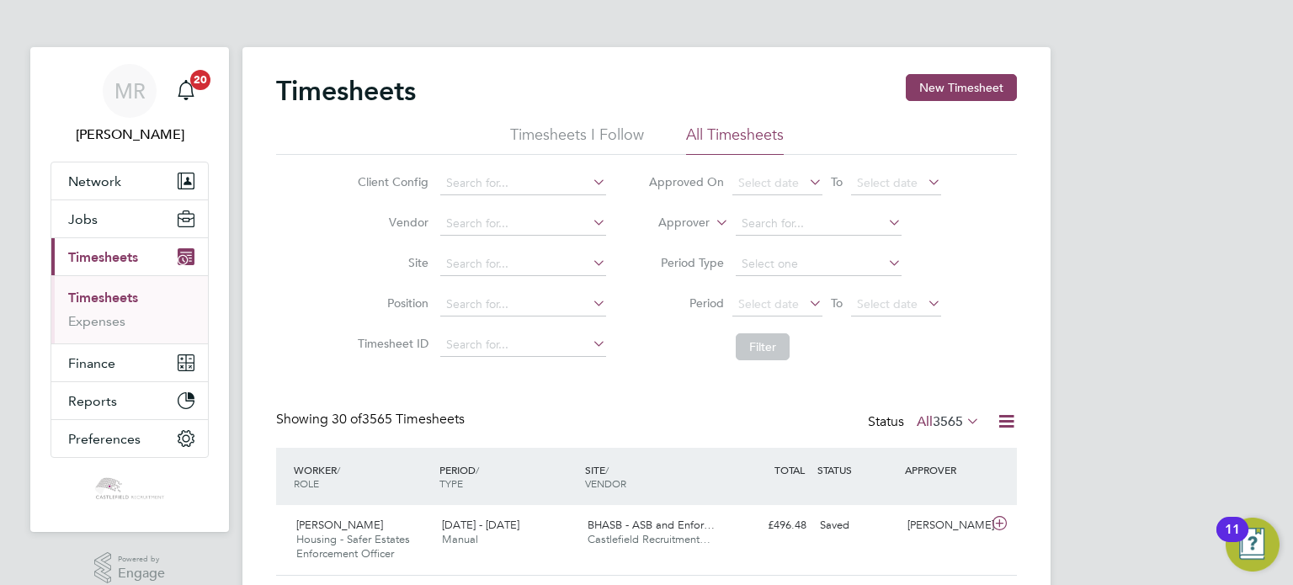
click at [126, 306] on li "Timesheets" at bounding box center [131, 302] width 126 height 24
click at [126, 305] on link "Timesheets" at bounding box center [103, 298] width 70 height 16
click at [126, 300] on link "Timesheets" at bounding box center [103, 298] width 70 height 16
